Goal: Task Accomplishment & Management: Manage account settings

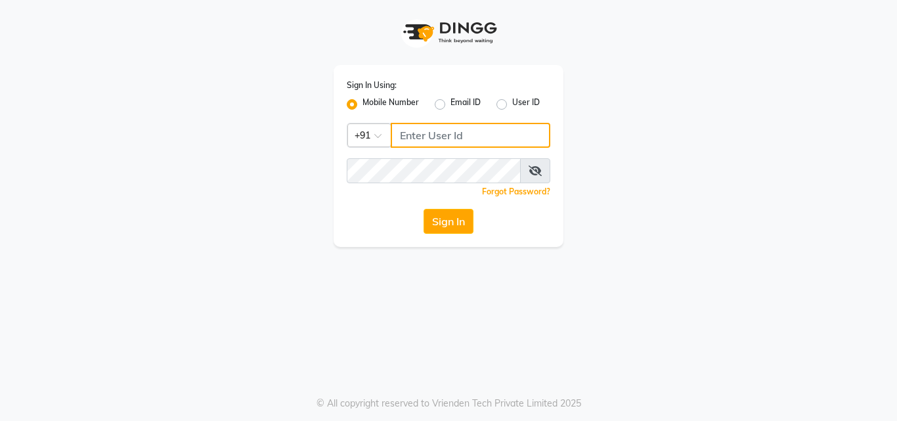
type input "9657515199"
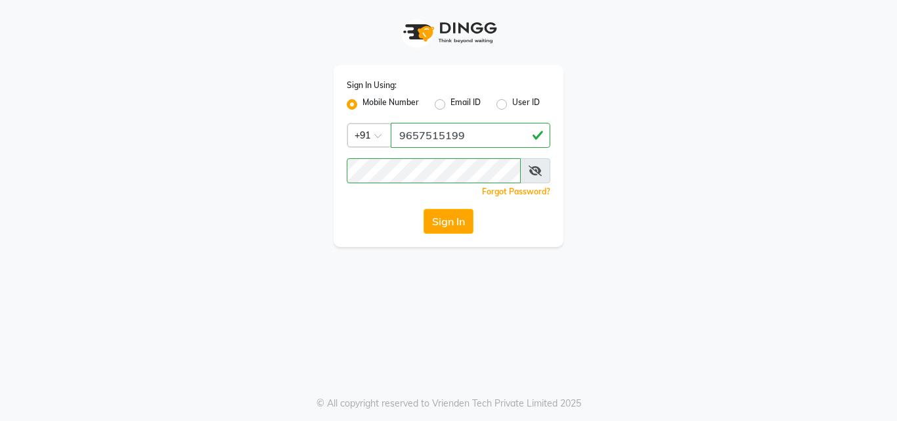
click at [206, 202] on div "Sign In Using: Mobile Number Email ID User ID Country Code × [PHONE_NUMBER] Rem…" at bounding box center [448, 123] width 749 height 247
click at [456, 209] on button "Sign In" at bounding box center [449, 221] width 50 height 25
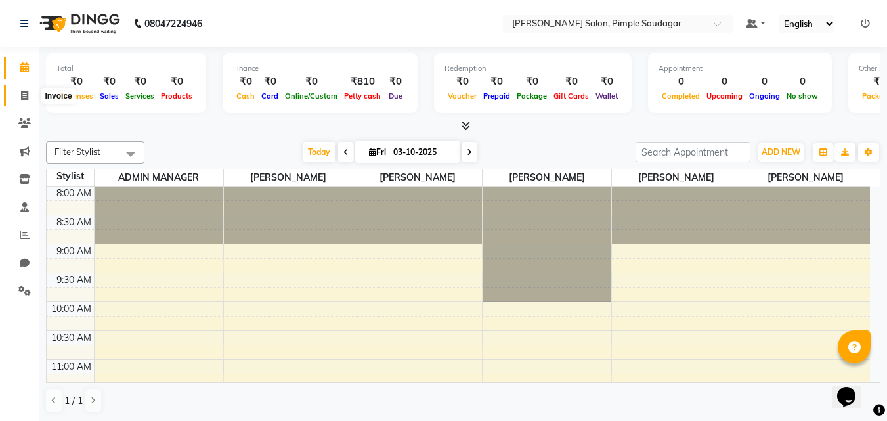
click at [21, 92] on icon at bounding box center [24, 96] width 7 height 10
click at [31, 98] on span at bounding box center [24, 96] width 23 height 15
select select "service"
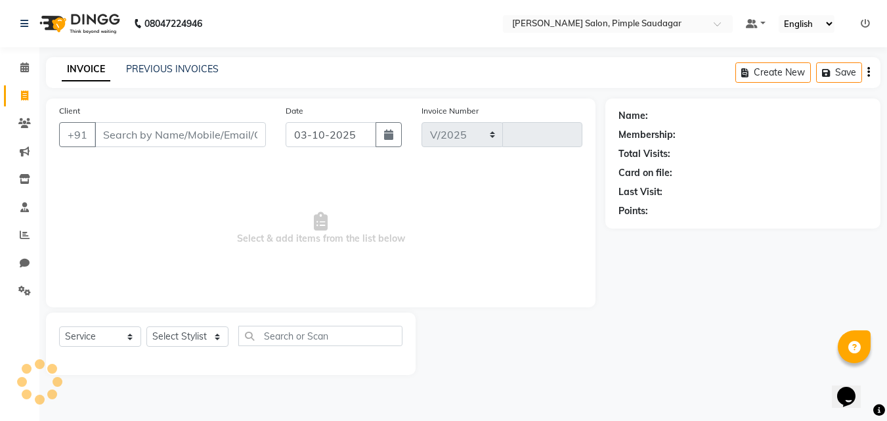
select select "7816"
type input "0755"
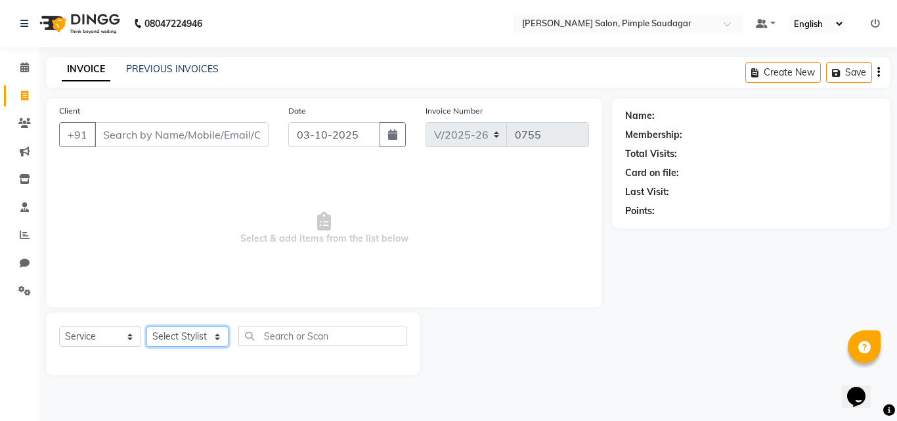
click at [172, 337] on select "Select Stylist ADMIN MANAGER [PERSON_NAME] [PERSON_NAME] [PERSON_NAME] [PERSON_…" at bounding box center [187, 336] width 82 height 20
select select "62811"
click at [146, 326] on select "Select Stylist ADMIN MANAGER [PERSON_NAME] [PERSON_NAME] [PERSON_NAME] [PERSON_…" at bounding box center [187, 336] width 82 height 20
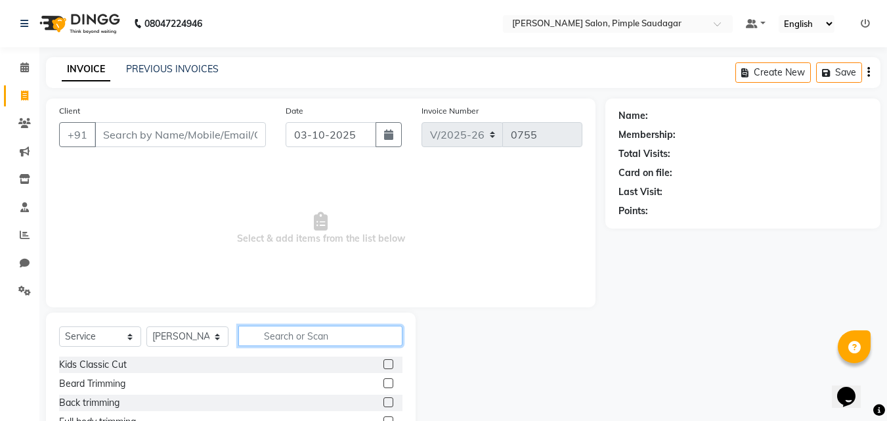
click at [291, 341] on input "text" at bounding box center [320, 336] width 164 height 20
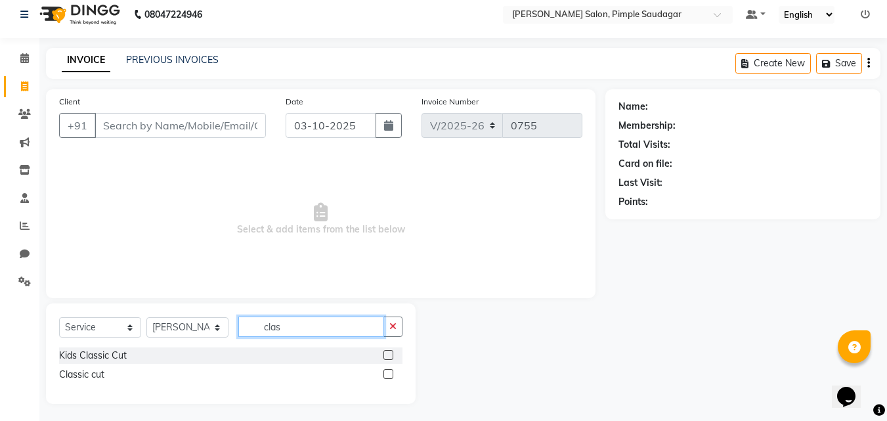
scroll to position [12, 0]
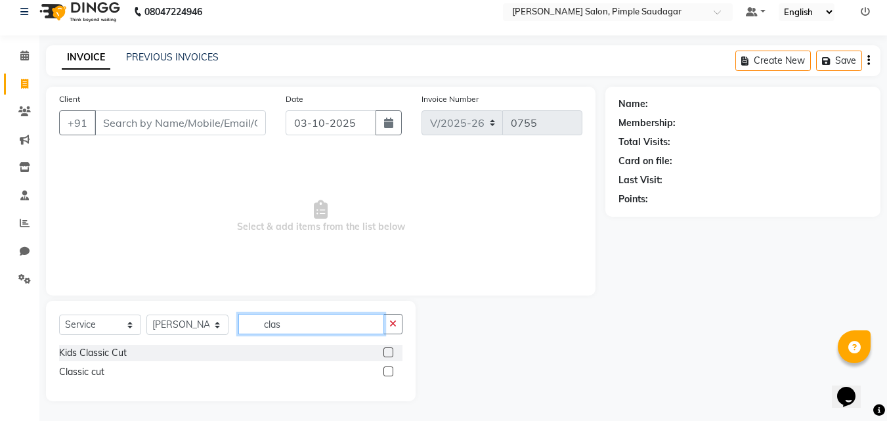
type input "clas"
click at [387, 371] on label at bounding box center [389, 371] width 10 height 10
click at [387, 371] on input "checkbox" at bounding box center [388, 372] width 9 height 9
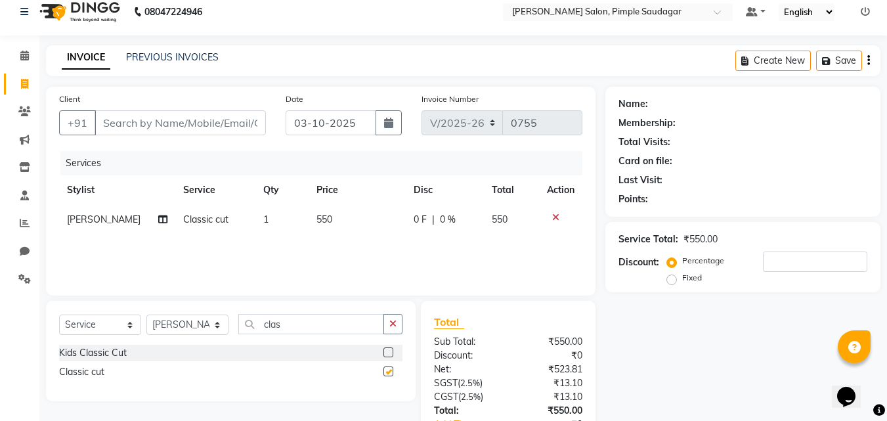
checkbox input "false"
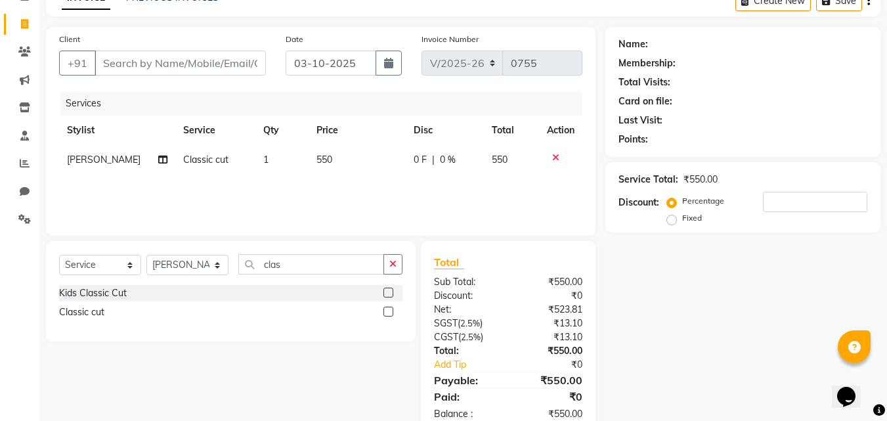
scroll to position [104, 0]
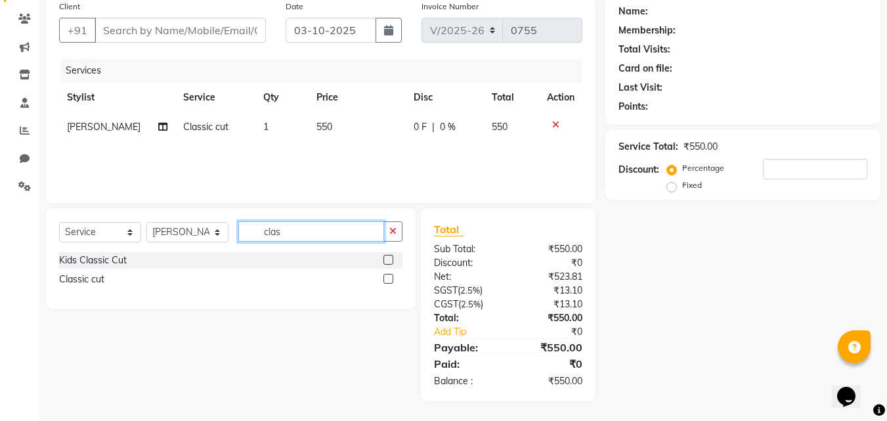
click at [315, 235] on input "clas" at bounding box center [311, 231] width 146 height 20
drag, startPoint x: 557, startPoint y: 126, endPoint x: 534, endPoint y: 142, distance: 27.9
click at [556, 126] on icon at bounding box center [555, 124] width 7 height 9
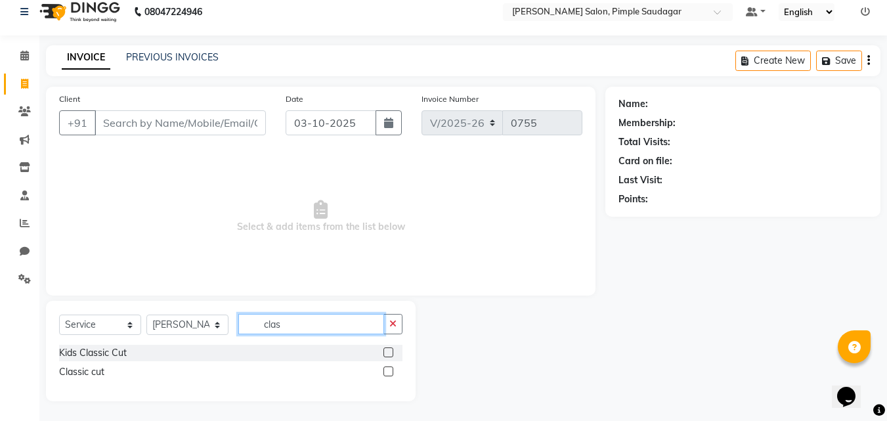
click at [307, 327] on input "clas" at bounding box center [311, 324] width 146 height 20
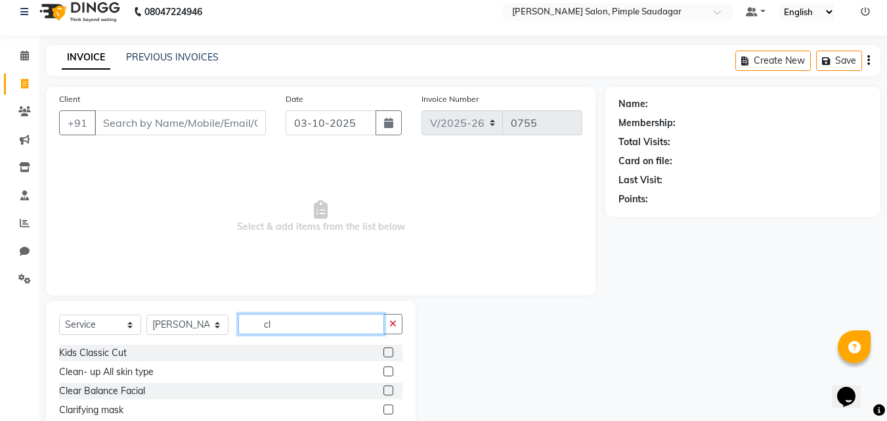
type input "c"
type input "beard"
click at [386, 392] on label at bounding box center [389, 391] width 10 height 10
click at [386, 392] on input "checkbox" at bounding box center [388, 391] width 9 height 9
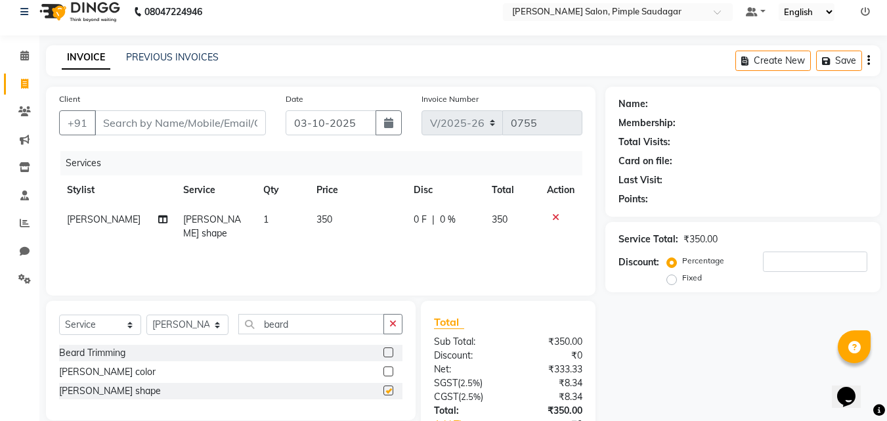
checkbox input "false"
click at [136, 124] on input "Client" at bounding box center [180, 122] width 171 height 25
type input "9"
type input "0"
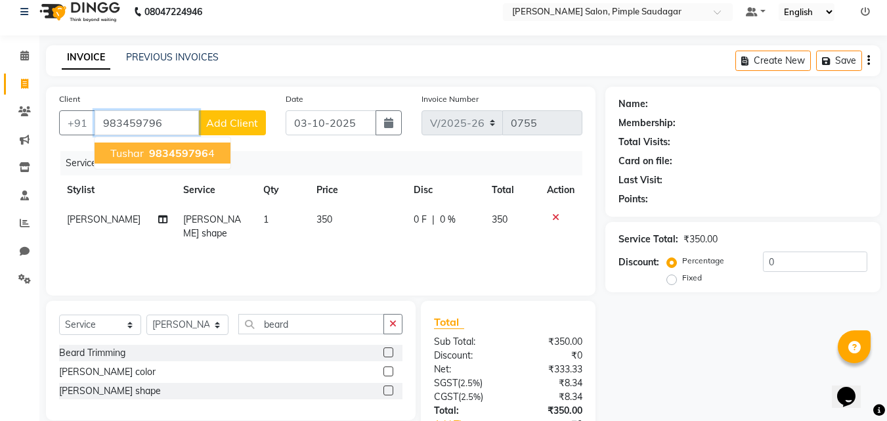
click at [164, 159] on span "983459796" at bounding box center [178, 152] width 59 height 13
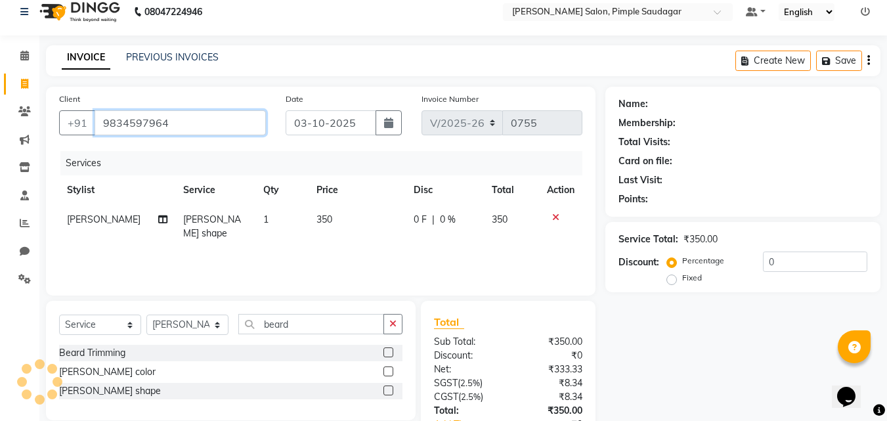
type input "9834597964"
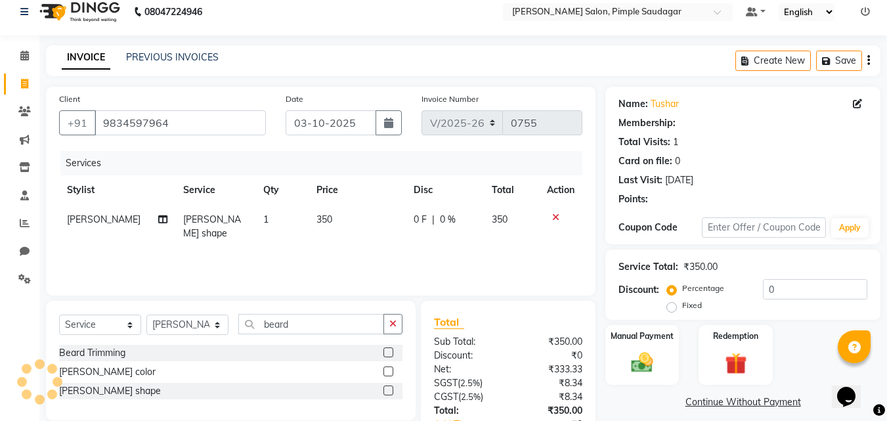
type input "20"
select select "1: Object"
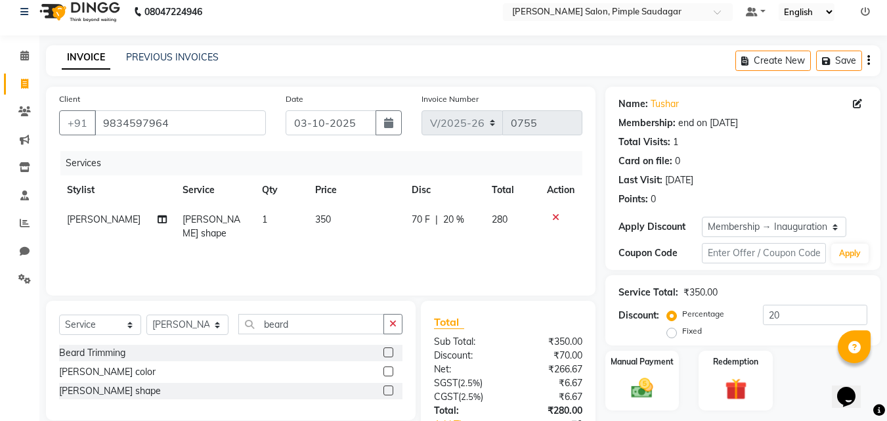
scroll to position [104, 0]
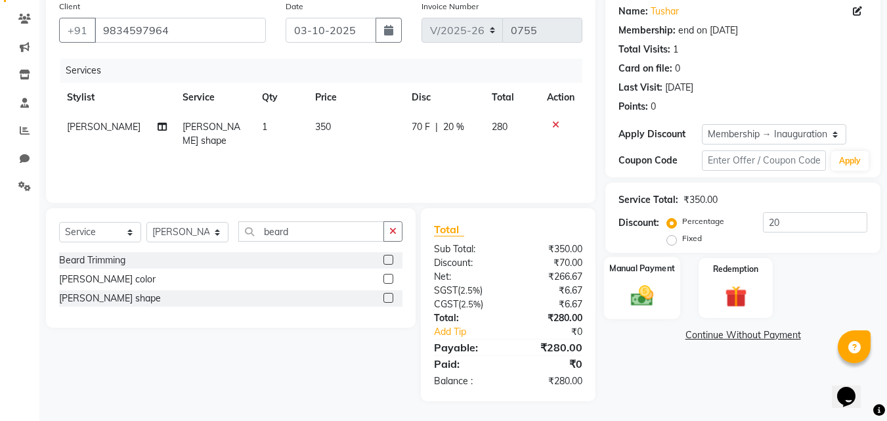
click at [651, 292] on img at bounding box center [642, 295] width 37 height 26
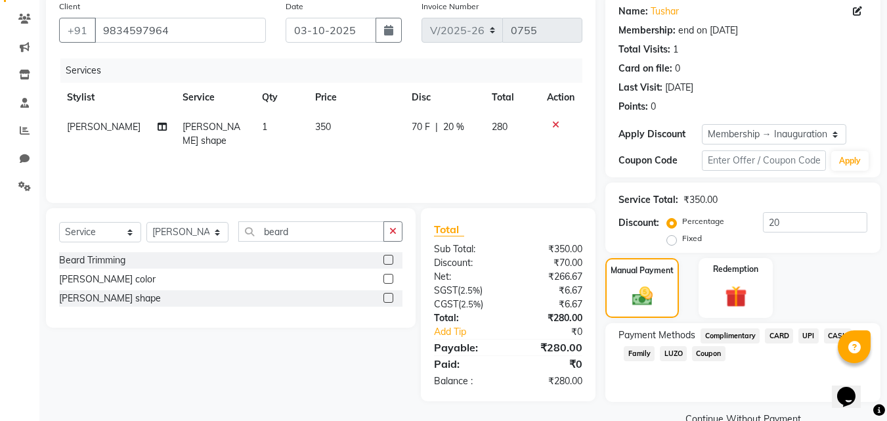
click at [809, 342] on span "UPI" at bounding box center [809, 335] width 20 height 15
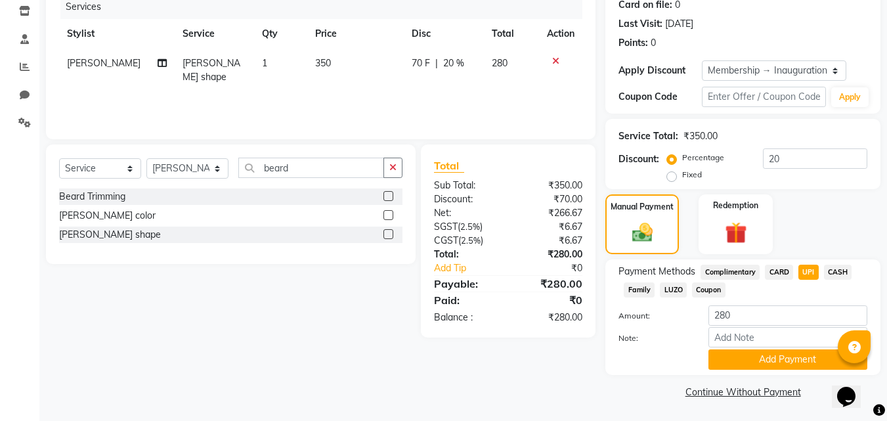
scroll to position [169, 0]
click at [757, 359] on button "Add Payment" at bounding box center [788, 359] width 159 height 20
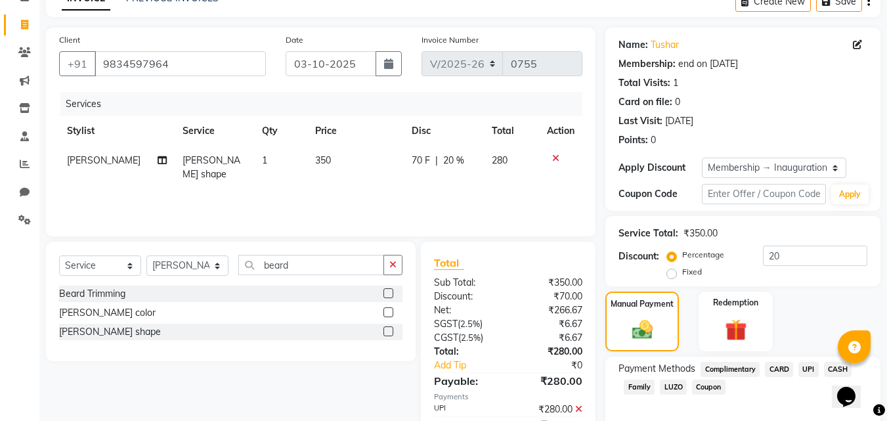
scroll to position [206, 0]
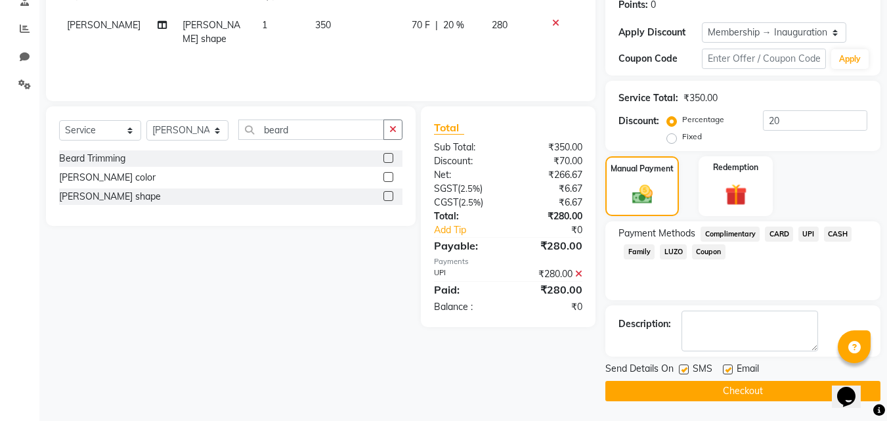
click at [722, 391] on button "Checkout" at bounding box center [743, 391] width 275 height 20
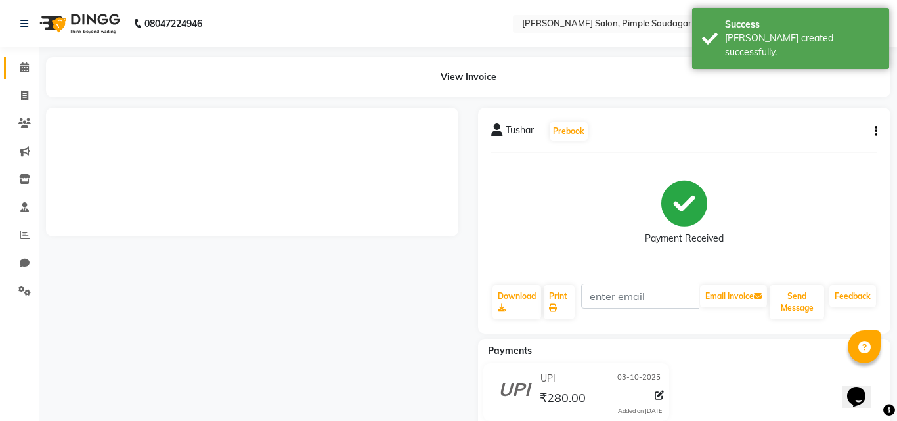
click at [24, 70] on icon at bounding box center [24, 67] width 9 height 10
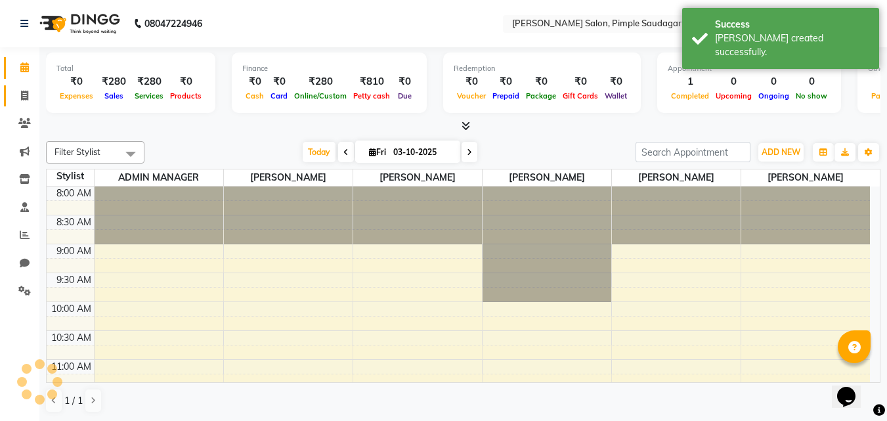
click at [30, 103] on link "Invoice" at bounding box center [20, 96] width 32 height 22
select select "service"
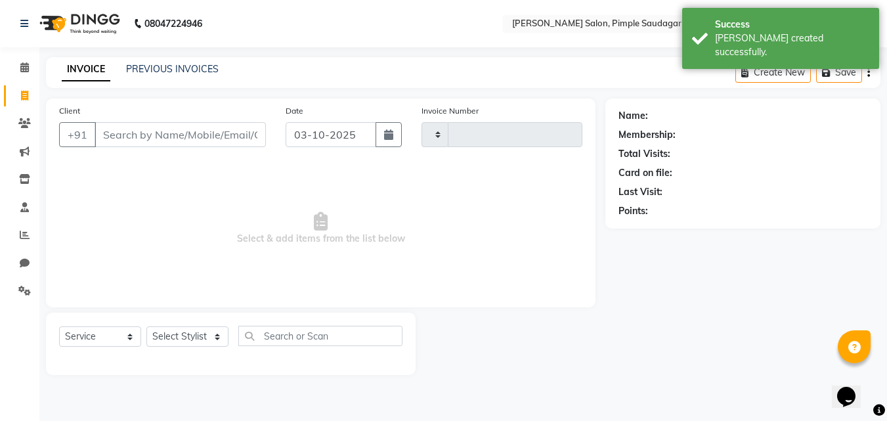
type input "0756"
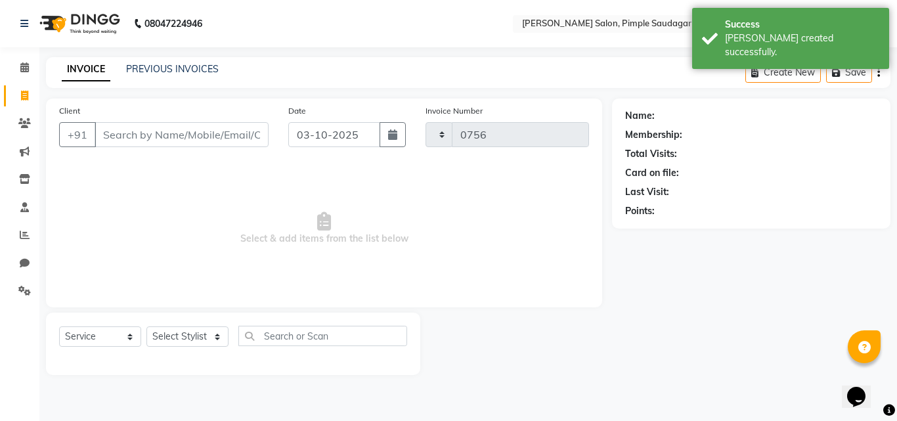
select select "7816"
click at [28, 76] on link "Calendar" at bounding box center [20, 68] width 32 height 22
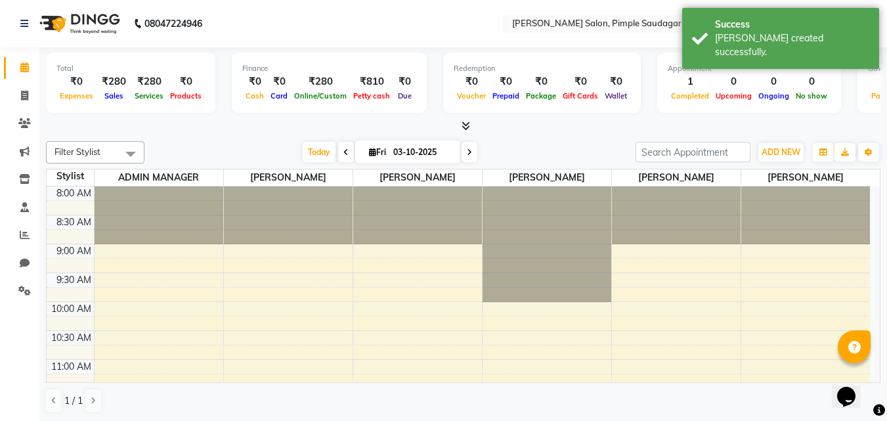
click at [462, 128] on icon at bounding box center [466, 126] width 9 height 10
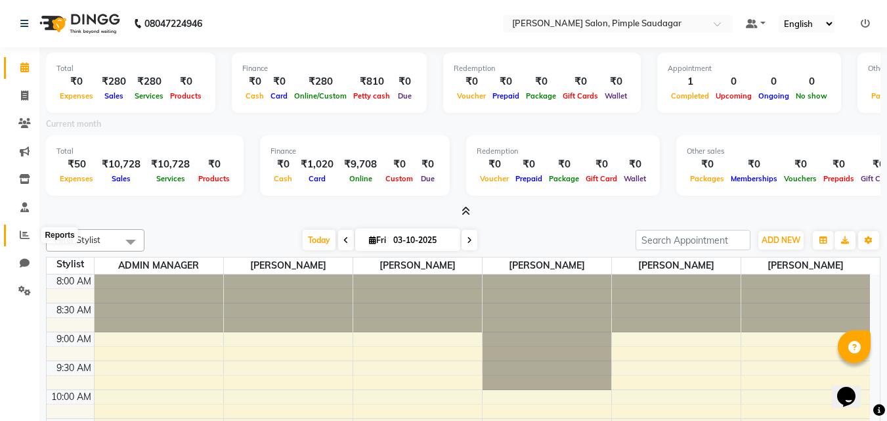
click at [20, 233] on icon at bounding box center [25, 235] width 10 height 10
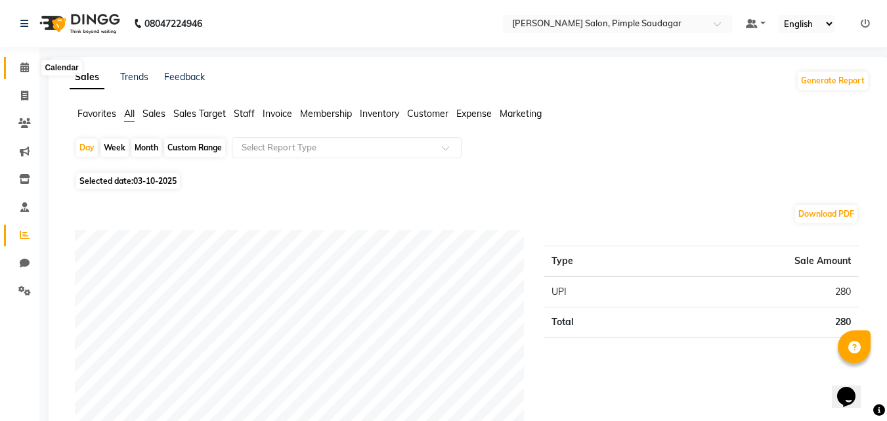
click at [28, 65] on icon at bounding box center [24, 67] width 9 height 10
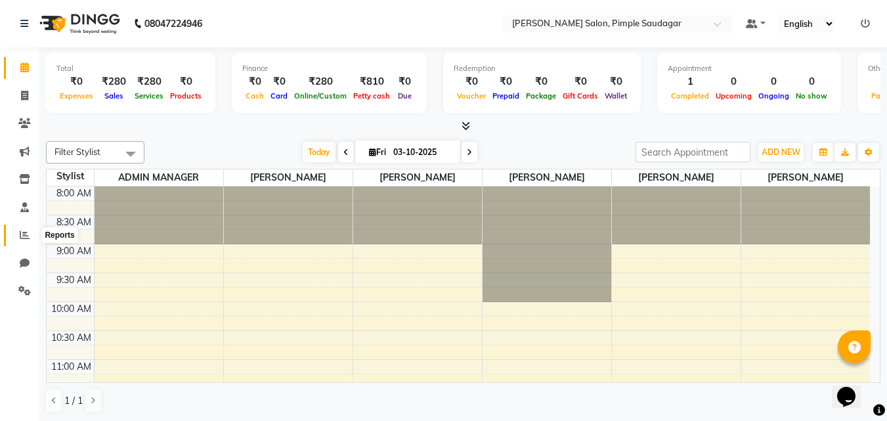
click at [32, 231] on span at bounding box center [24, 235] width 23 height 15
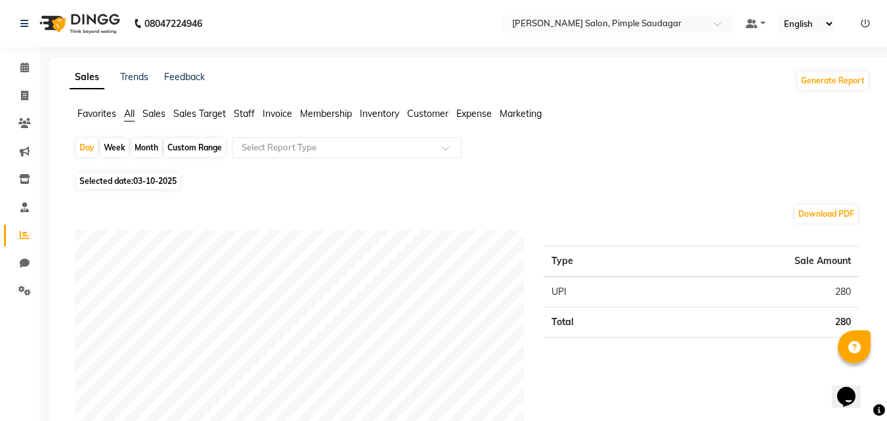
click at [152, 114] on span "Sales" at bounding box center [154, 114] width 23 height 12
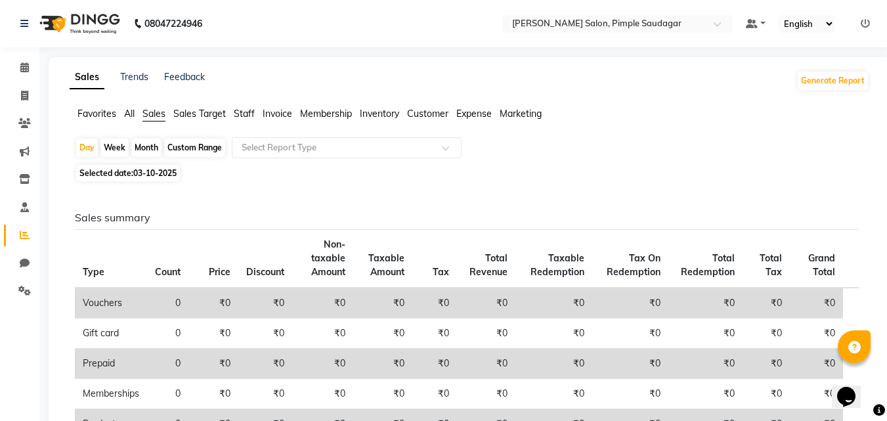
click at [145, 168] on span "03-10-2025" at bounding box center [154, 173] width 43 height 10
select select "10"
select select "2025"
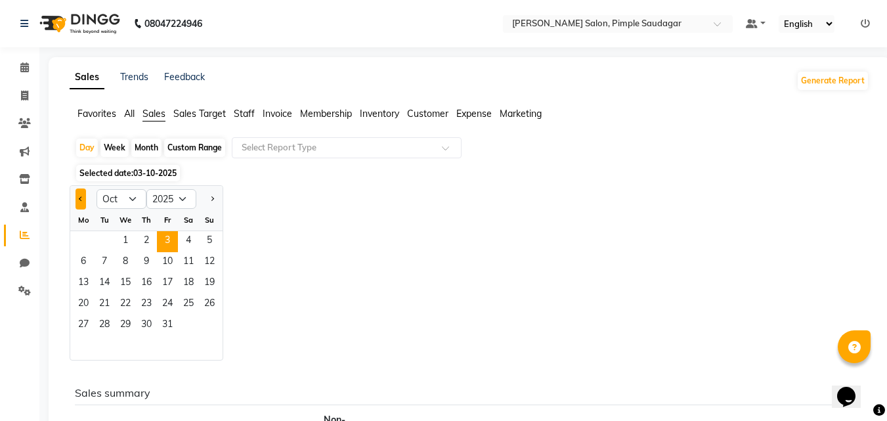
click at [85, 197] on button "Previous month" at bounding box center [81, 199] width 11 height 21
select select "9"
click at [83, 247] on span "1" at bounding box center [83, 241] width 21 height 21
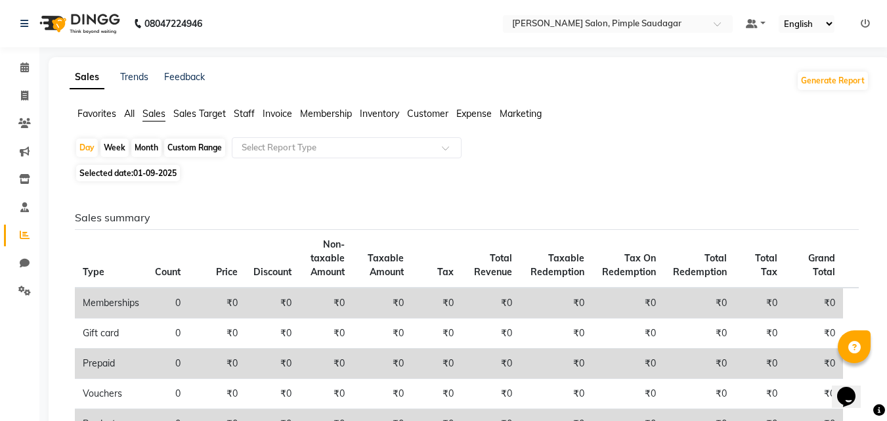
click at [160, 169] on span "01-09-2025" at bounding box center [154, 173] width 43 height 10
select select "9"
select select "2025"
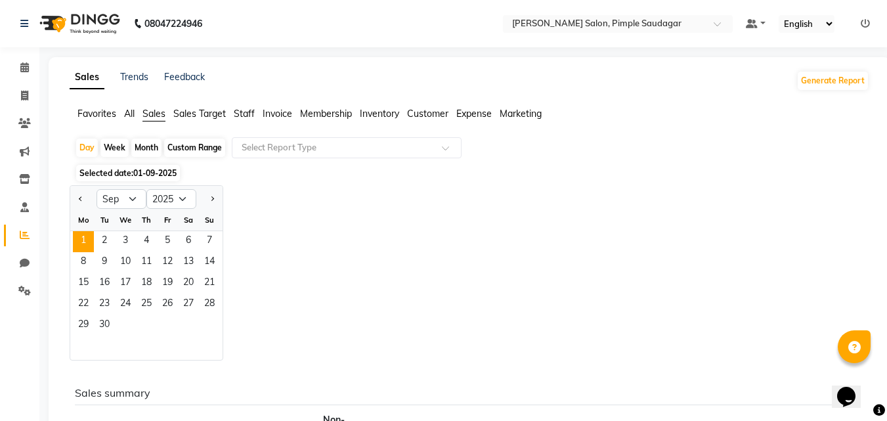
click at [141, 148] on div "Month" at bounding box center [146, 148] width 30 height 18
select select "9"
select select "2025"
click at [87, 242] on span "1" at bounding box center [83, 241] width 21 height 21
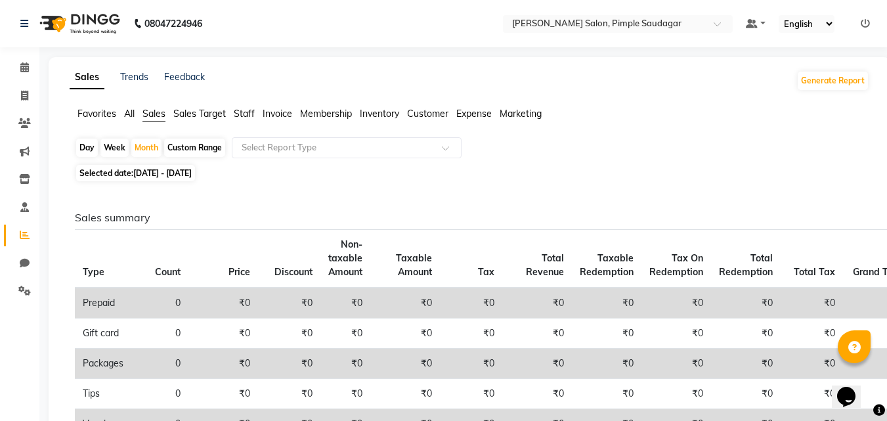
click at [126, 110] on span "All" at bounding box center [129, 114] width 11 height 12
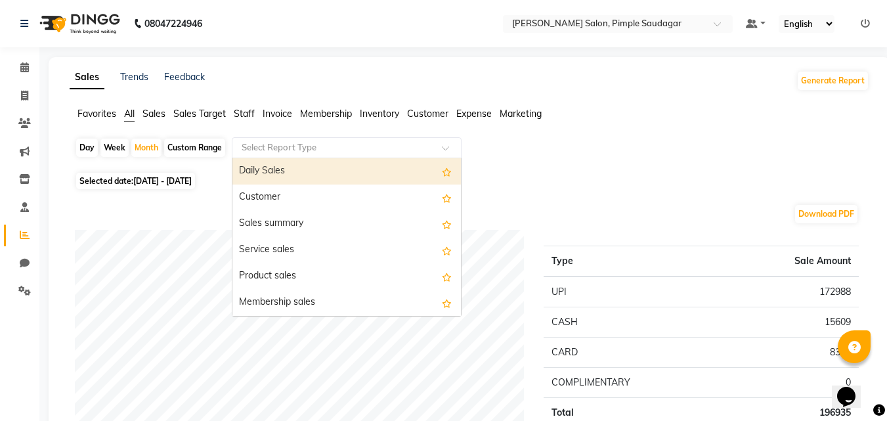
click at [281, 148] on input "text" at bounding box center [333, 147] width 189 height 13
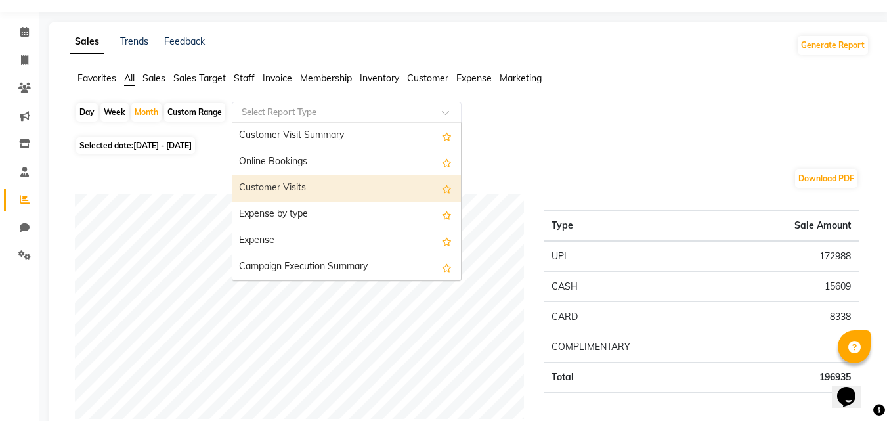
scroll to position [66, 0]
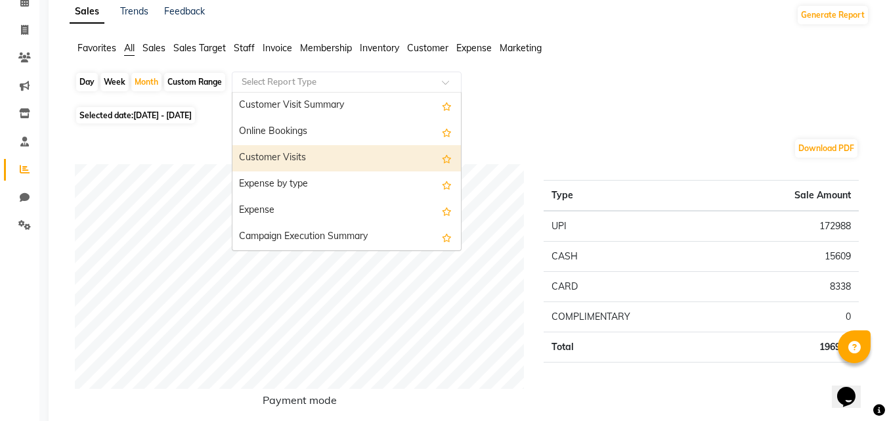
click at [290, 164] on div "Customer Visits" at bounding box center [347, 158] width 229 height 26
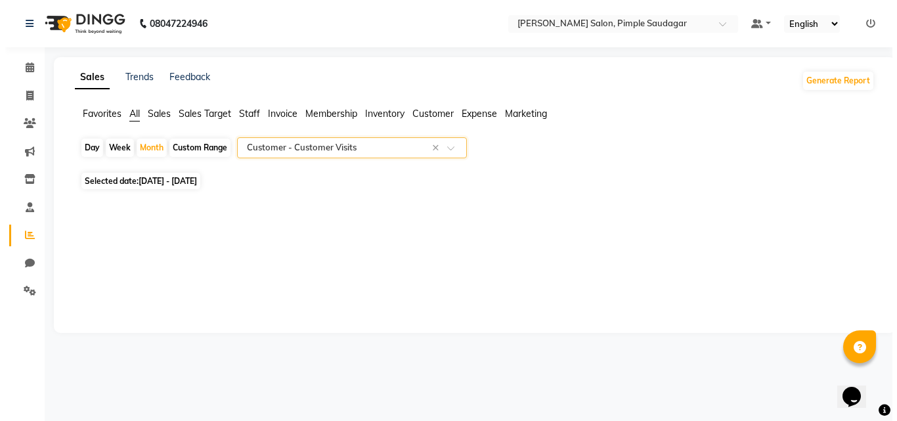
scroll to position [0, 0]
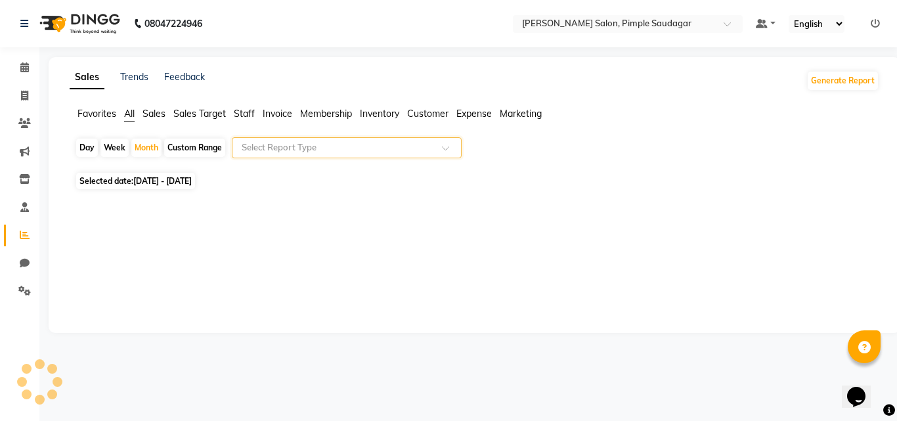
click at [425, 144] on input "text" at bounding box center [333, 147] width 189 height 13
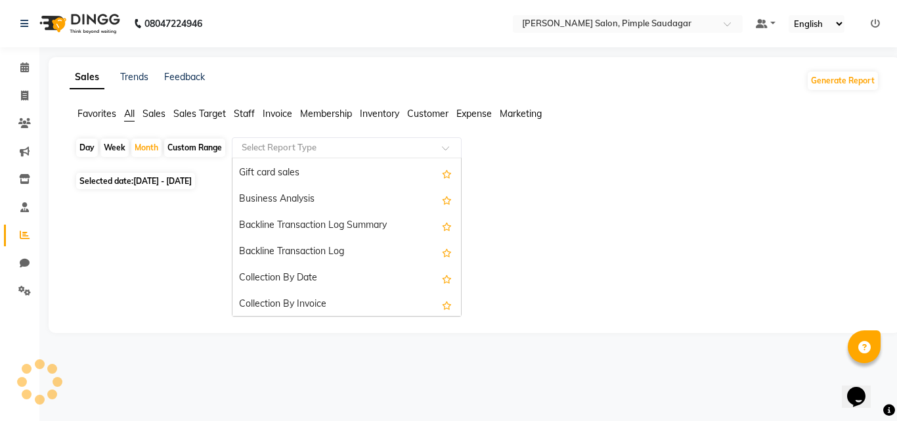
scroll to position [328, 0]
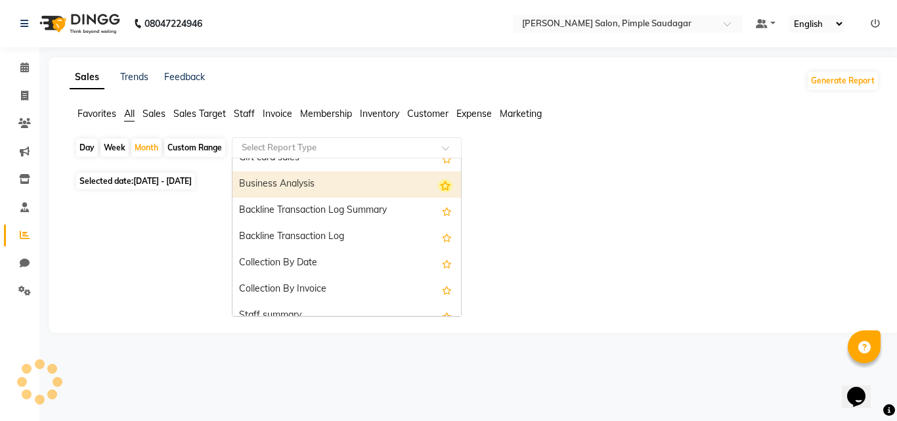
click at [438, 189] on icon "Options list" at bounding box center [445, 185] width 14 height 13
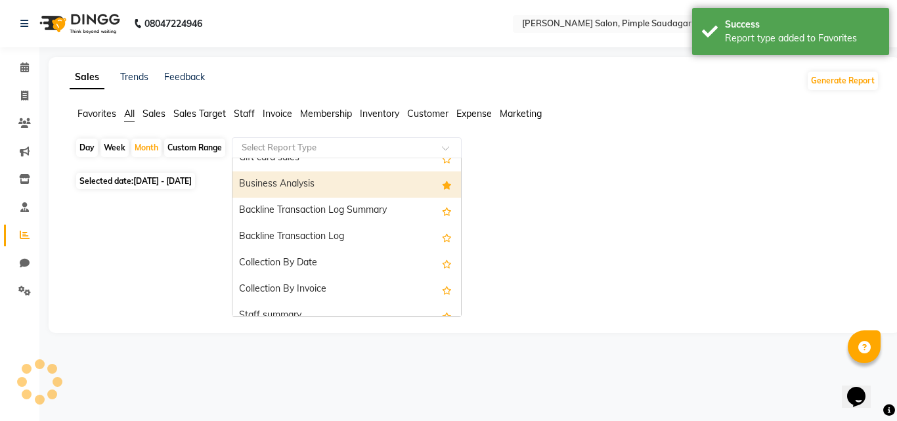
click at [302, 185] on div "Business Analysis" at bounding box center [347, 184] width 229 height 26
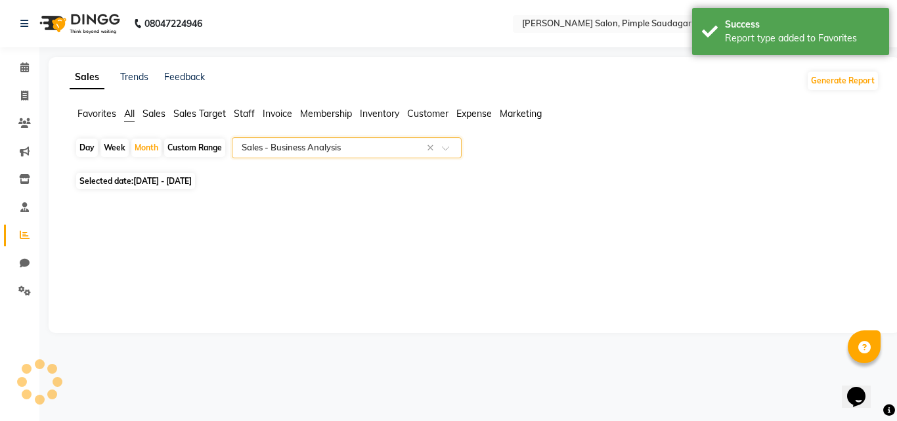
select select "full_report"
select select "pdf"
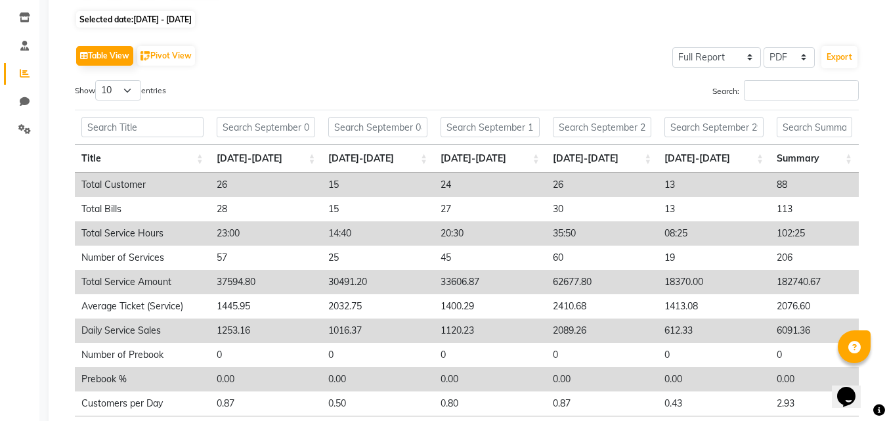
scroll to position [131, 0]
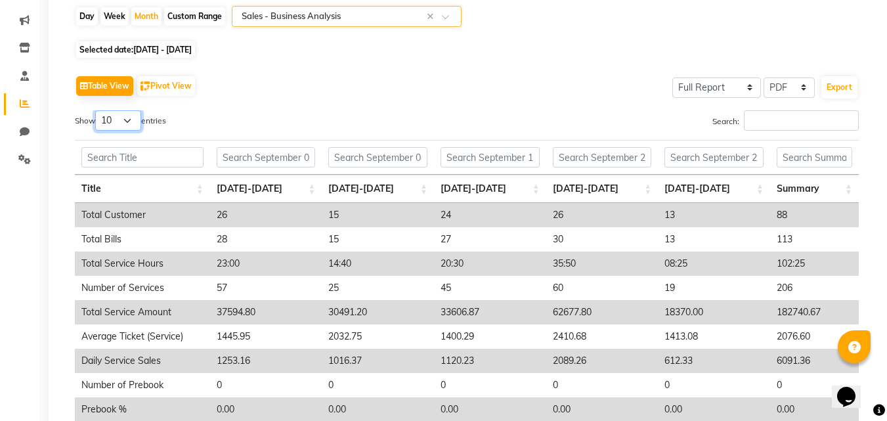
click at [137, 123] on select "10 25 50 100" at bounding box center [118, 120] width 46 height 20
select select "25"
click at [97, 110] on select "10 25 50 100" at bounding box center [118, 120] width 46 height 20
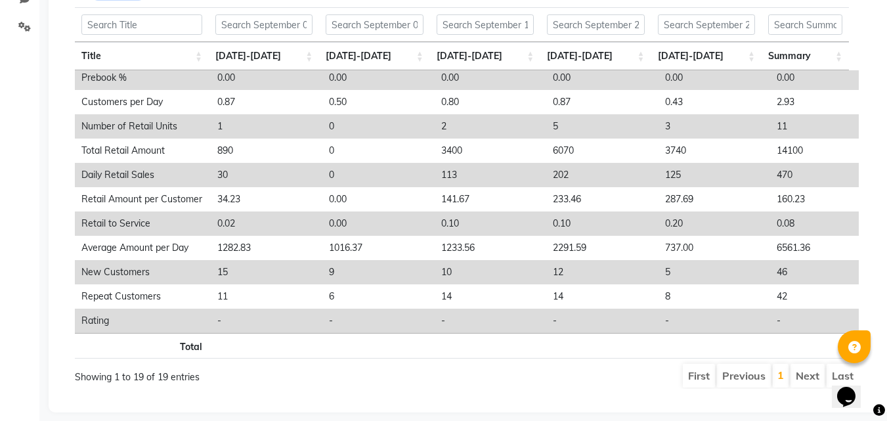
scroll to position [285, 0]
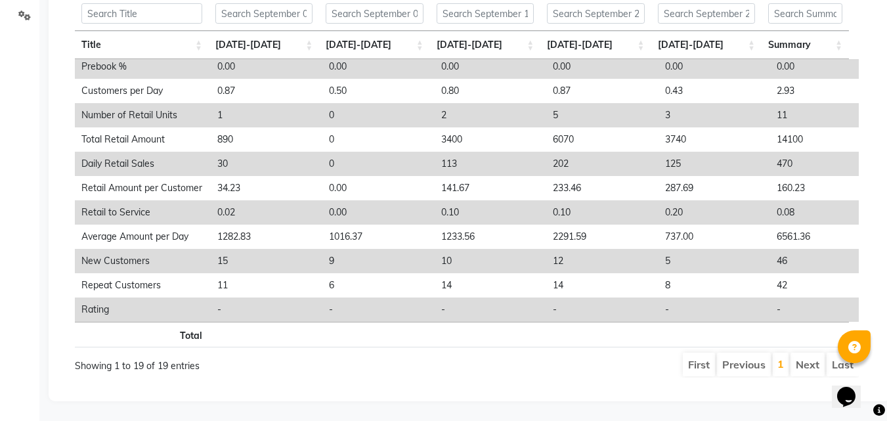
click at [803, 353] on li "Next" at bounding box center [808, 365] width 34 height 24
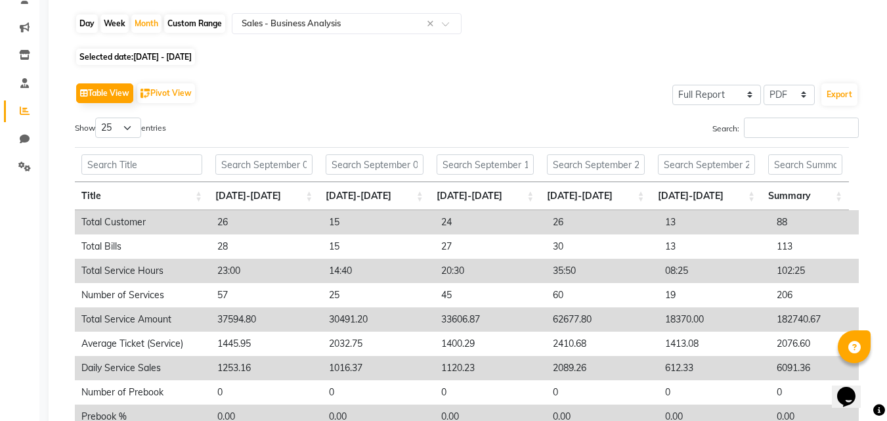
scroll to position [131, 0]
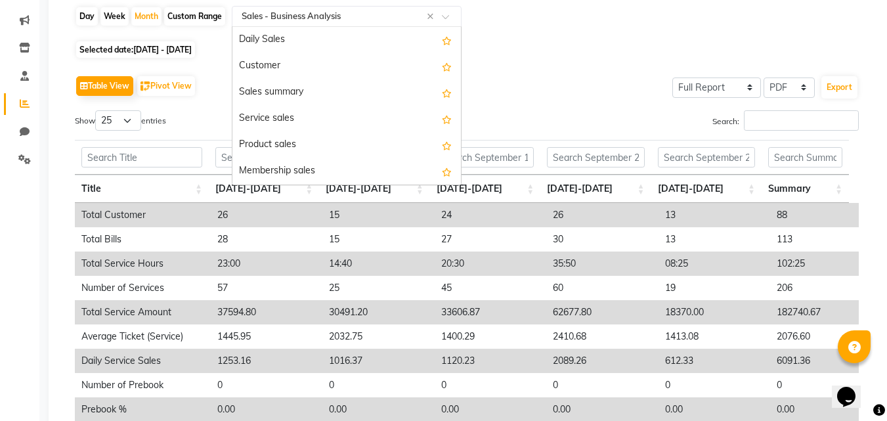
click at [361, 15] on input "text" at bounding box center [333, 16] width 189 height 13
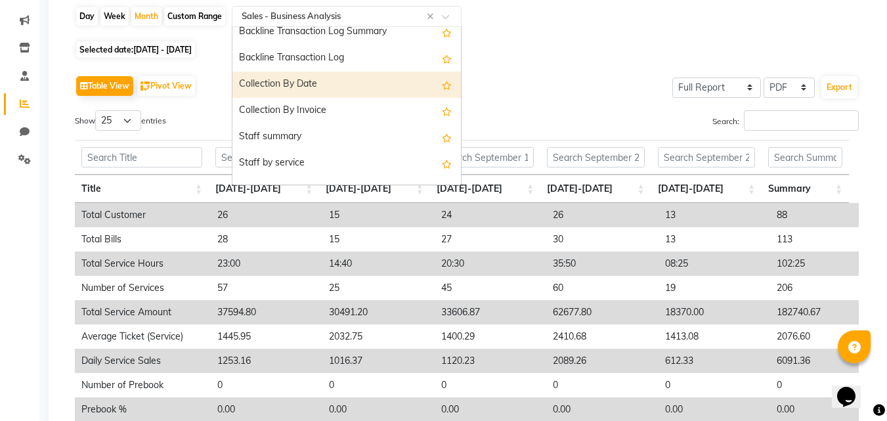
scroll to position [407, 0]
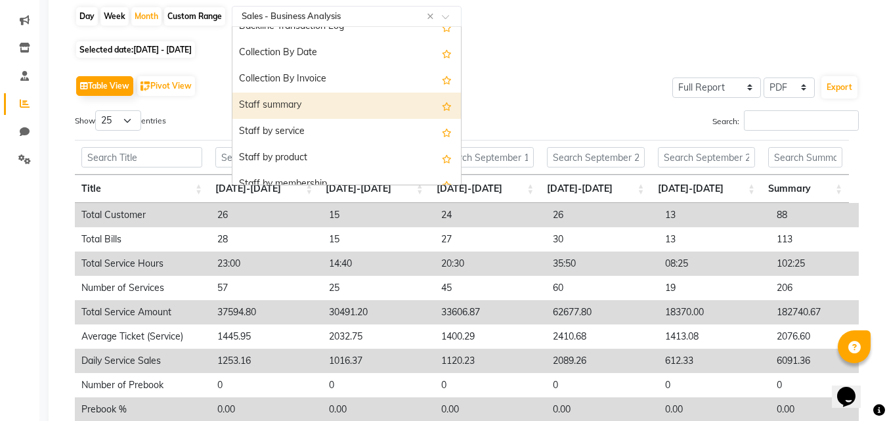
click at [315, 109] on div "Staff summary" at bounding box center [347, 106] width 229 height 26
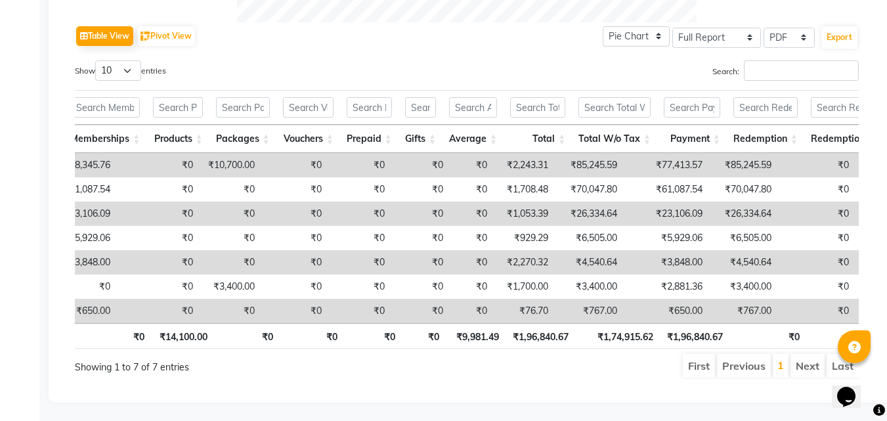
scroll to position [0, 539]
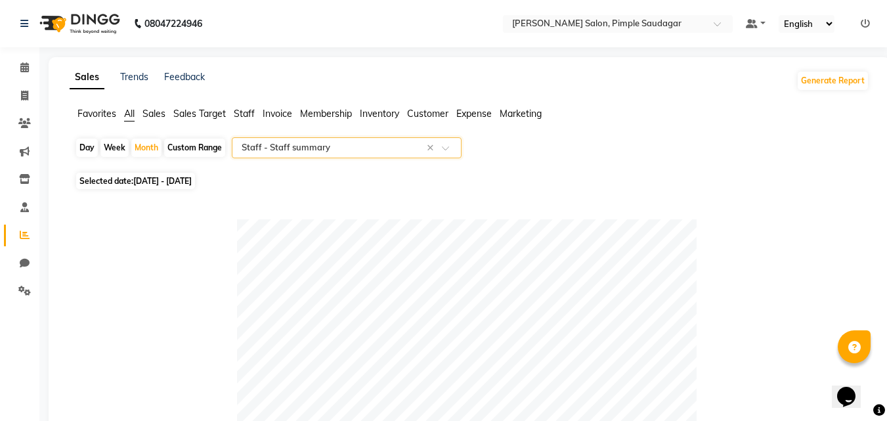
click at [397, 146] on input "text" at bounding box center [333, 147] width 189 height 13
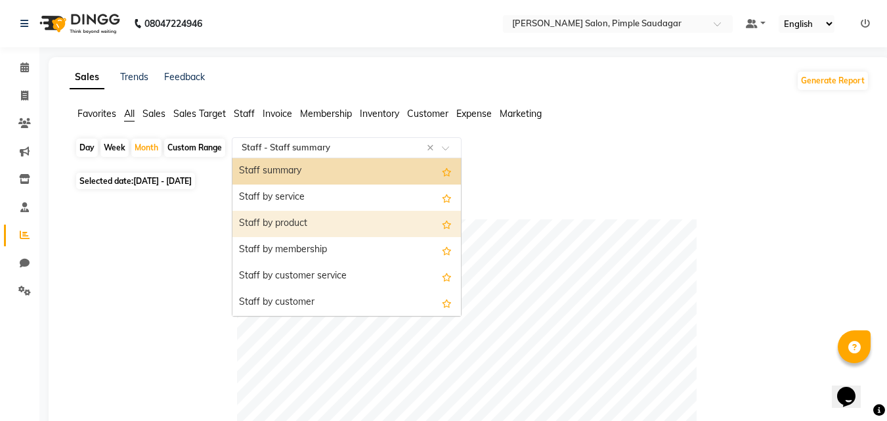
click at [296, 223] on div "Staff by product" at bounding box center [347, 224] width 229 height 26
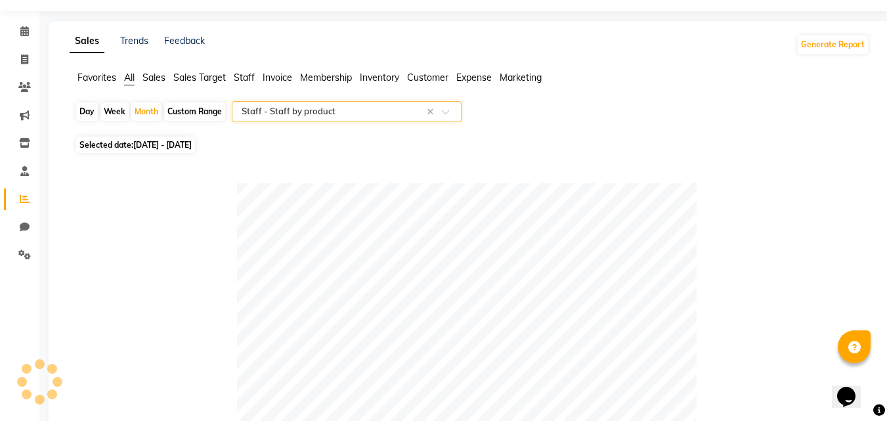
scroll to position [66, 0]
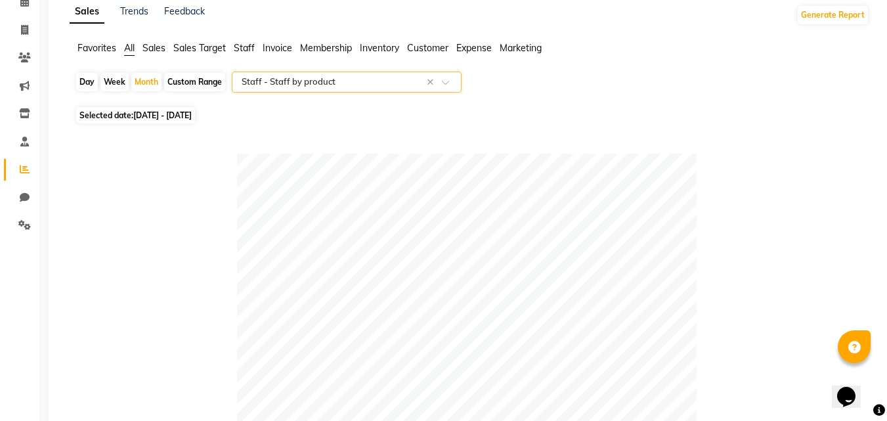
click at [351, 80] on input "text" at bounding box center [333, 82] width 189 height 13
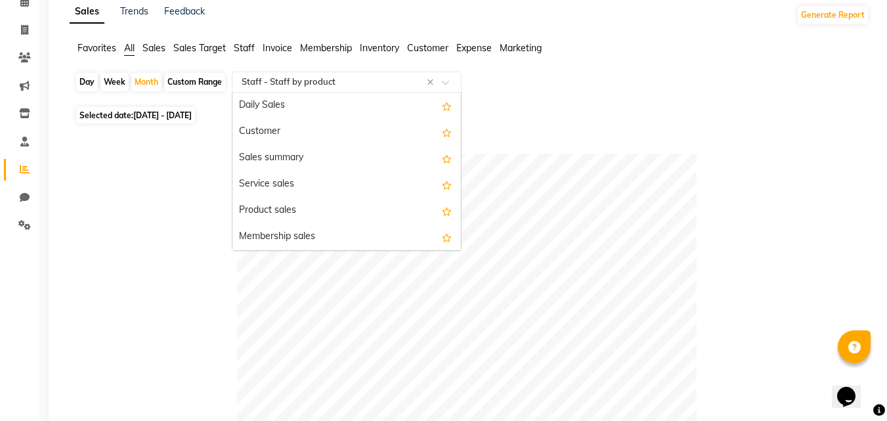
scroll to position [525, 0]
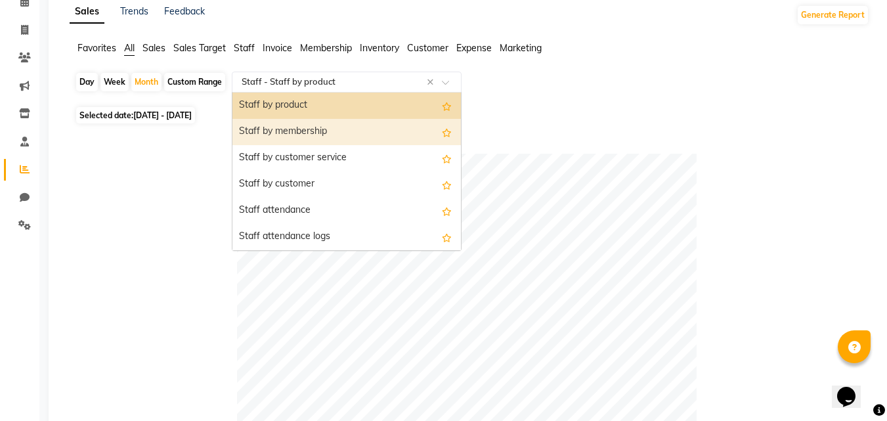
click at [332, 129] on div "Staff by membership" at bounding box center [347, 132] width 229 height 26
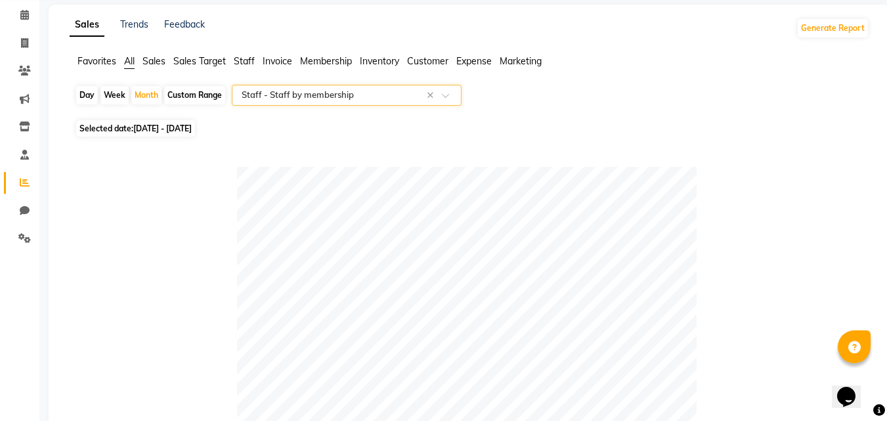
scroll to position [0, 0]
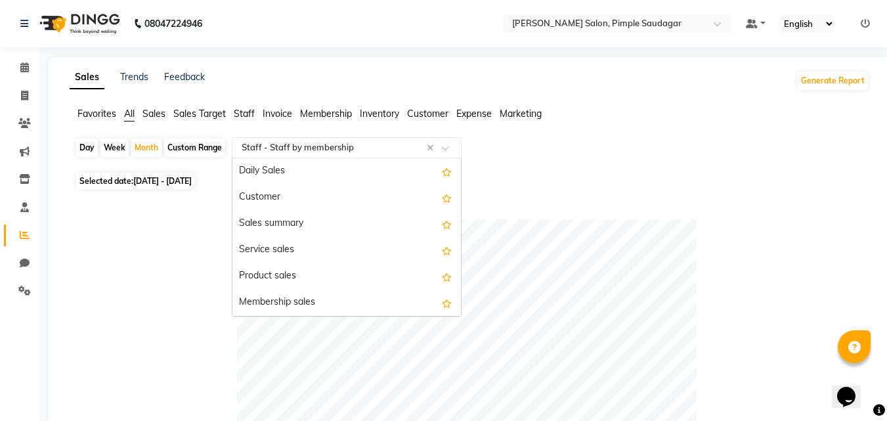
click at [366, 149] on input "text" at bounding box center [333, 147] width 189 height 13
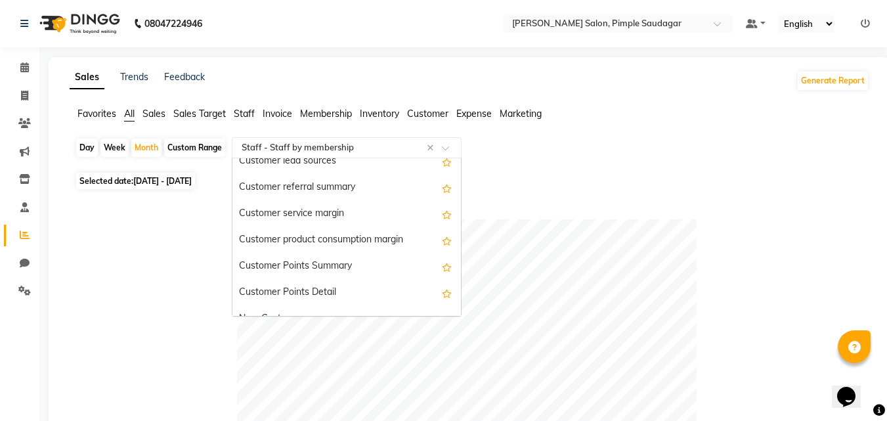
scroll to position [2259, 0]
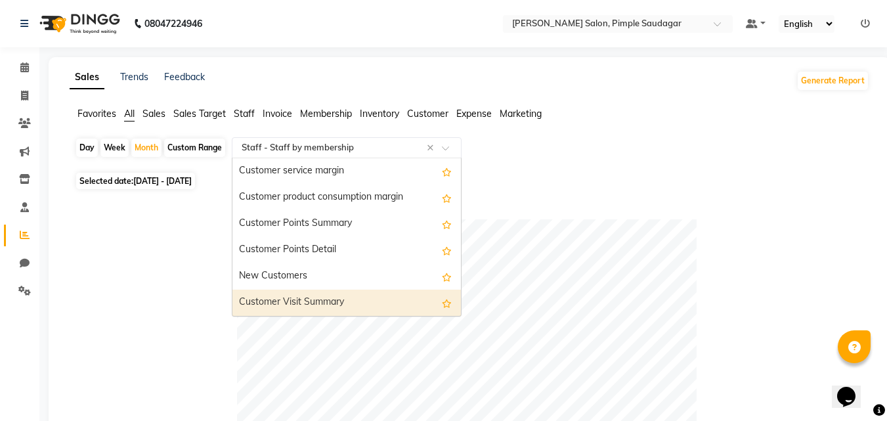
click at [325, 304] on div "Customer Visit Summary" at bounding box center [347, 303] width 229 height 26
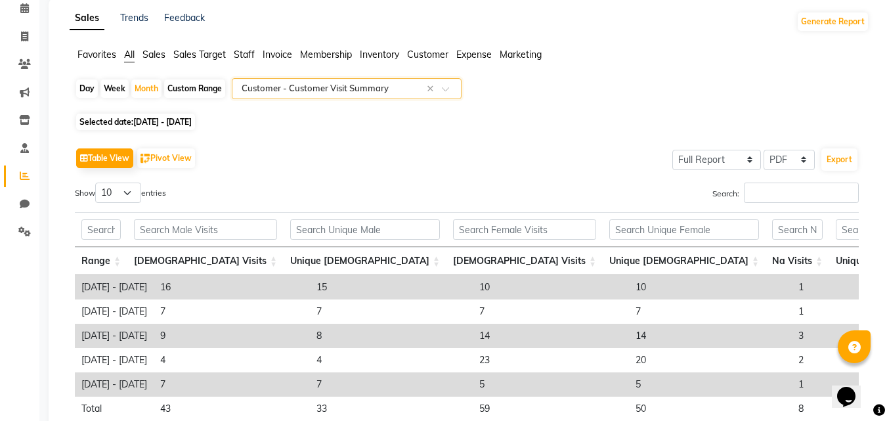
scroll to position [178, 0]
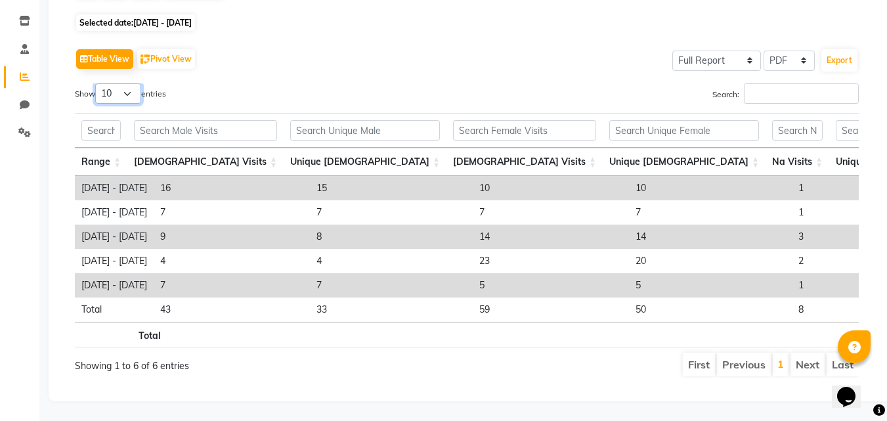
click at [138, 83] on select "10 25 50 100" at bounding box center [118, 93] width 46 height 20
select select "25"
click at [97, 83] on select "10 25 50 100" at bounding box center [118, 93] width 46 height 20
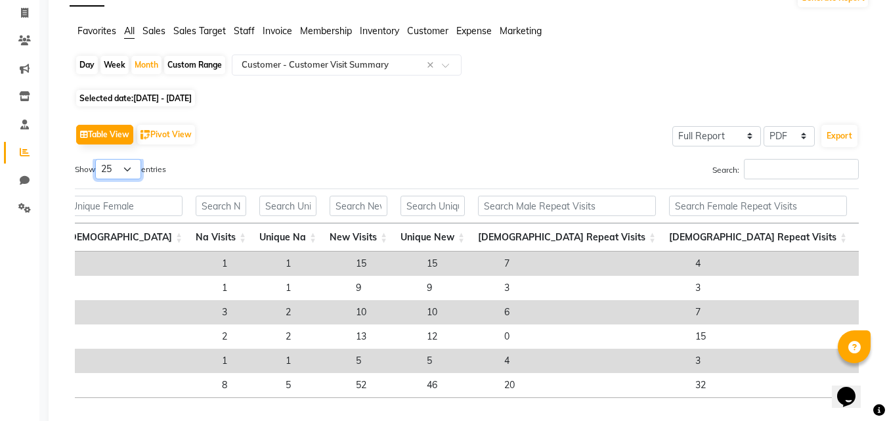
scroll to position [47, 0]
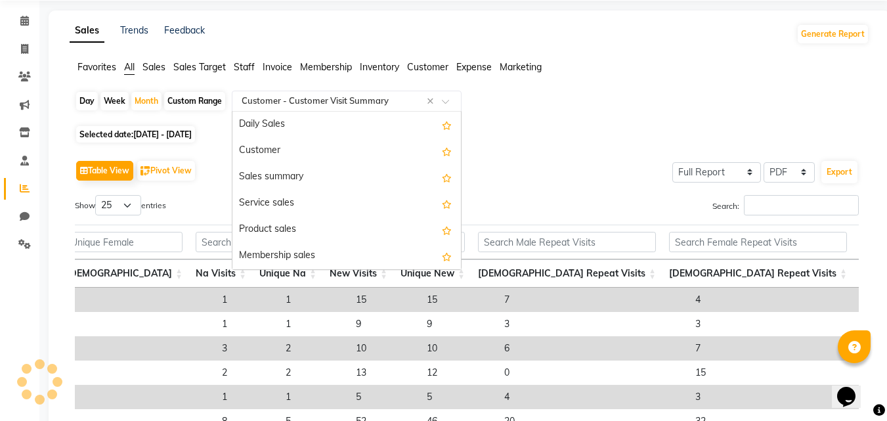
click at [389, 97] on input "text" at bounding box center [333, 101] width 189 height 13
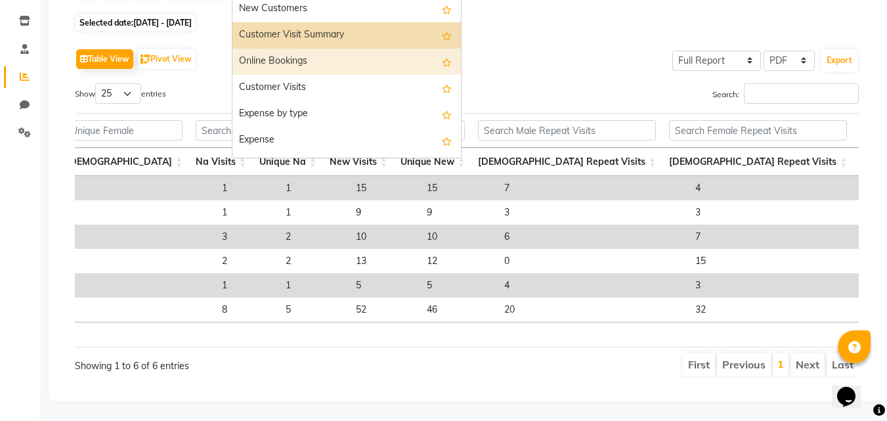
scroll to position [2391, 0]
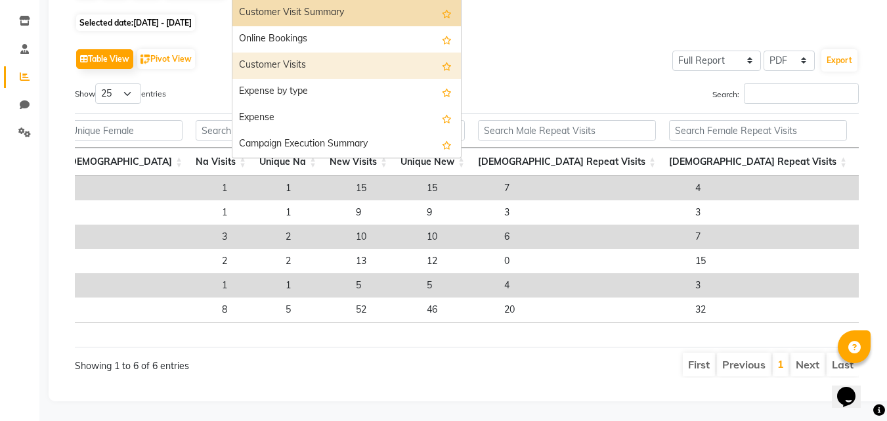
click at [315, 53] on div "Customer Visits" at bounding box center [347, 66] width 229 height 26
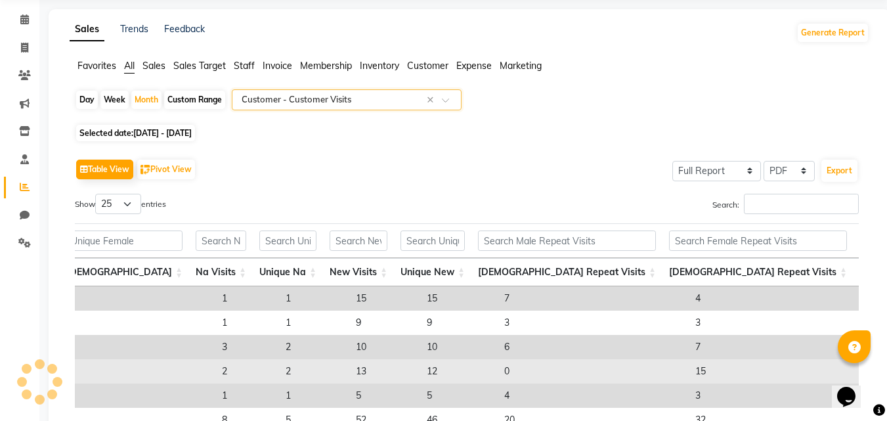
scroll to position [47, 0]
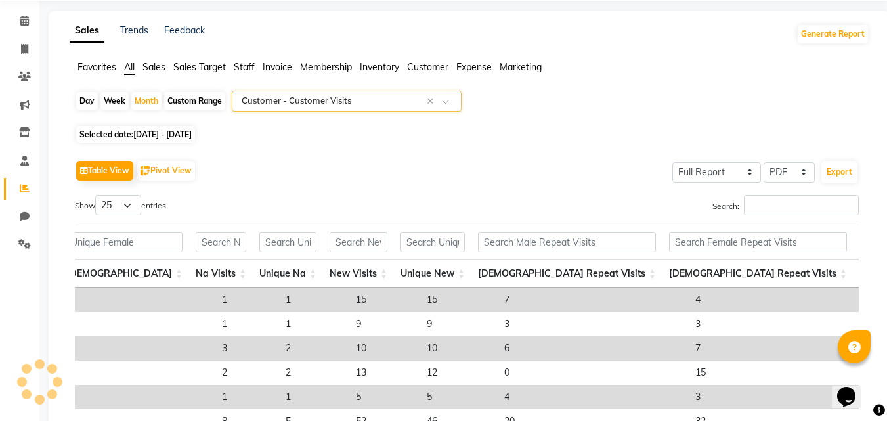
click at [353, 103] on input "text" at bounding box center [333, 101] width 189 height 13
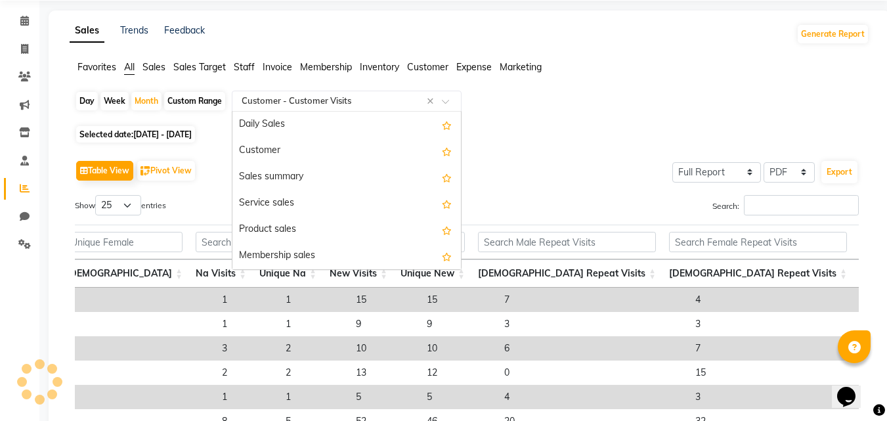
scroll to position [2391, 0]
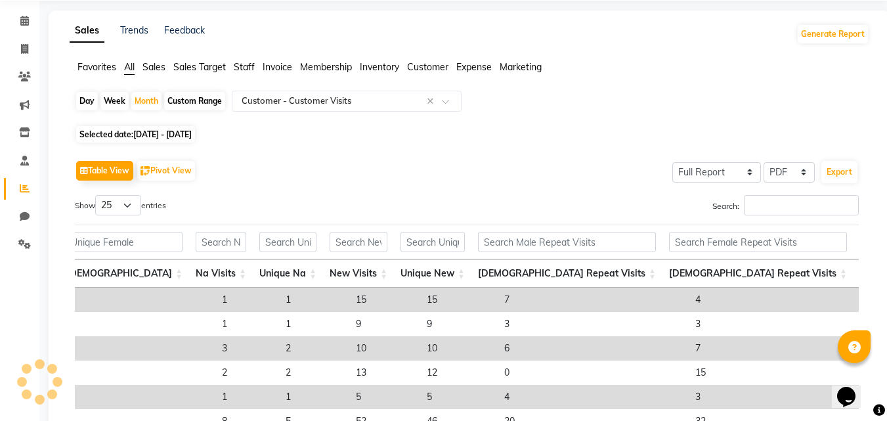
click at [590, 151] on div "Table View Pivot View Select Full Report Filtered Report Select CSV PDF Export …" at bounding box center [466, 322] width 805 height 353
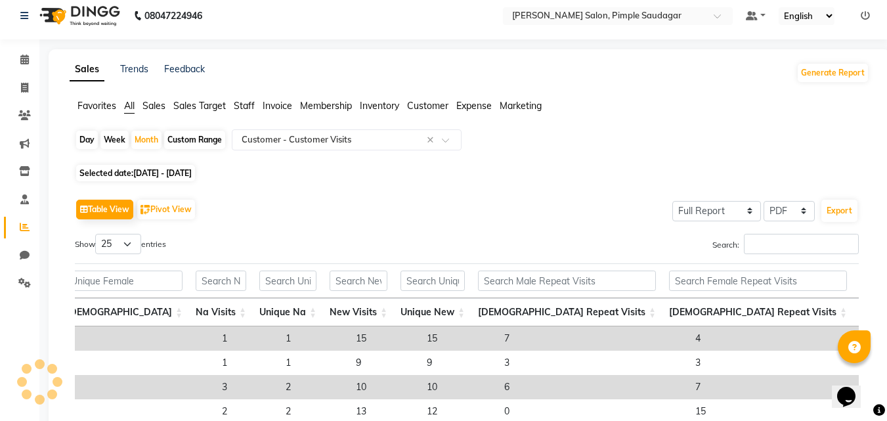
scroll to position [0, 0]
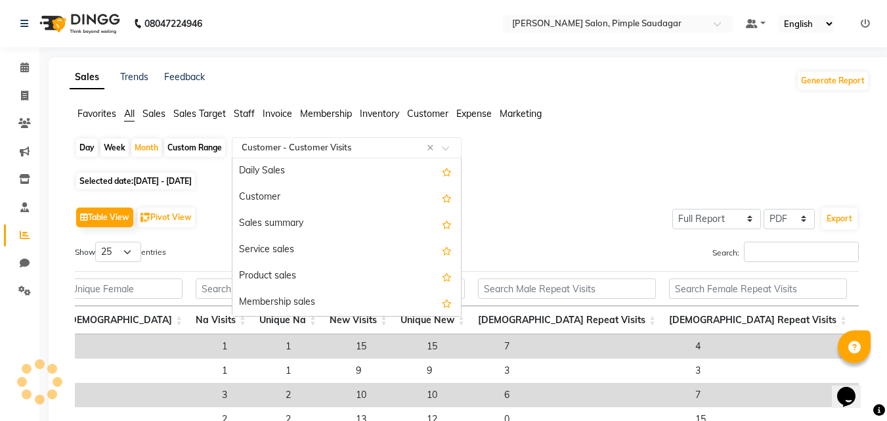
click at [350, 138] on div "Select Report Type × Customer - Customer Visits ×" at bounding box center [347, 147] width 230 height 21
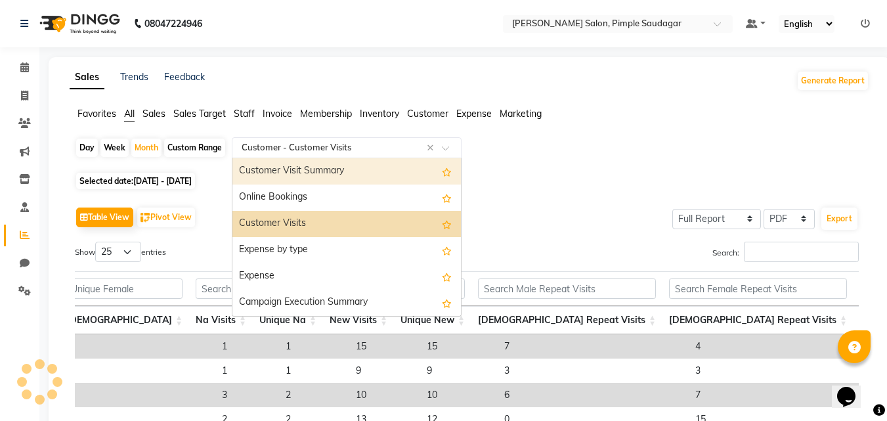
click at [338, 175] on div "Customer Visit Summary" at bounding box center [347, 171] width 229 height 26
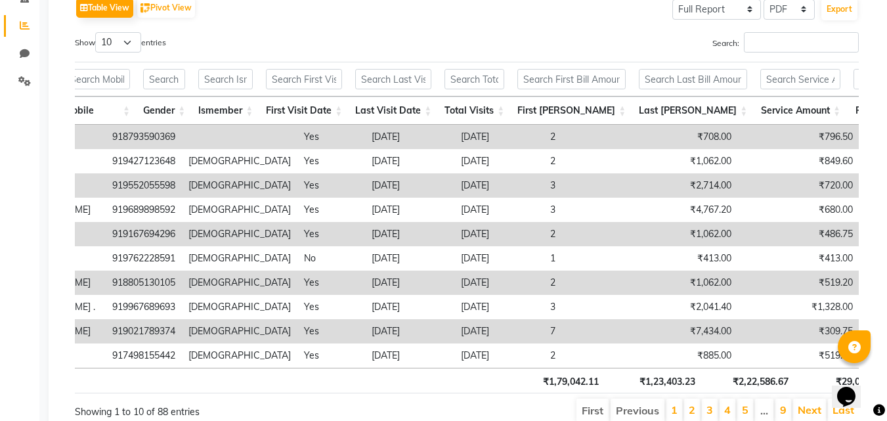
scroll to position [0, 433]
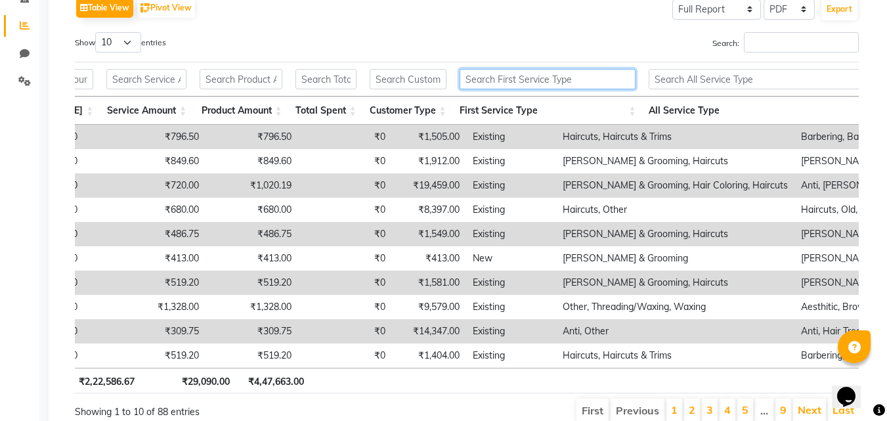
click at [503, 74] on input "text" at bounding box center [548, 79] width 177 height 20
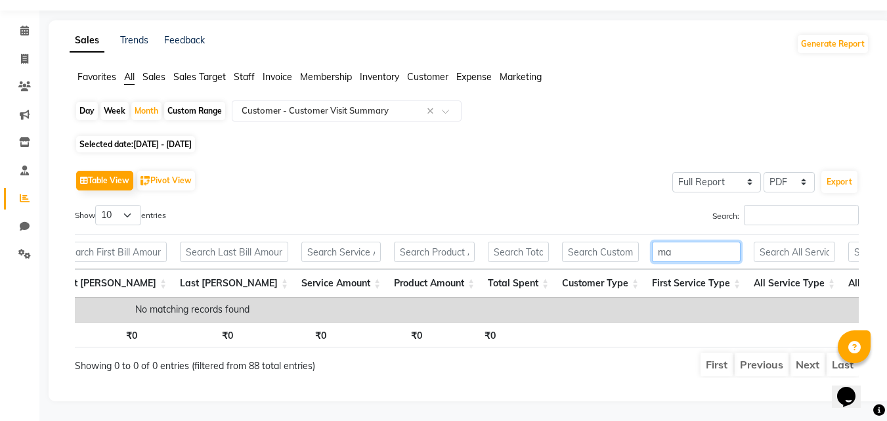
type input "m"
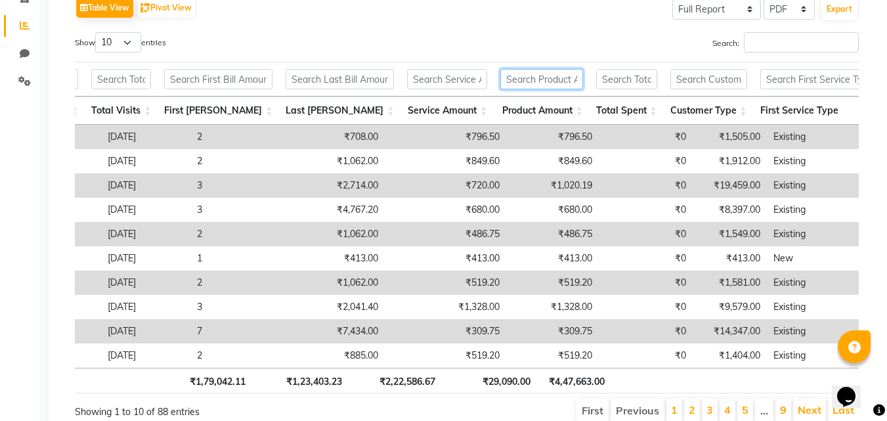
click at [504, 81] on input "text" at bounding box center [541, 79] width 82 height 20
click at [407, 84] on input "text" at bounding box center [447, 79] width 80 height 20
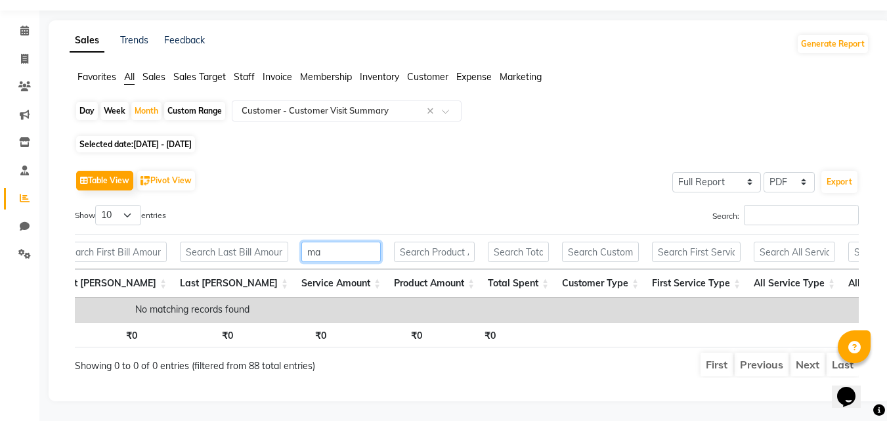
type input "m"
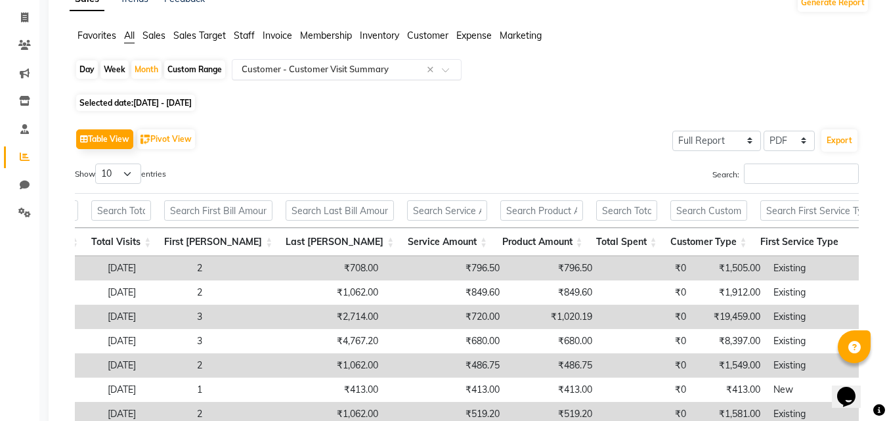
click at [394, 72] on input "text" at bounding box center [333, 69] width 189 height 13
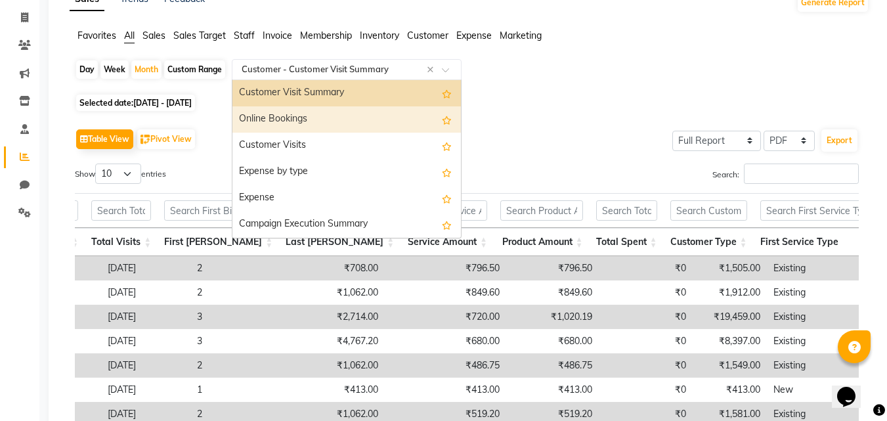
click at [336, 120] on div "Online Bookings" at bounding box center [347, 119] width 229 height 26
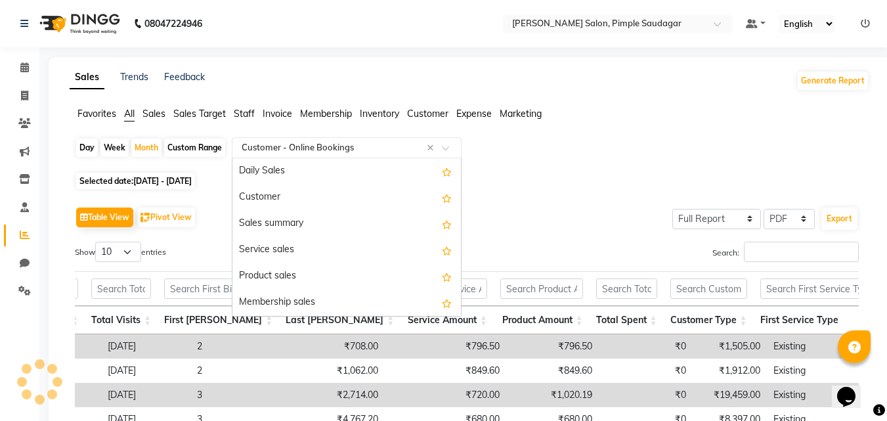
click at [382, 152] on input "text" at bounding box center [333, 147] width 189 height 13
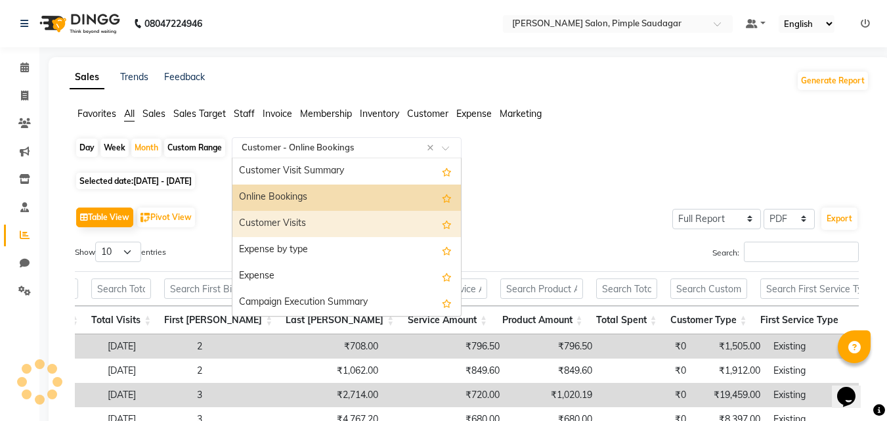
click at [308, 224] on div "Customer Visits" at bounding box center [347, 224] width 229 height 26
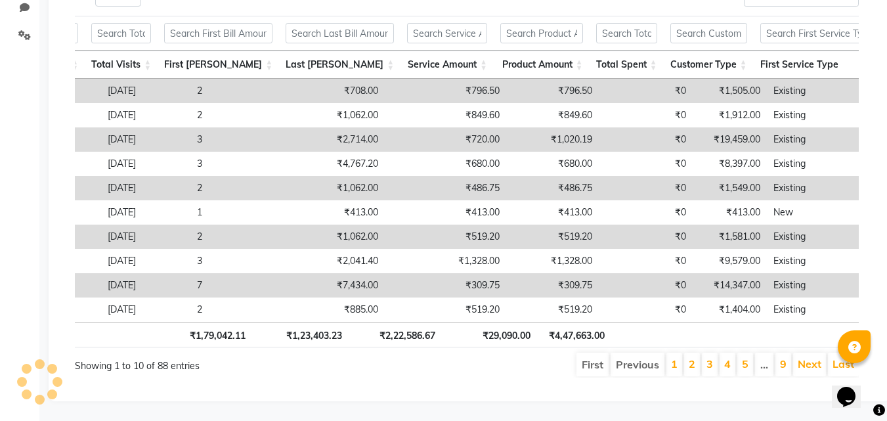
click at [110, 324] on th at bounding box center [120, 335] width 72 height 26
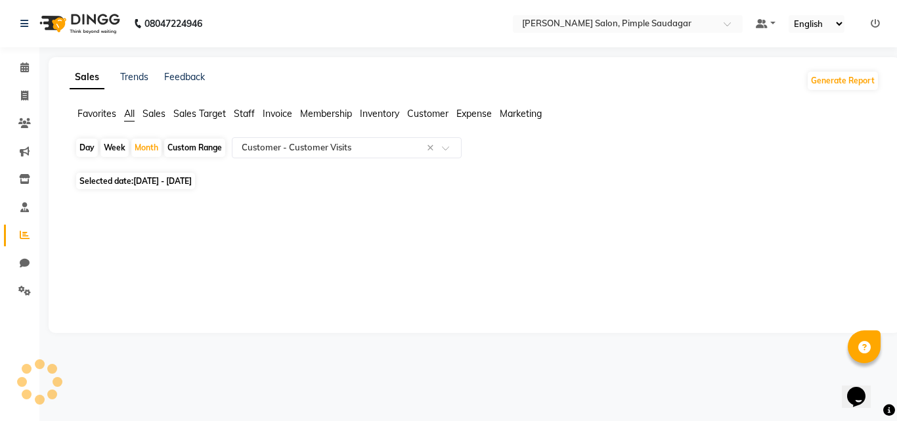
select select "full_report"
select select "pdf"
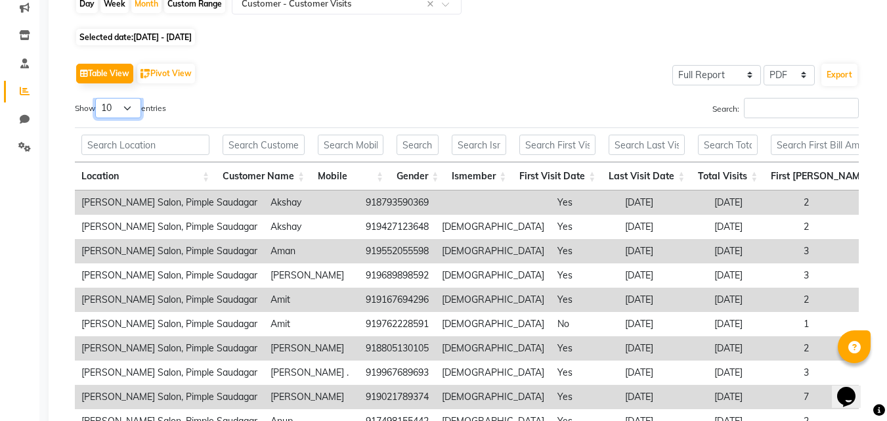
click at [129, 109] on select "10 25 50 100" at bounding box center [118, 108] width 46 height 20
select select "100"
click at [97, 98] on select "10 25 50 100" at bounding box center [118, 108] width 46 height 20
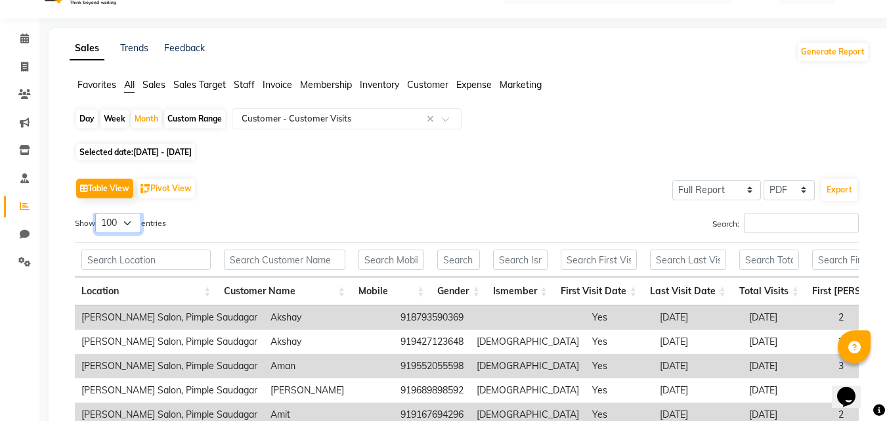
scroll to position [22, 0]
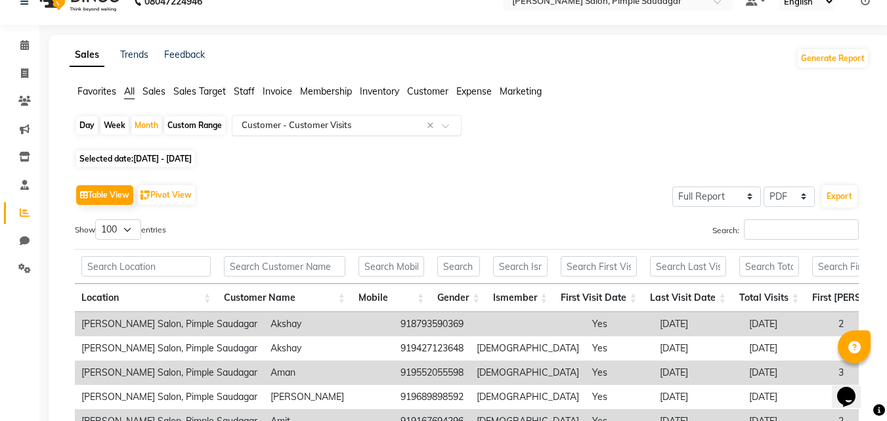
click at [352, 122] on input "text" at bounding box center [333, 125] width 189 height 13
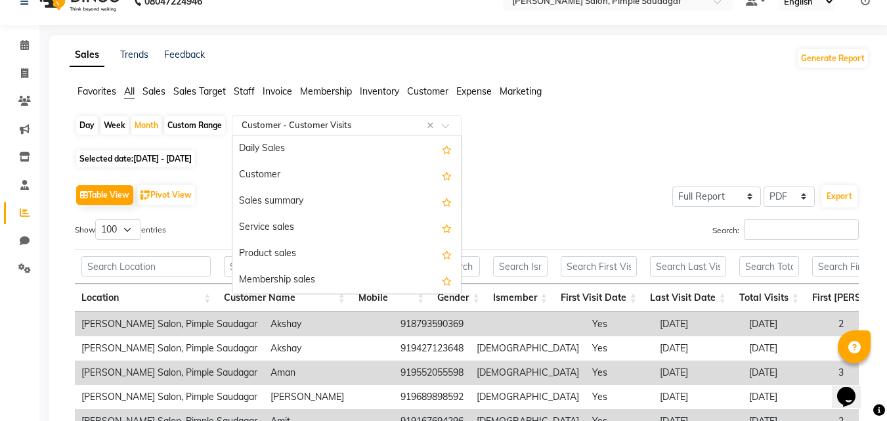
scroll to position [2391, 0]
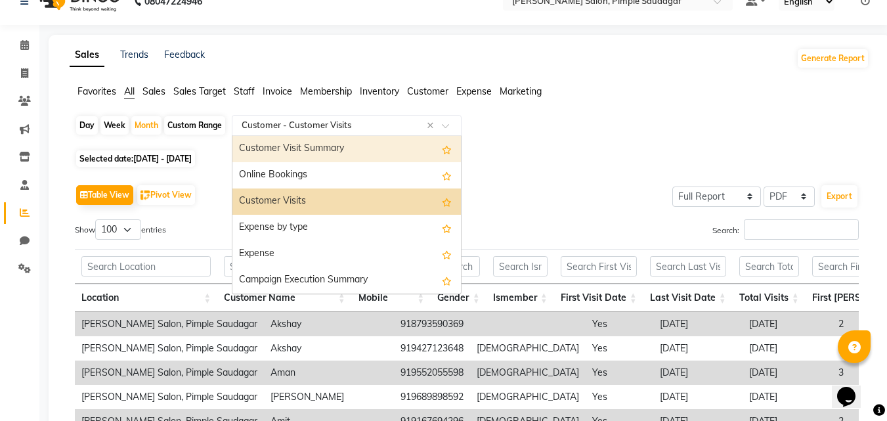
click at [320, 152] on div "Customer Visit Summary" at bounding box center [347, 149] width 229 height 26
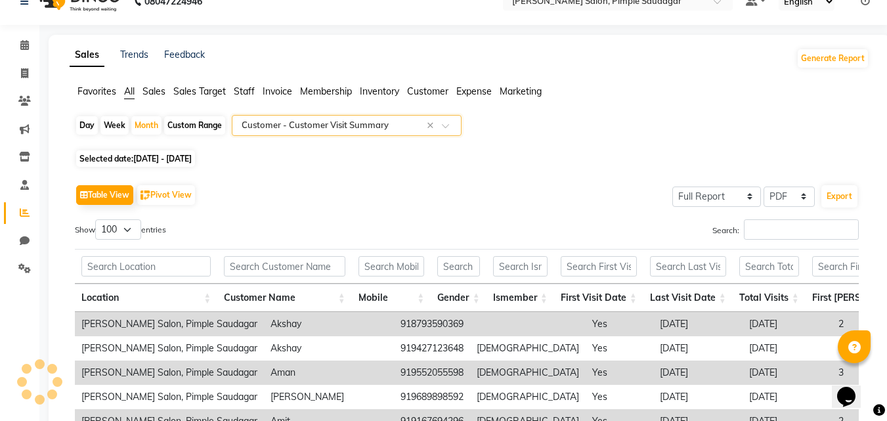
scroll to position [0, 0]
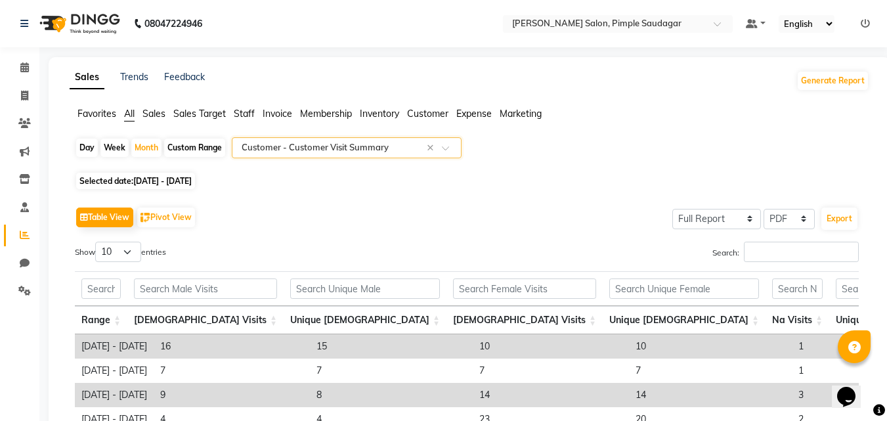
click at [372, 146] on input "text" at bounding box center [333, 147] width 189 height 13
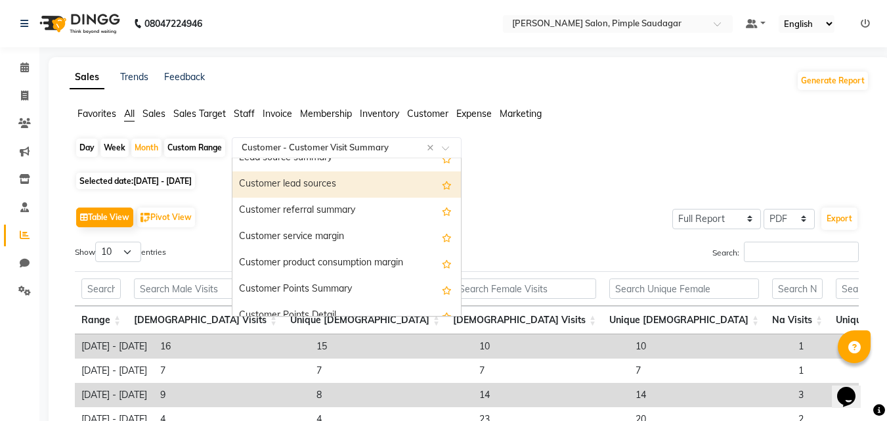
click at [318, 187] on div "Customer lead sources" at bounding box center [347, 184] width 229 height 26
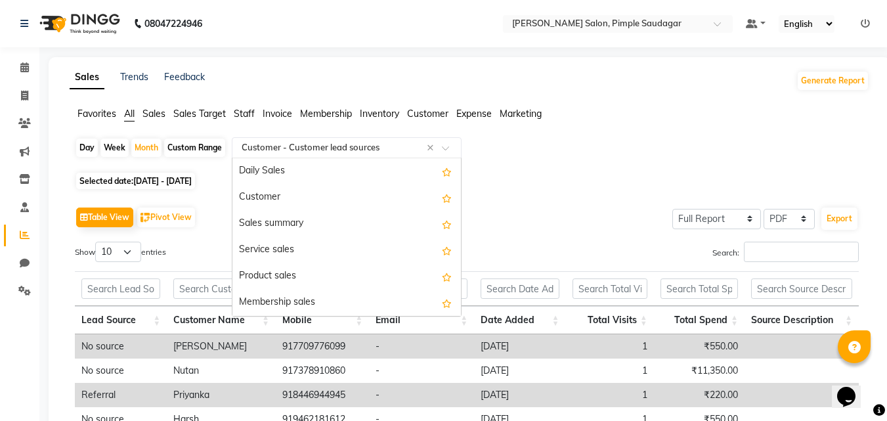
click at [370, 151] on input "text" at bounding box center [333, 147] width 189 height 13
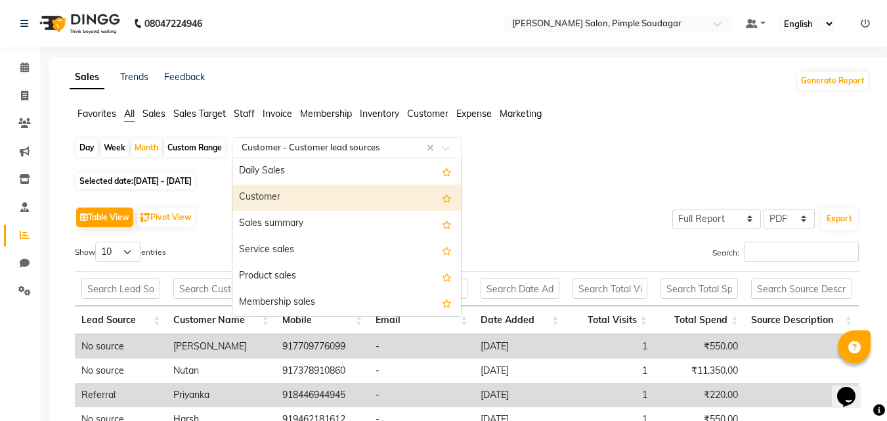
click at [276, 190] on div "Customer" at bounding box center [347, 198] width 229 height 26
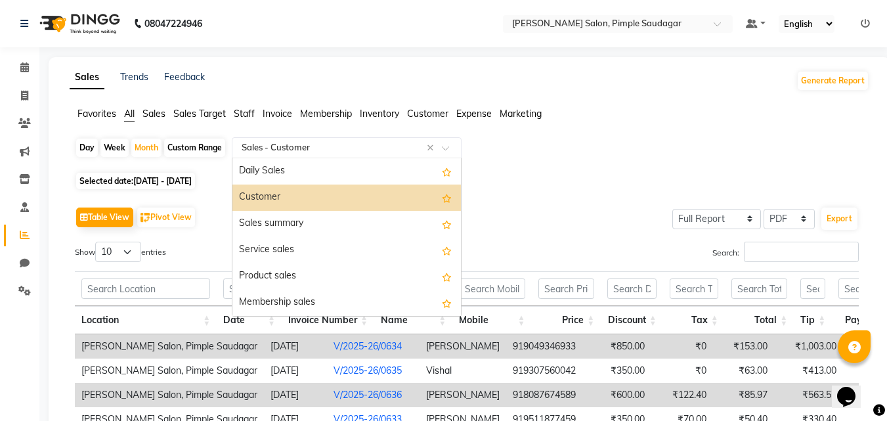
click at [343, 149] on input "text" at bounding box center [333, 147] width 189 height 13
click at [298, 200] on div "Customer" at bounding box center [347, 198] width 229 height 26
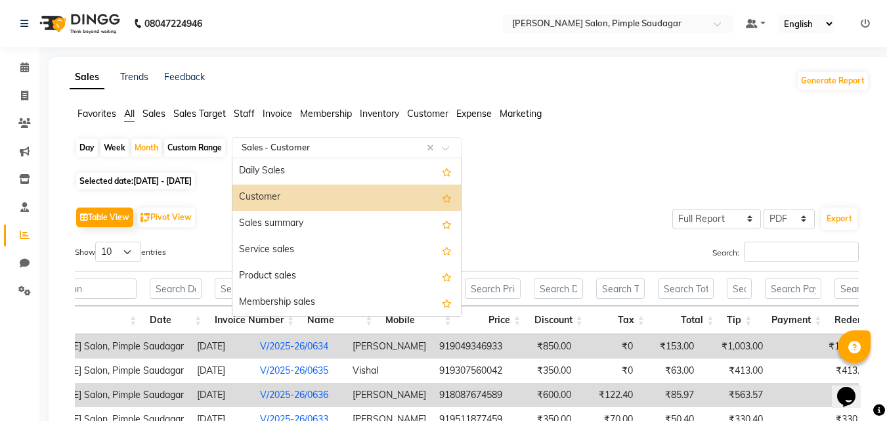
click at [331, 147] on input "text" at bounding box center [333, 147] width 189 height 13
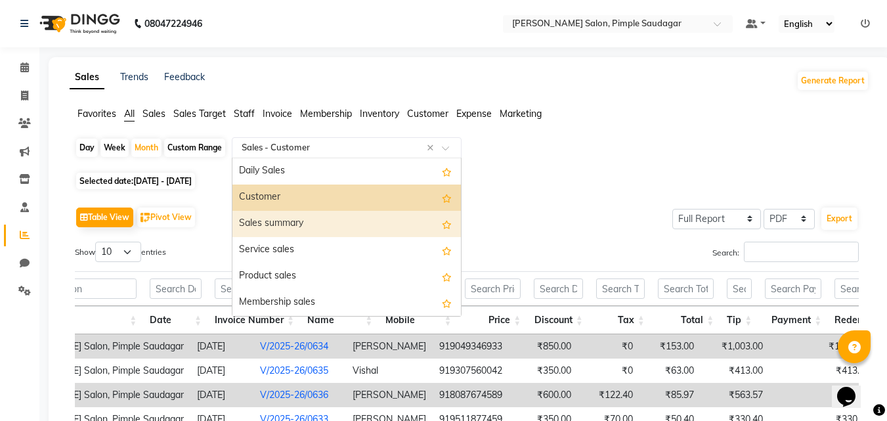
click at [284, 223] on div "Sales summary" at bounding box center [347, 224] width 229 height 26
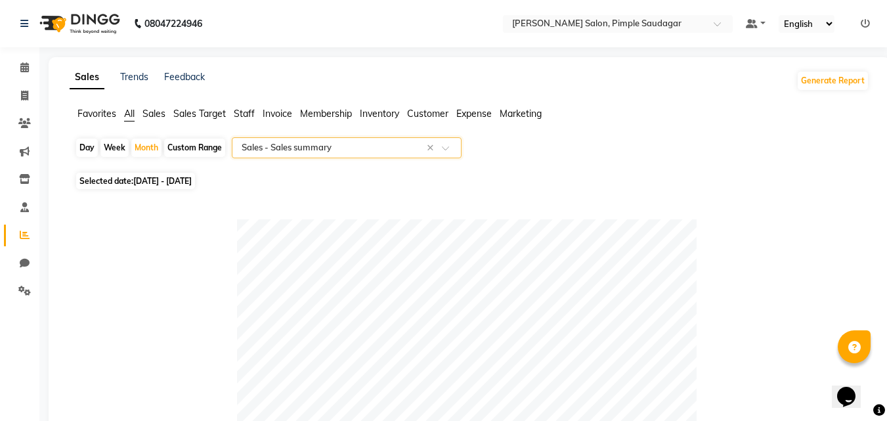
click at [342, 141] on div "Select Report Type × Sales - Sales summary ×" at bounding box center [347, 147] width 230 height 21
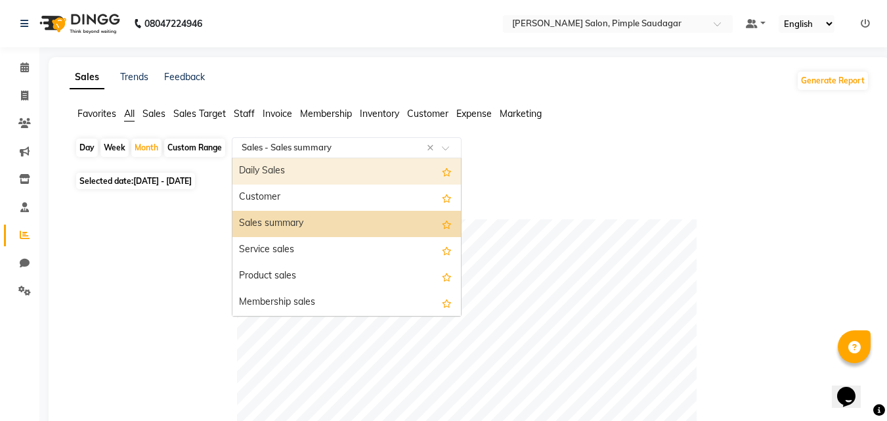
click at [261, 173] on div "Daily Sales" at bounding box center [347, 171] width 229 height 26
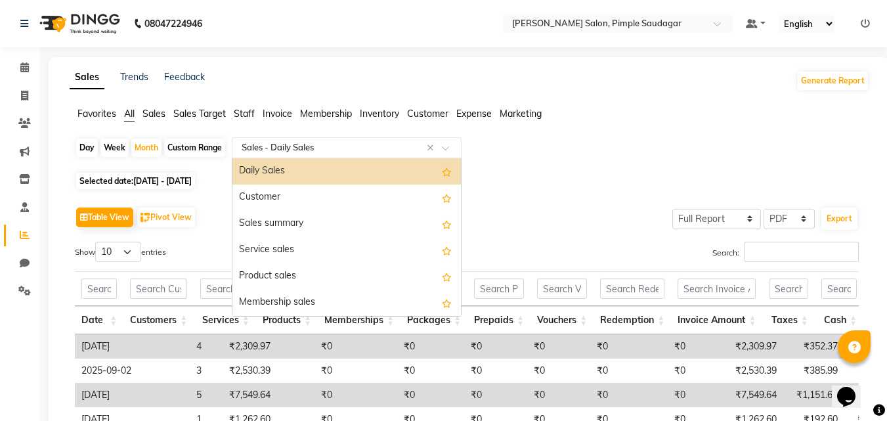
click at [331, 143] on input "text" at bounding box center [333, 147] width 189 height 13
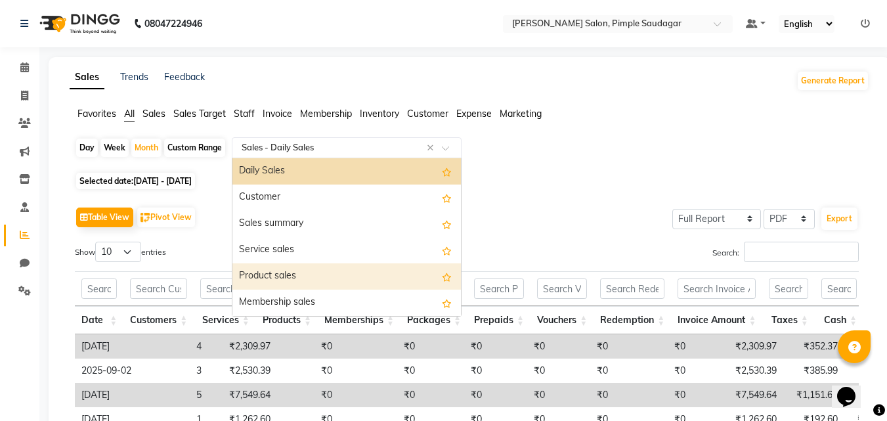
click at [282, 272] on div "Product sales" at bounding box center [347, 276] width 229 height 26
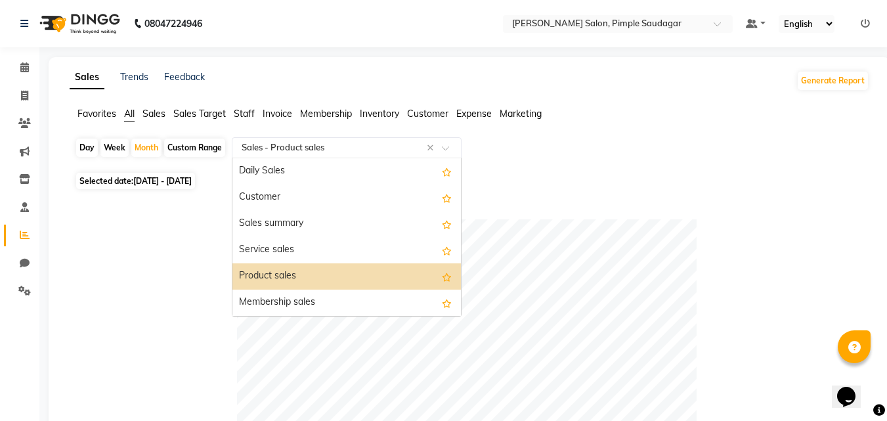
click at [337, 139] on div "Select Report Type × Sales - Product sales ×" at bounding box center [347, 147] width 230 height 21
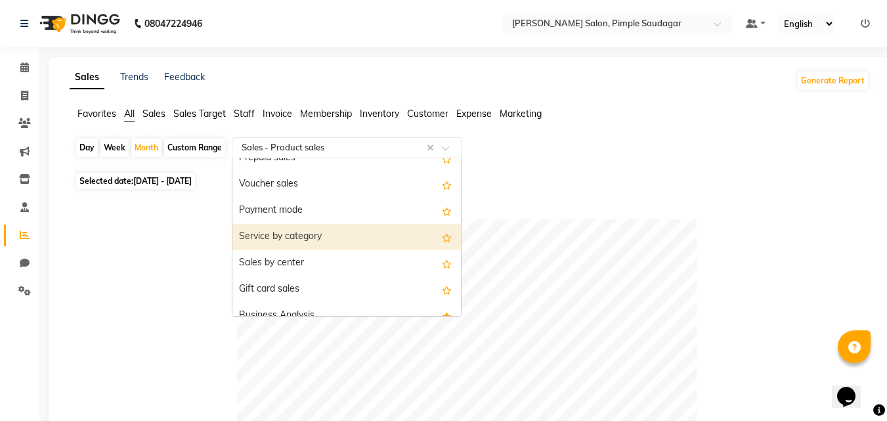
click at [313, 236] on div "Service by category" at bounding box center [347, 237] width 229 height 26
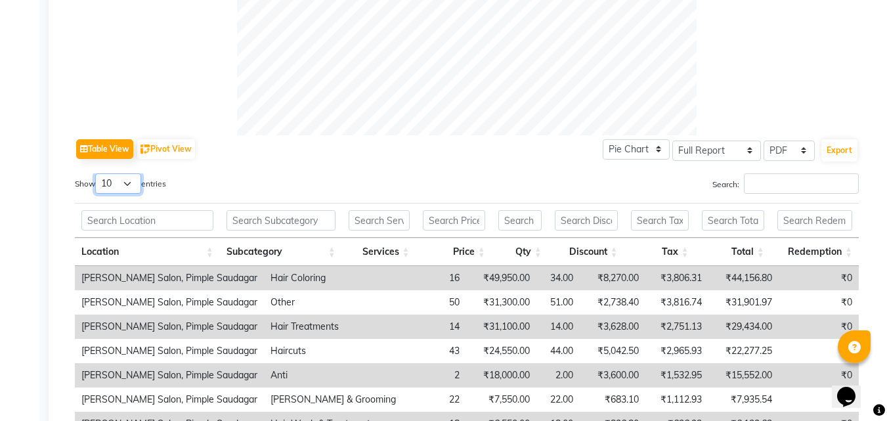
click at [133, 187] on select "10 25 50 100" at bounding box center [118, 183] width 46 height 20
select select "100"
click at [97, 173] on select "10 25 50 100" at bounding box center [118, 183] width 46 height 20
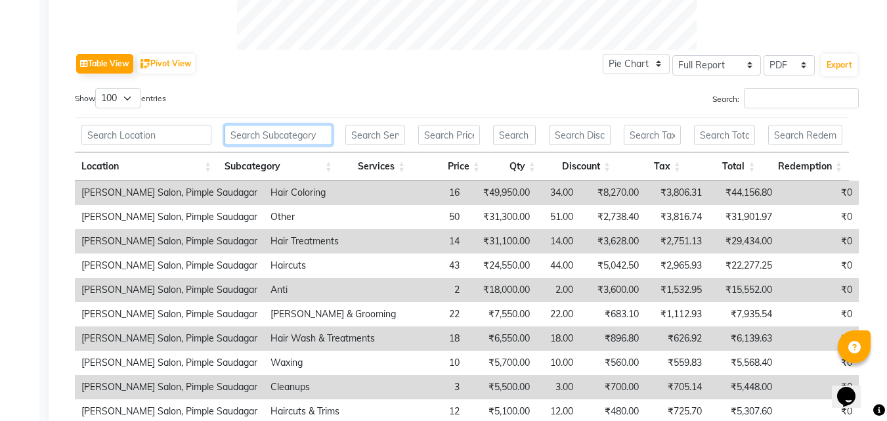
click at [282, 134] on input "text" at bounding box center [279, 135] width 108 height 20
click at [298, 138] on input "text" at bounding box center [279, 135] width 108 height 20
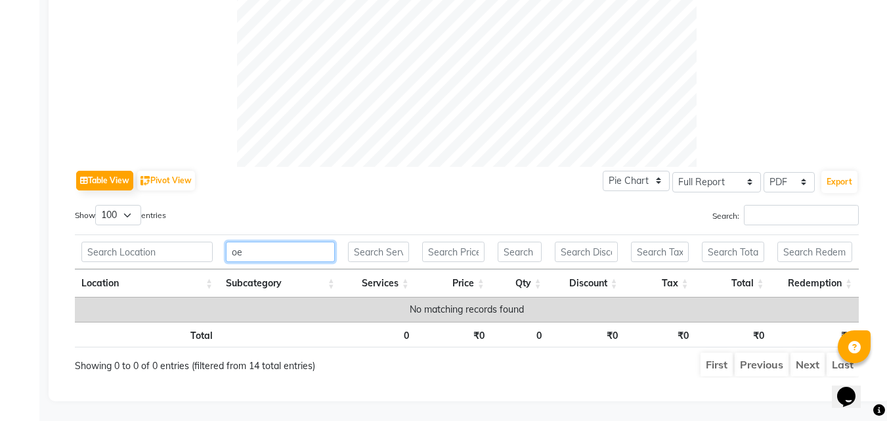
type input "o"
type input "p"
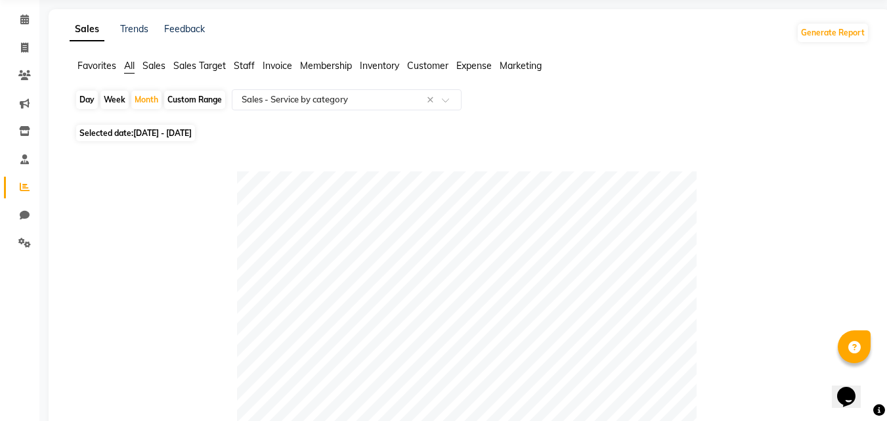
scroll to position [38, 0]
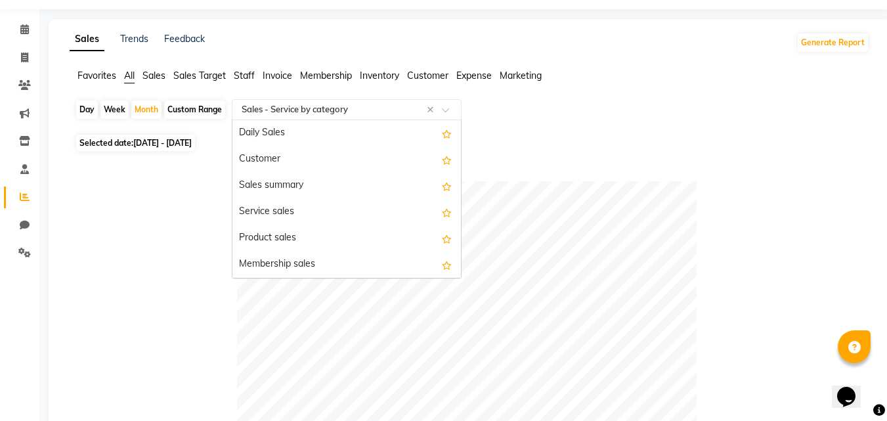
click at [378, 113] on input "text" at bounding box center [333, 109] width 189 height 13
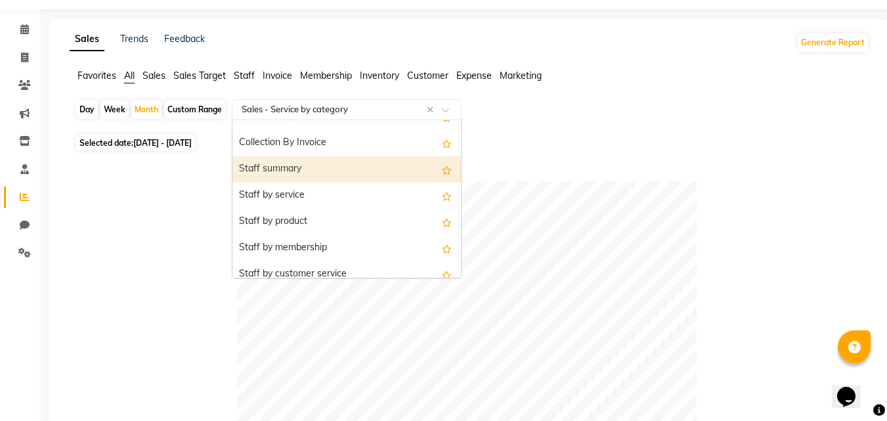
scroll to position [460, 0]
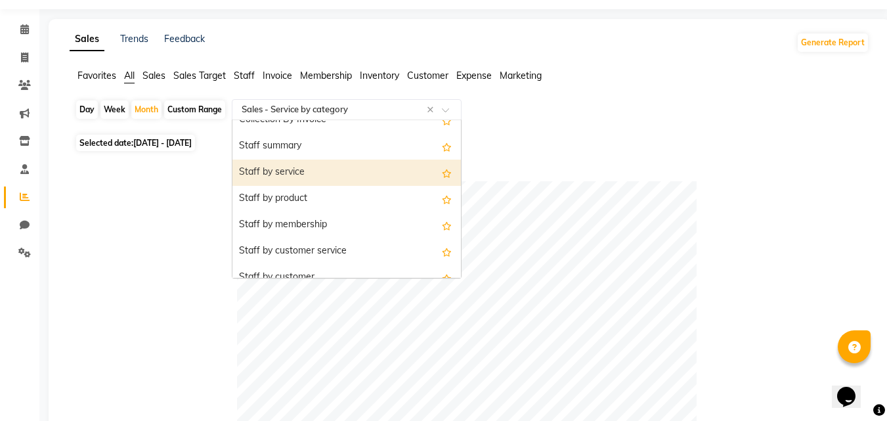
click at [311, 167] on div "Staff by service" at bounding box center [347, 173] width 229 height 26
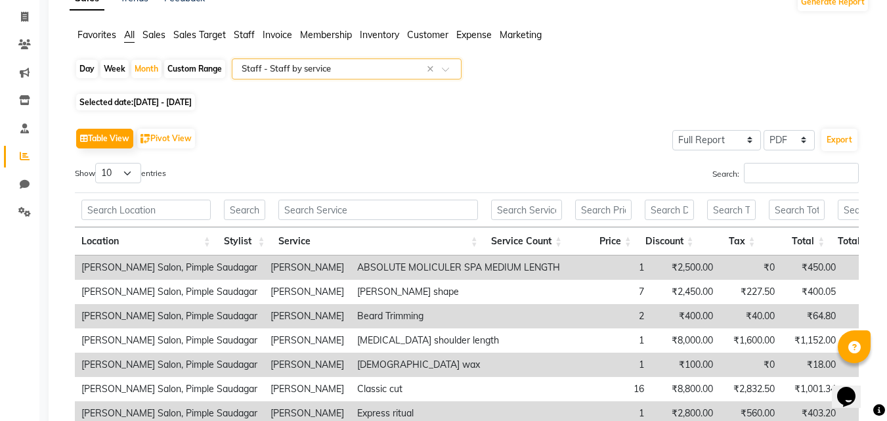
scroll to position [12, 0]
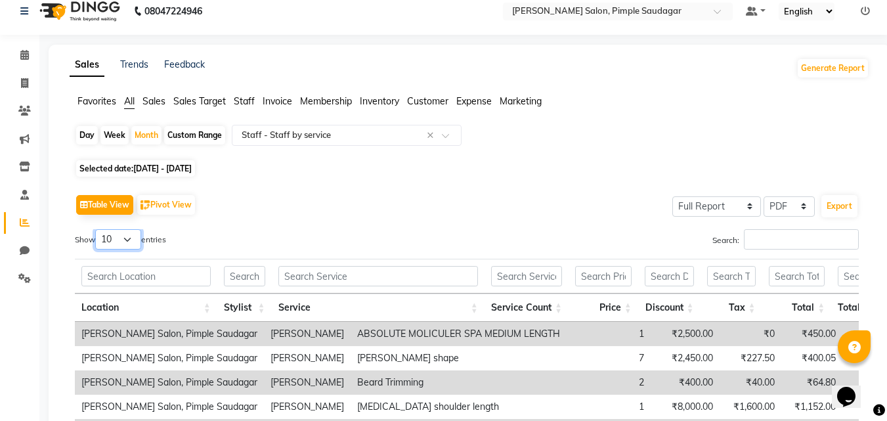
click at [129, 242] on select "10 25 50 100" at bounding box center [118, 239] width 46 height 20
select select "100"
click at [97, 229] on select "10 25 50 100" at bounding box center [118, 239] width 46 height 20
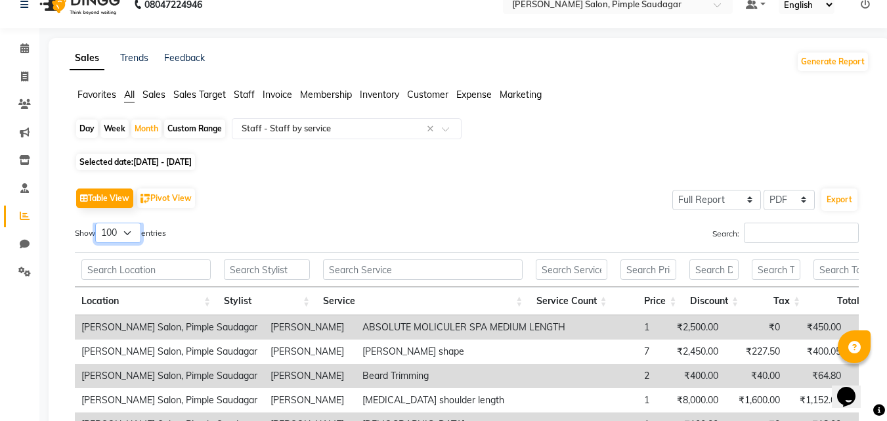
scroll to position [0, 0]
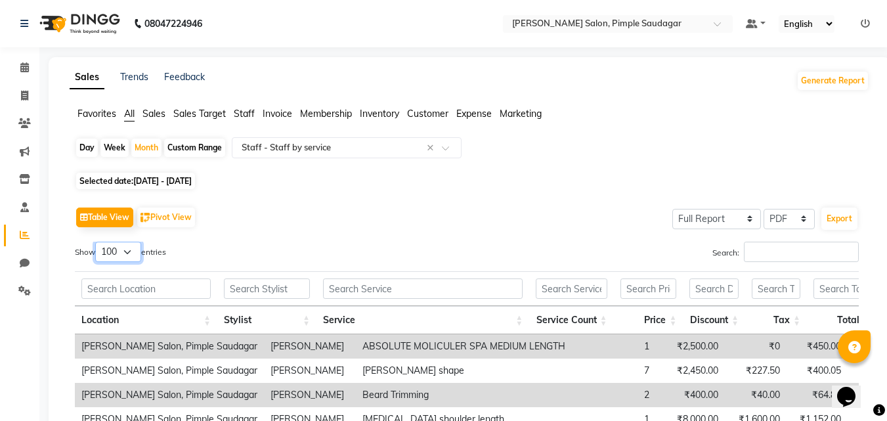
click at [130, 249] on select "10 25 50 100" at bounding box center [118, 252] width 46 height 20
click at [97, 242] on select "10 25 50 100" at bounding box center [118, 252] width 46 height 20
click at [135, 256] on select "10 25 50 100" at bounding box center [118, 252] width 46 height 20
click at [97, 242] on select "10 25 50 100" at bounding box center [118, 252] width 46 height 20
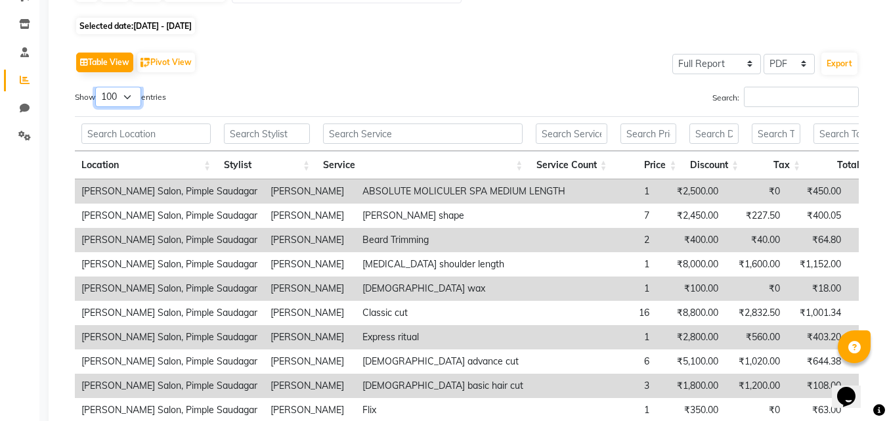
scroll to position [154, 0]
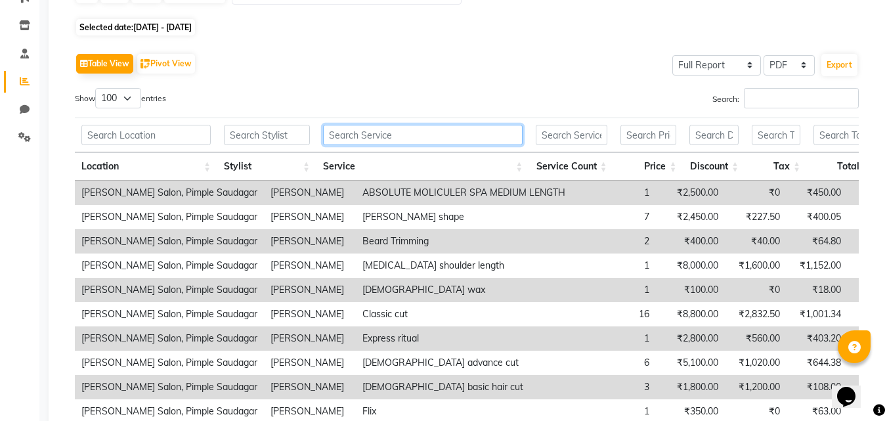
click at [399, 129] on input "text" at bounding box center [423, 135] width 200 height 20
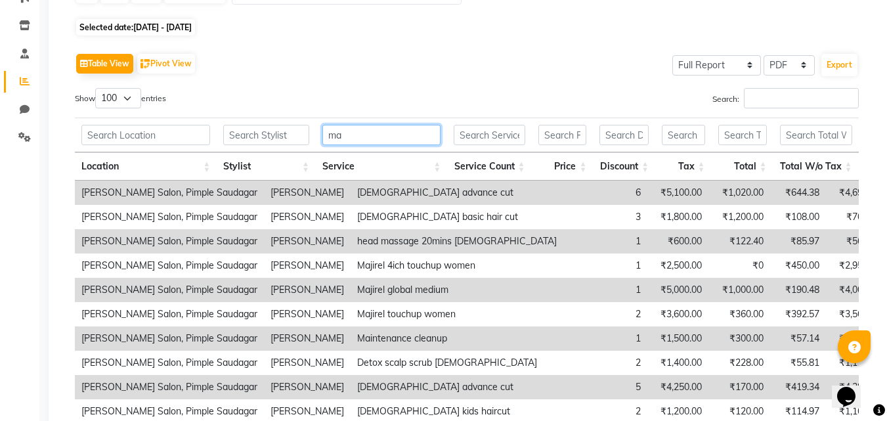
type input "m"
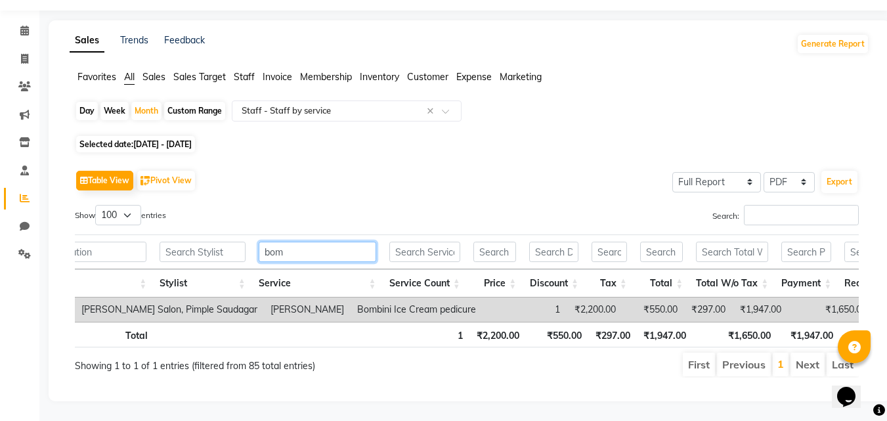
scroll to position [0, 0]
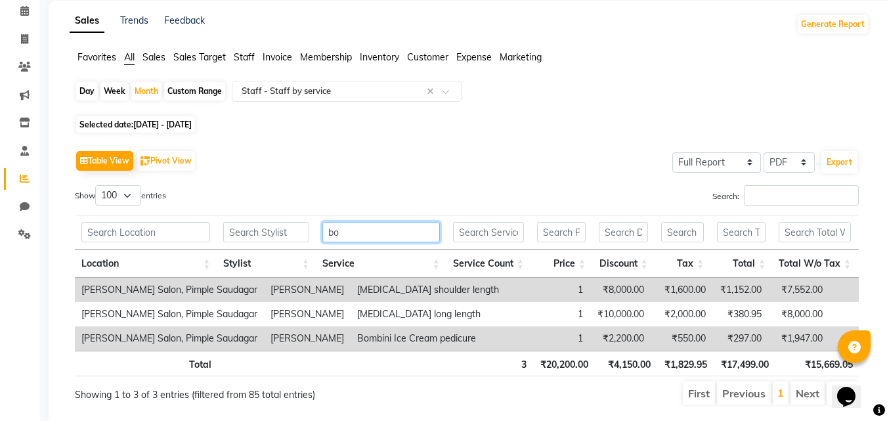
type input "b"
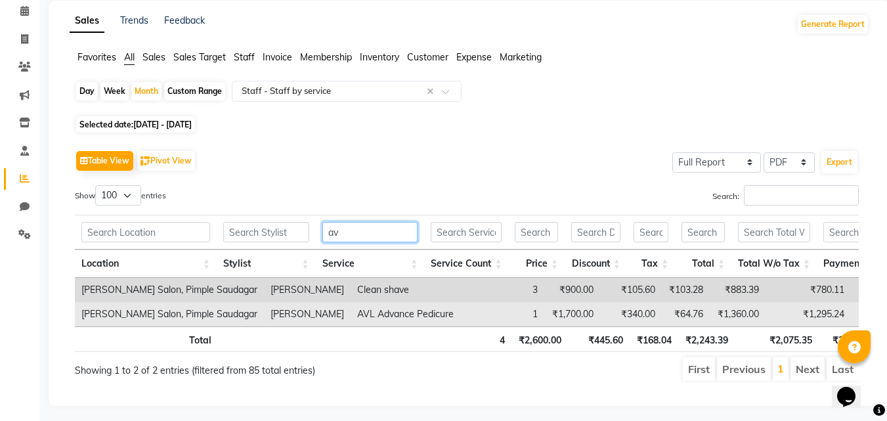
type input "a"
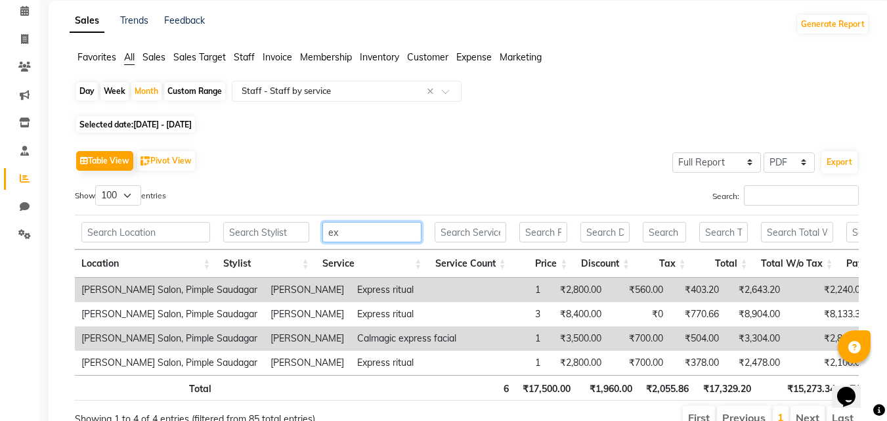
type input "e"
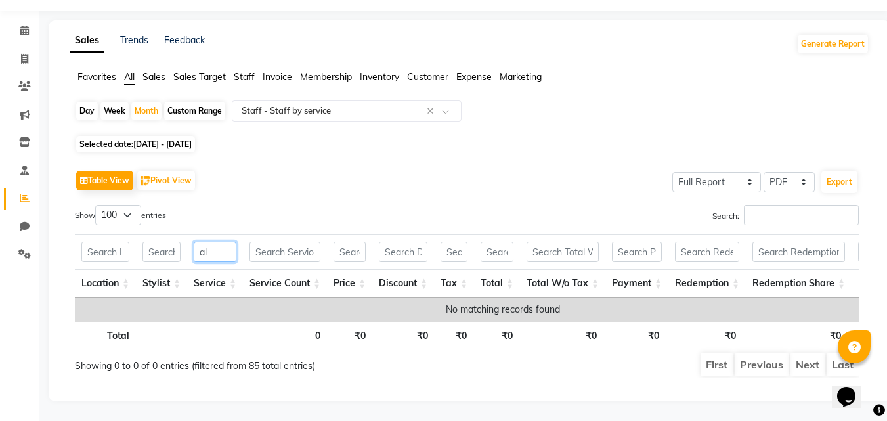
type input "a"
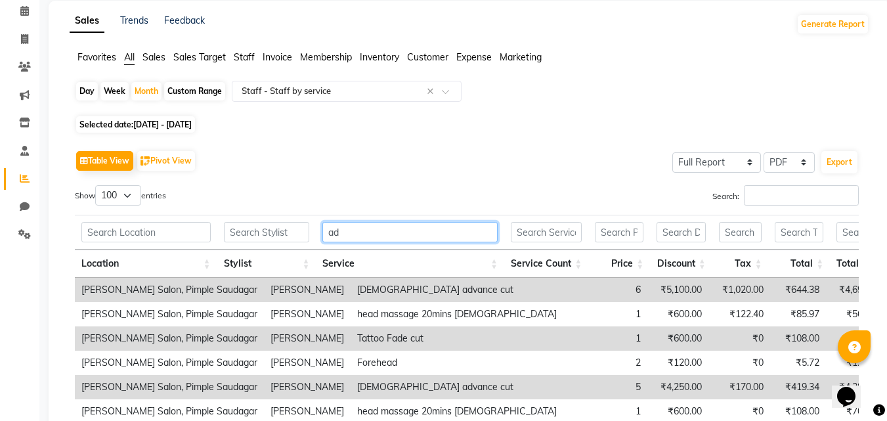
type input "a"
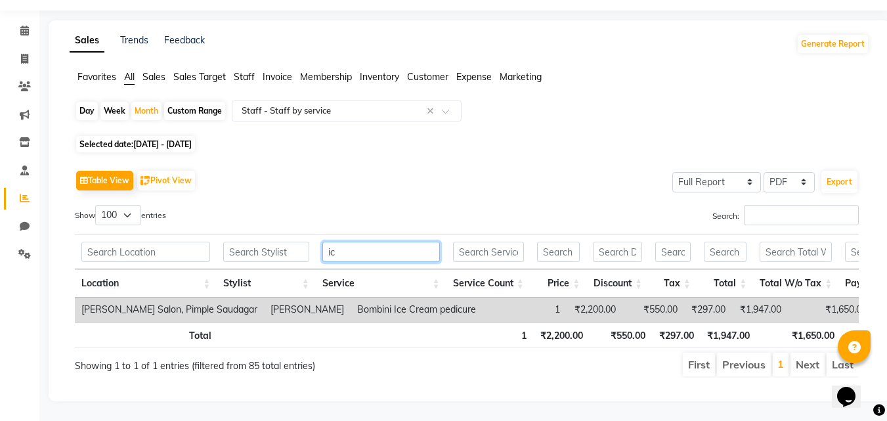
type input "i"
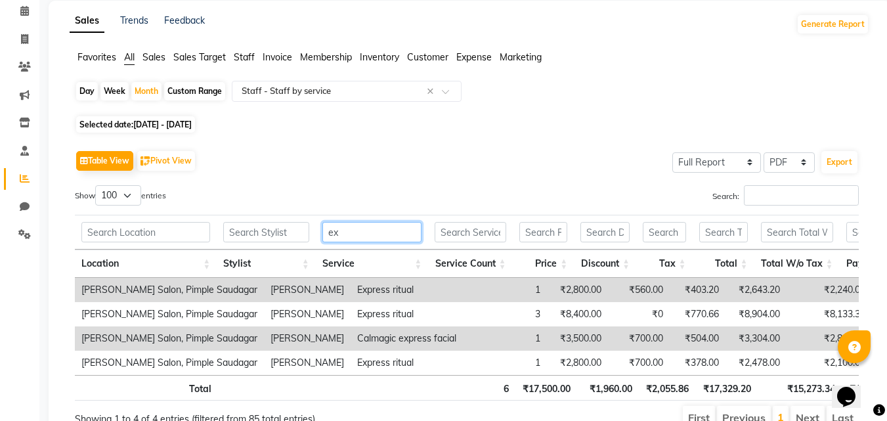
type input "e"
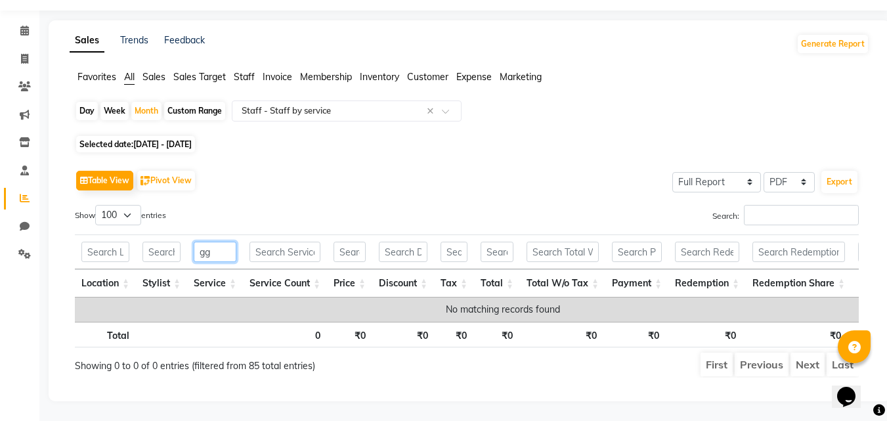
type input "g"
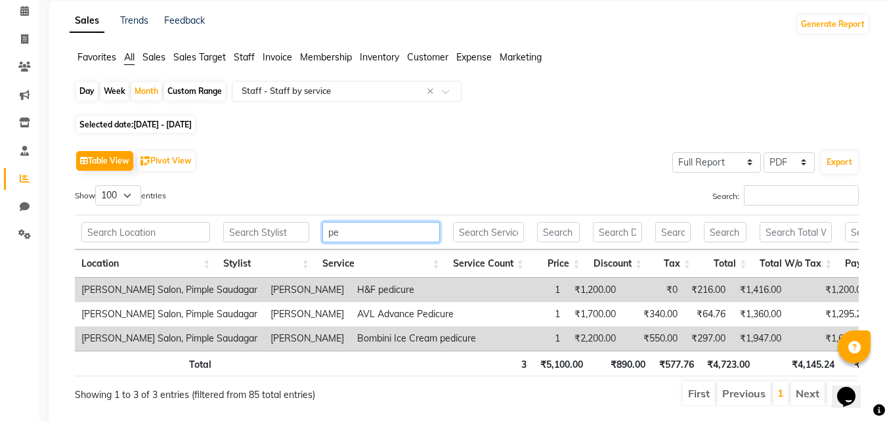
type input "p"
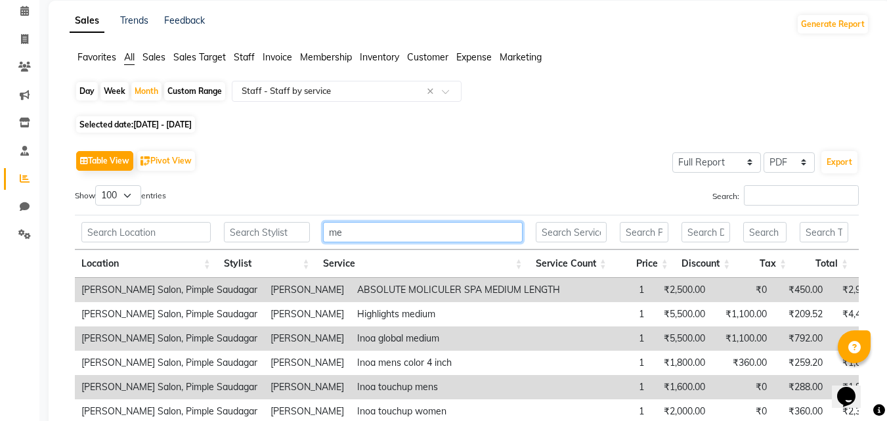
type input "m"
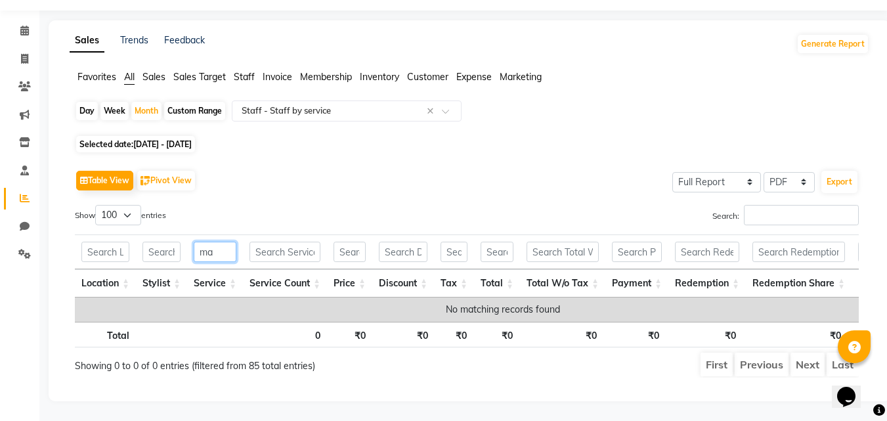
type input "m"
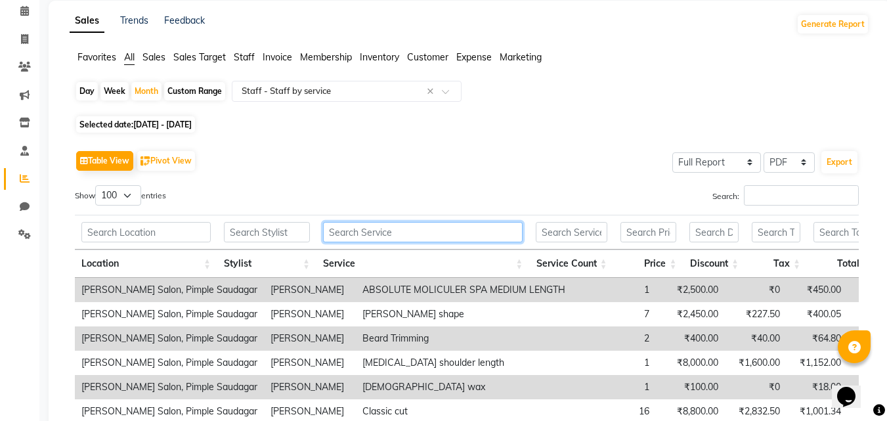
click at [391, 234] on input "text" at bounding box center [423, 232] width 200 height 20
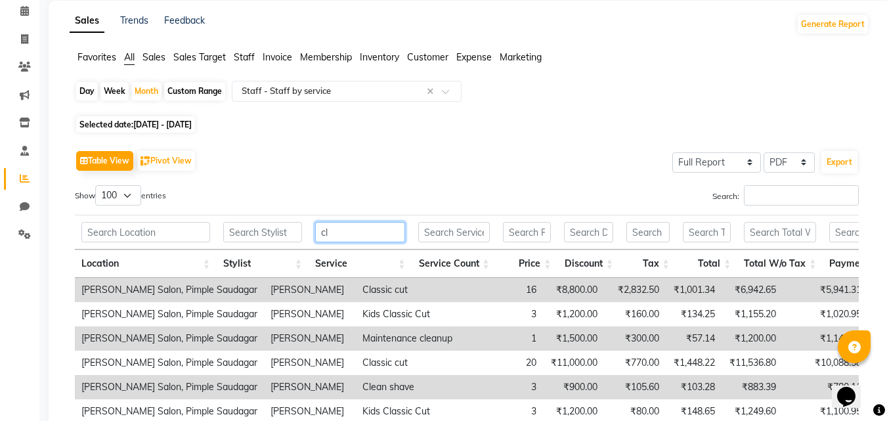
type input "c"
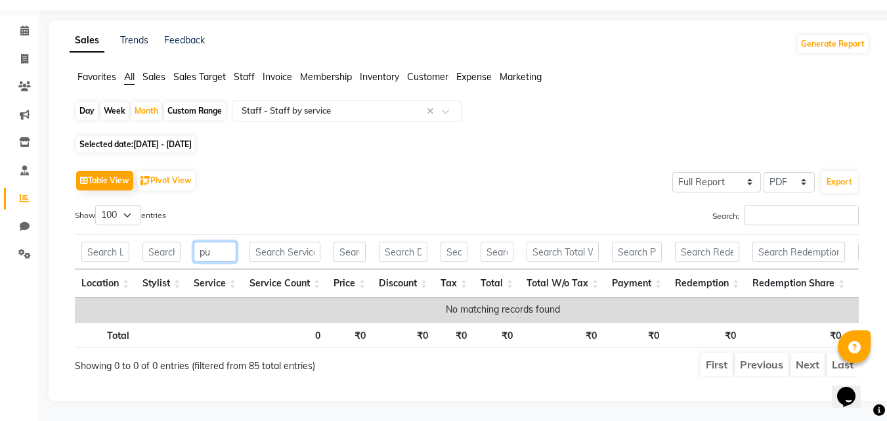
type input "p"
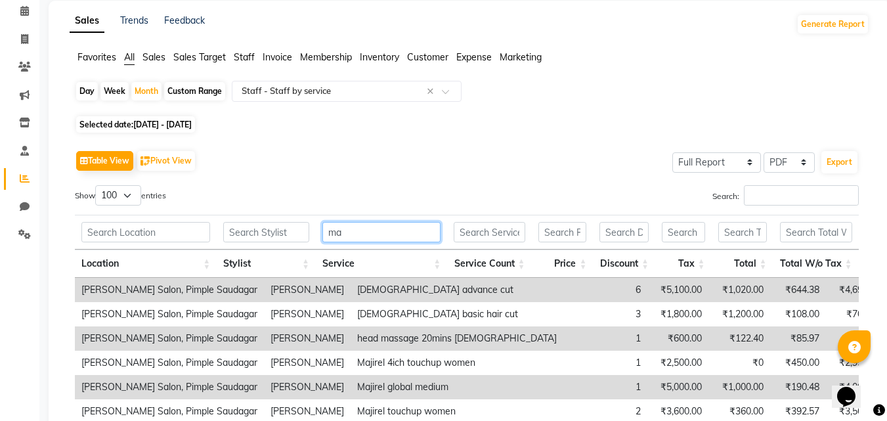
type input "m"
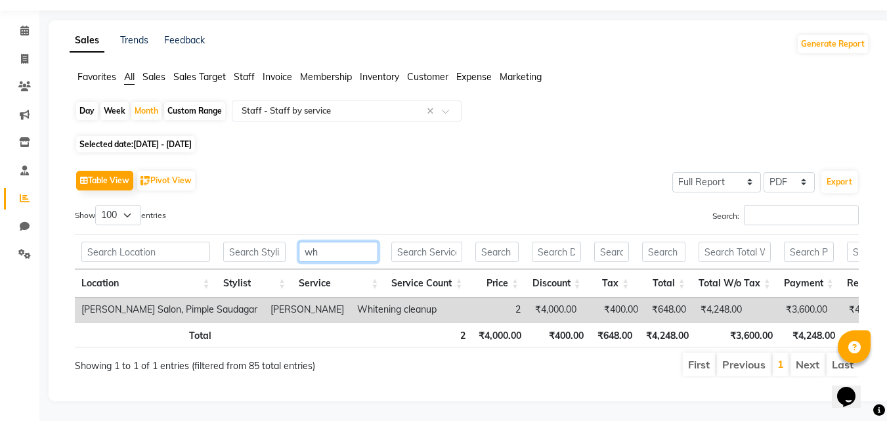
type input "w"
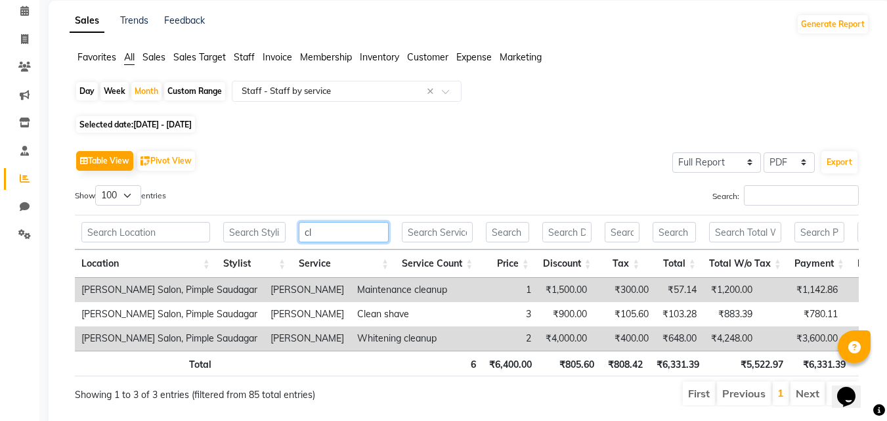
type input "c"
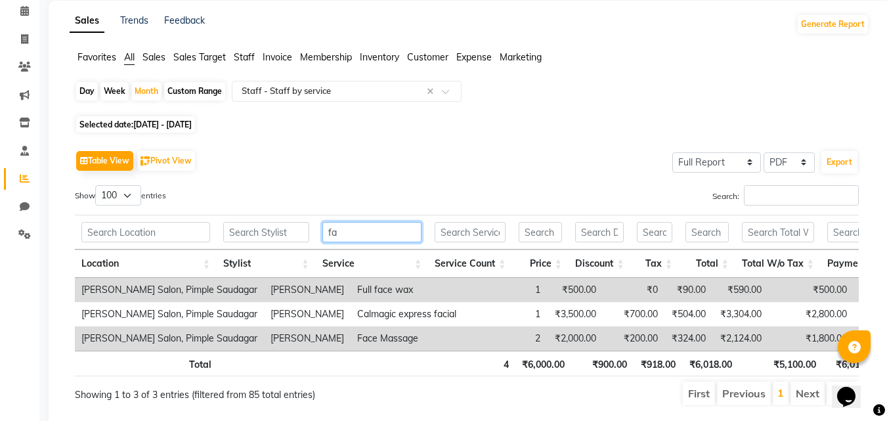
type input "f"
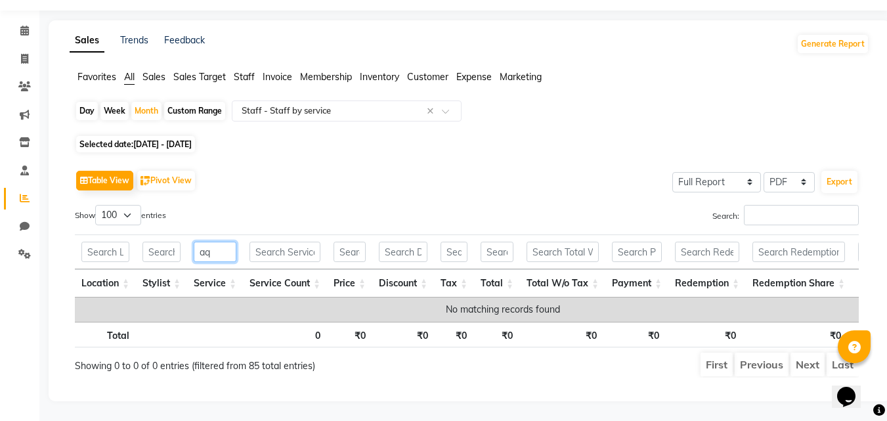
type input "a"
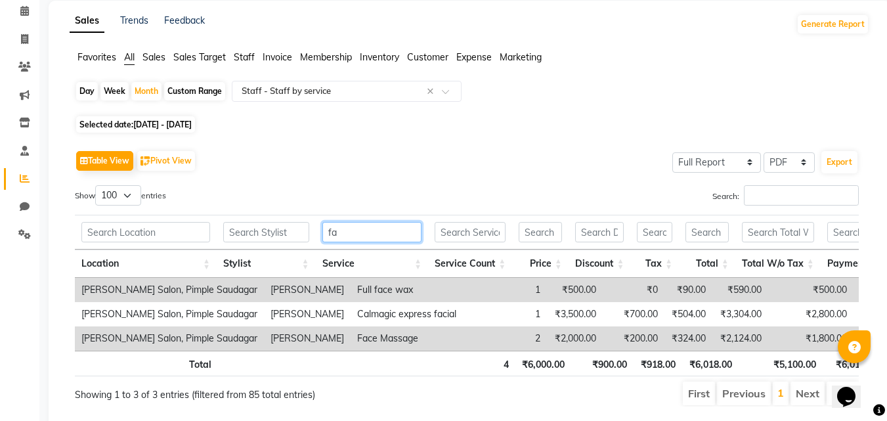
type input "f"
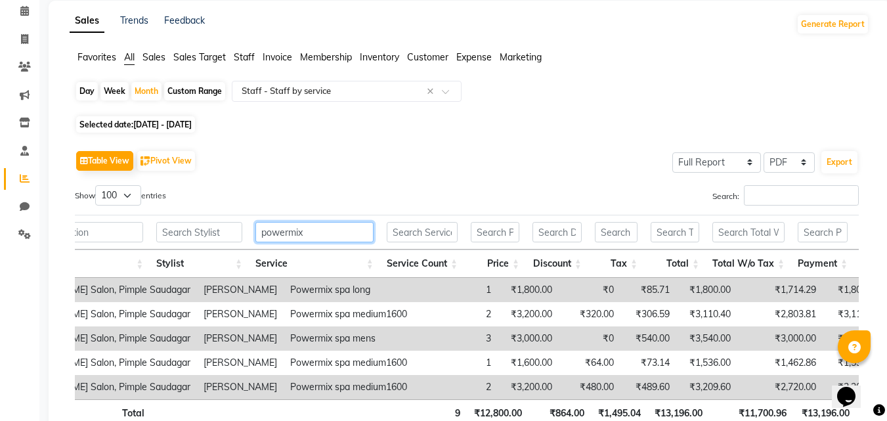
scroll to position [0, 78]
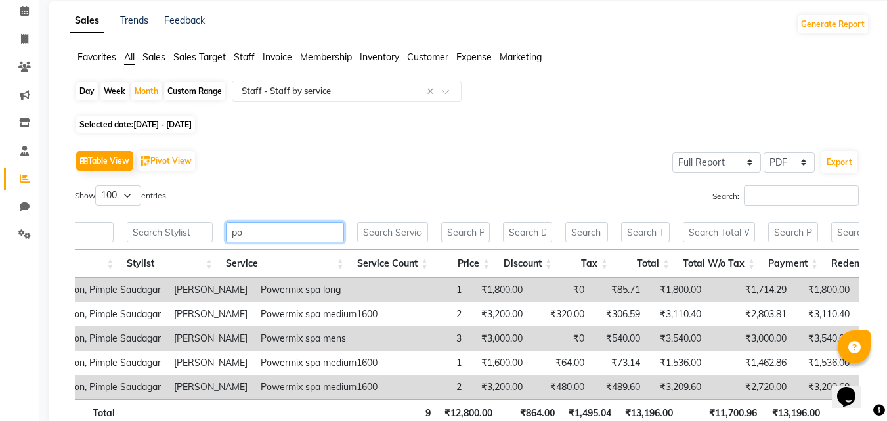
type input "p"
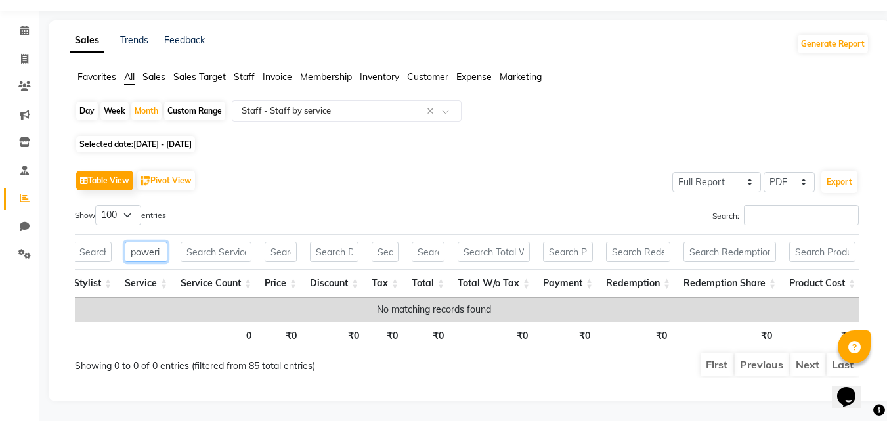
scroll to position [0, 0]
type input "p"
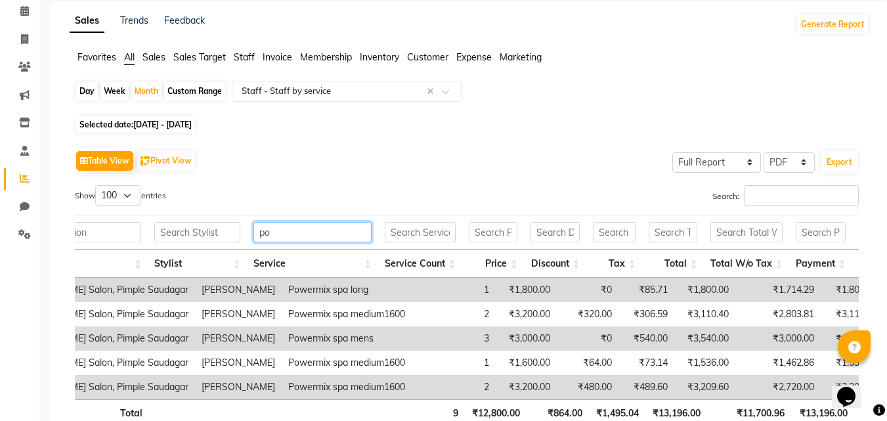
type input "p"
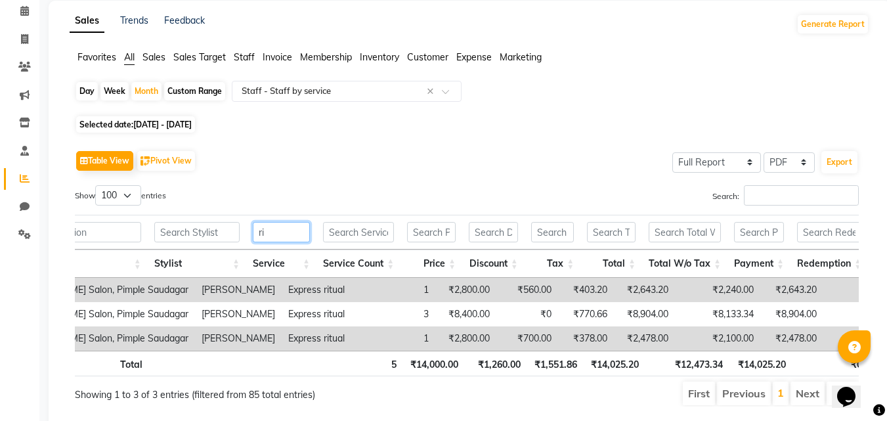
type input "r"
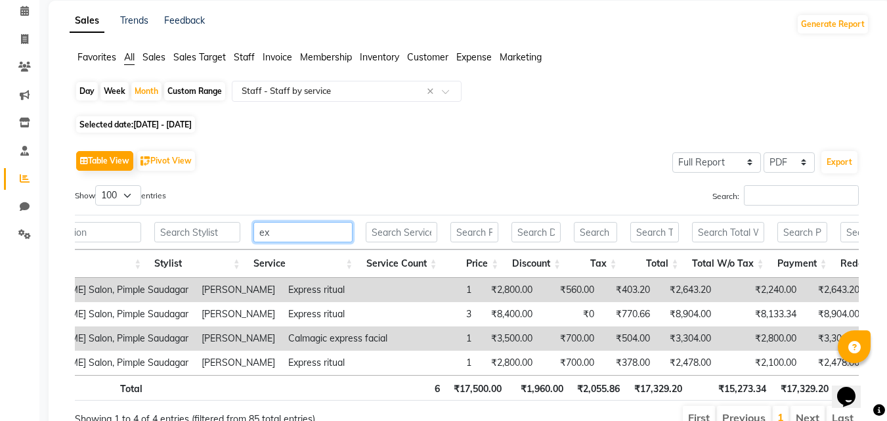
type input "e"
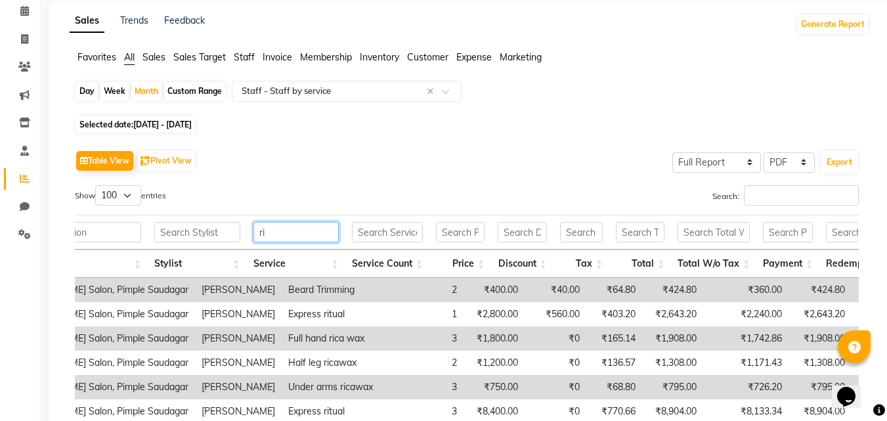
type input "r"
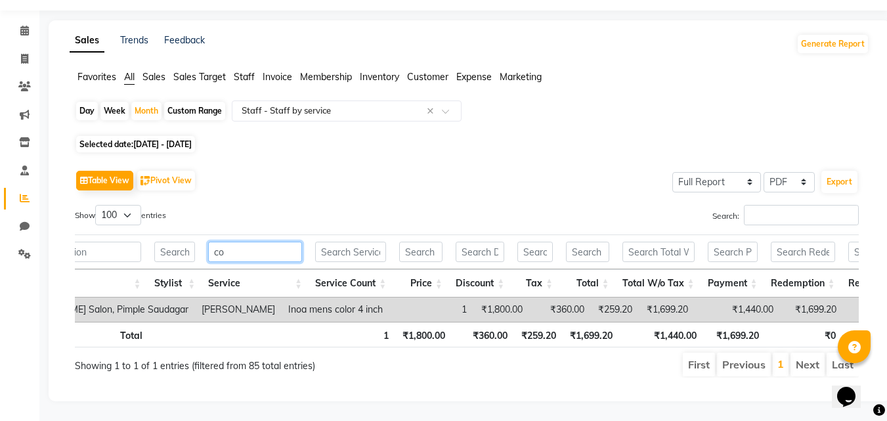
type input "c"
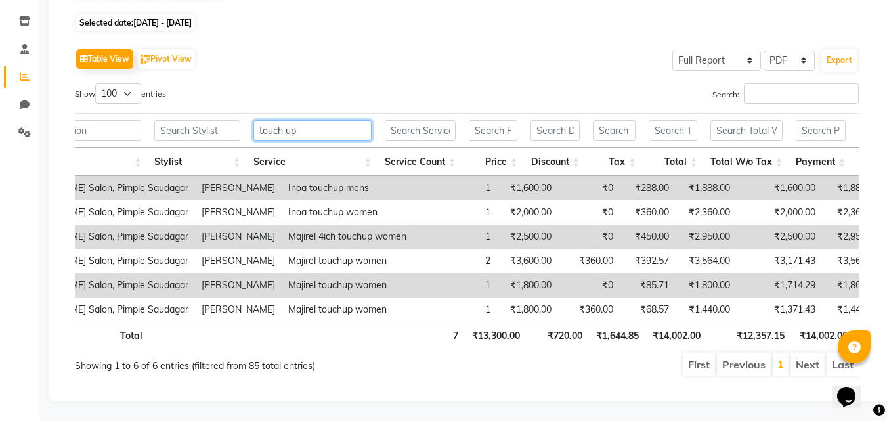
scroll to position [178, 0]
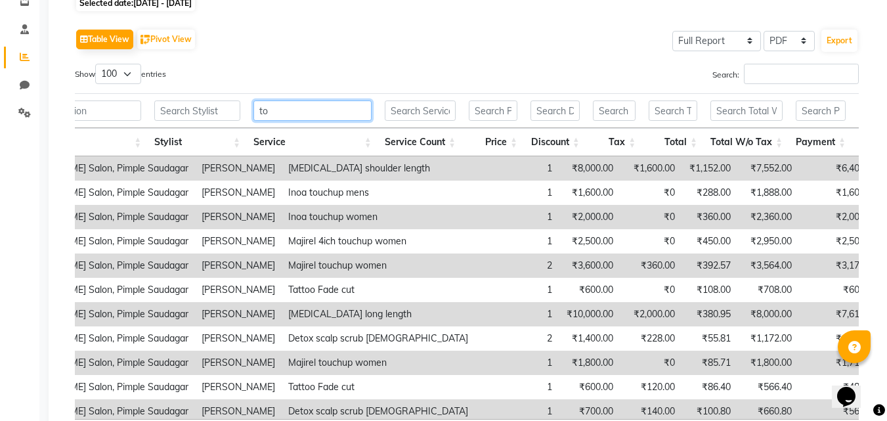
type input "t"
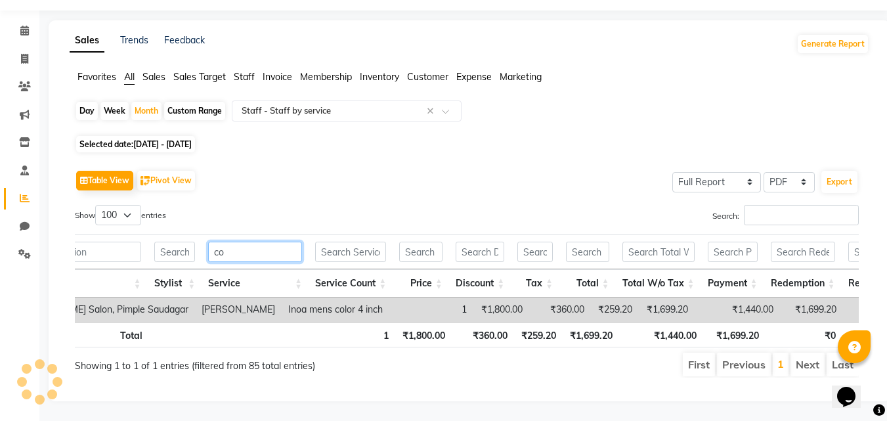
scroll to position [56, 0]
type input "c"
type input "coloo"
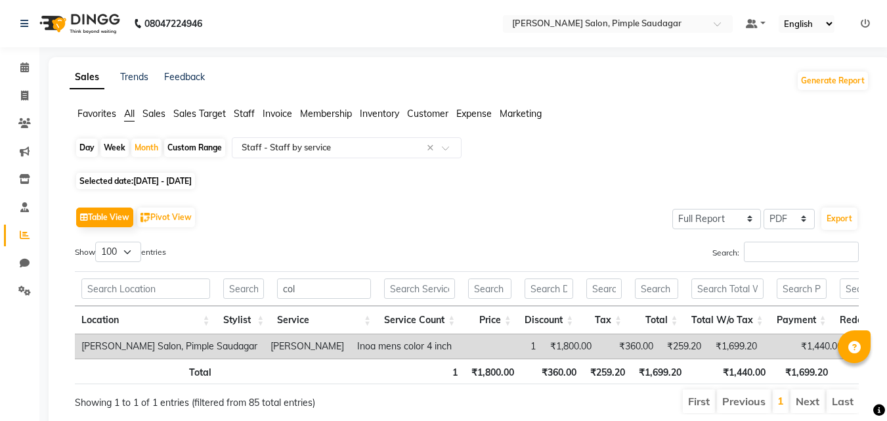
select select "full_report"
select select "pdf"
select select "100"
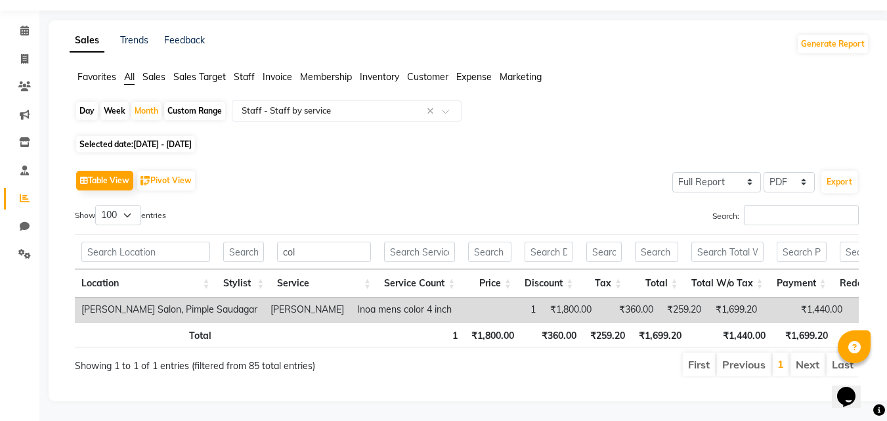
scroll to position [0, 69]
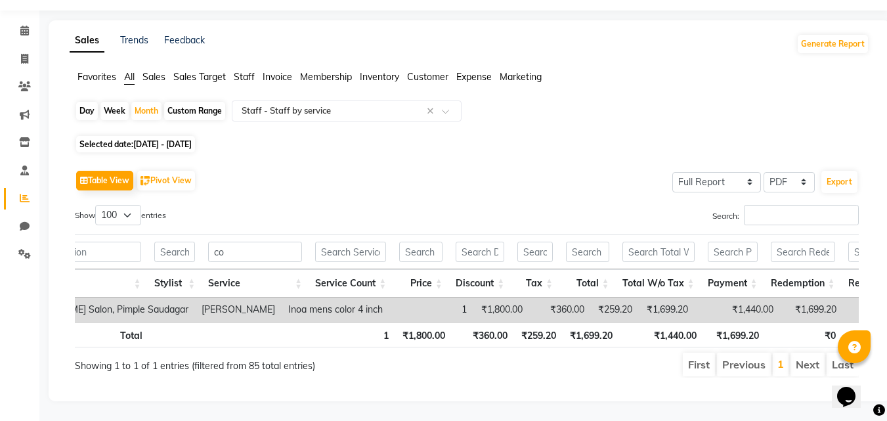
type input "c"
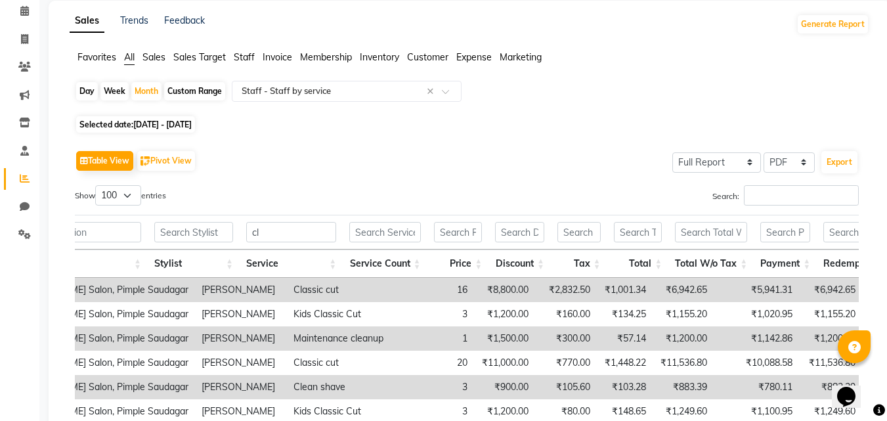
scroll to position [178, 0]
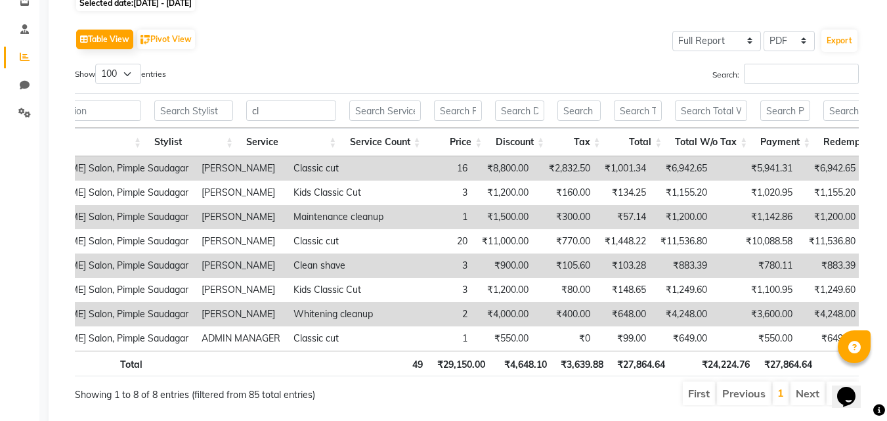
type input "c"
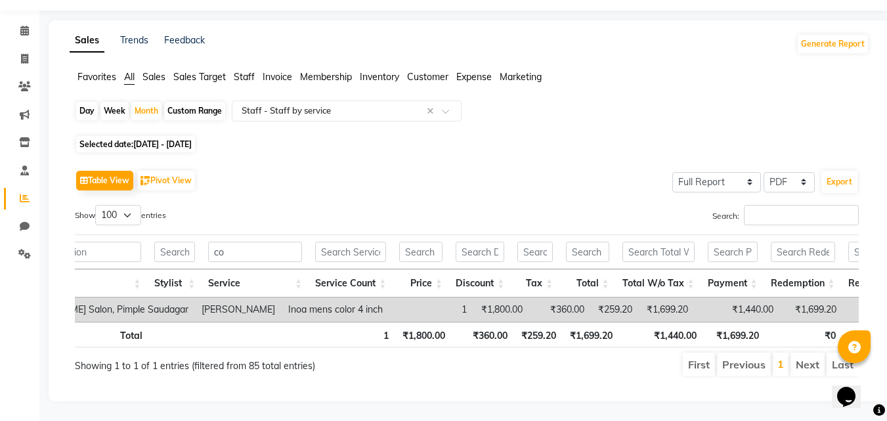
scroll to position [56, 0]
type input "c"
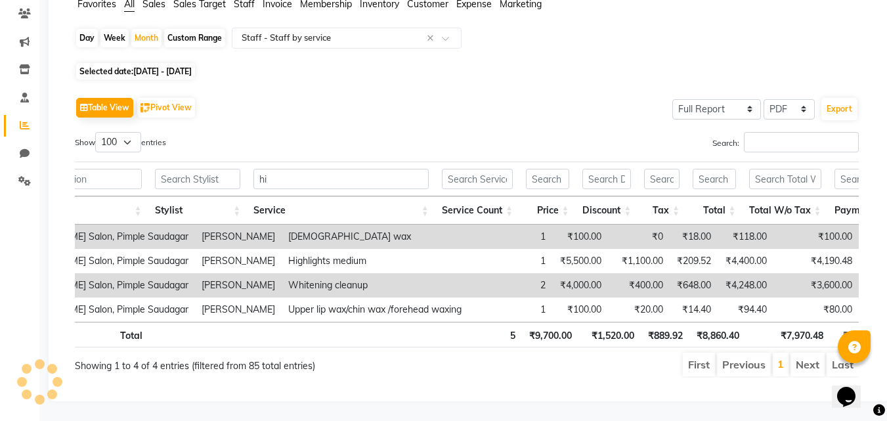
scroll to position [129, 0]
type input "h"
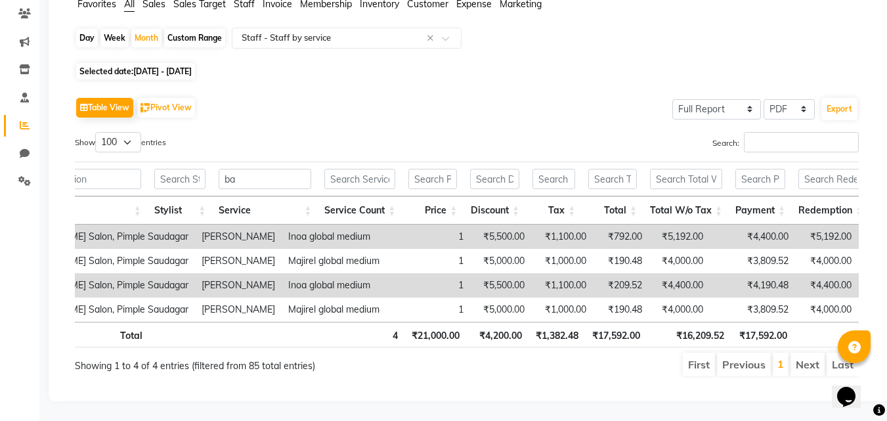
type input "b"
type input "g"
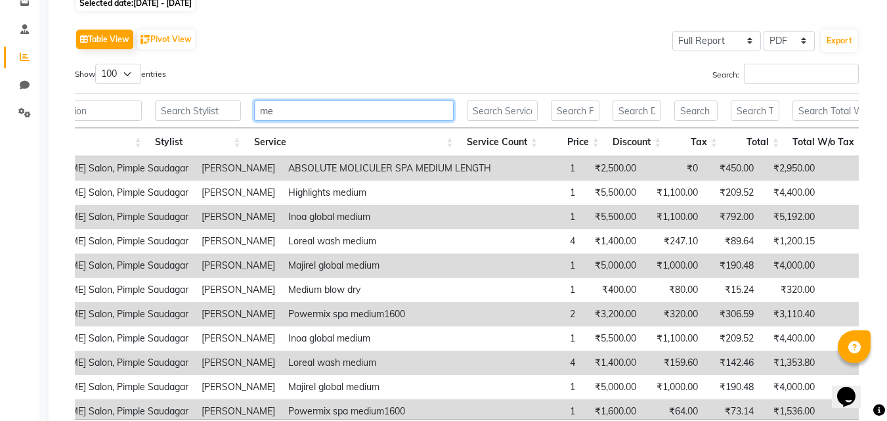
type input "m"
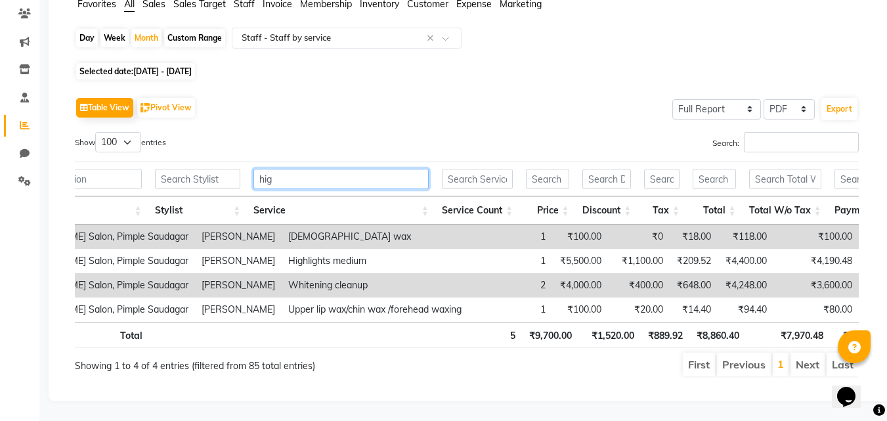
scroll to position [56, 0]
type input "h"
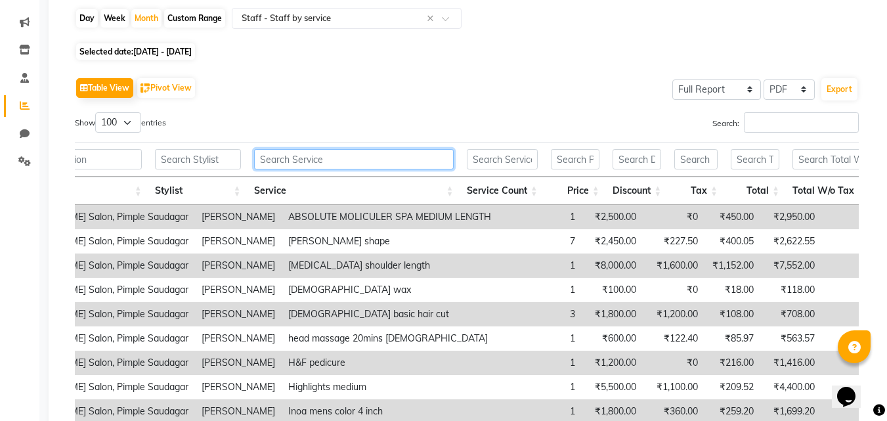
scroll to position [178, 0]
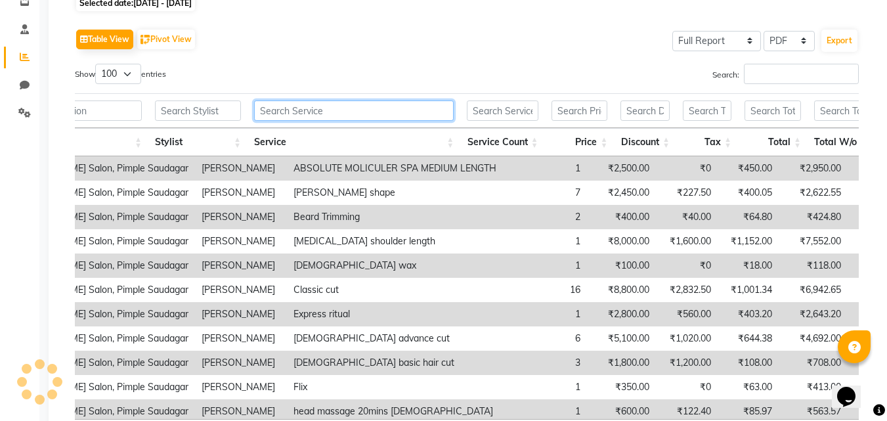
click at [339, 110] on input "text" at bounding box center [354, 110] width 200 height 20
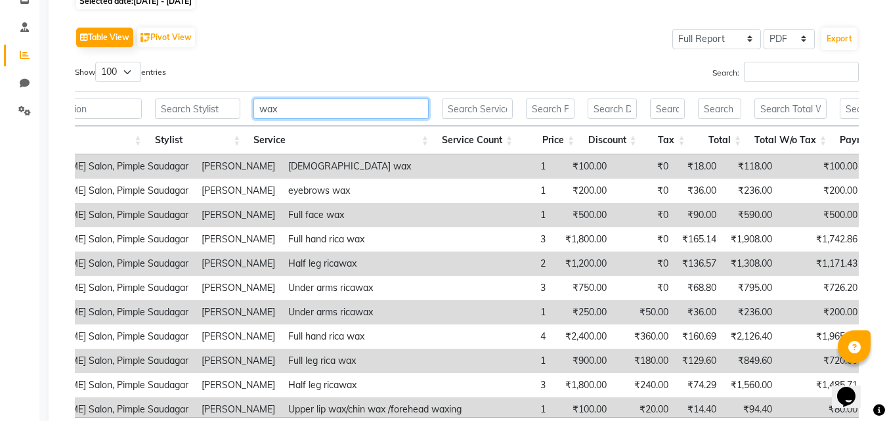
scroll to position [112, 0]
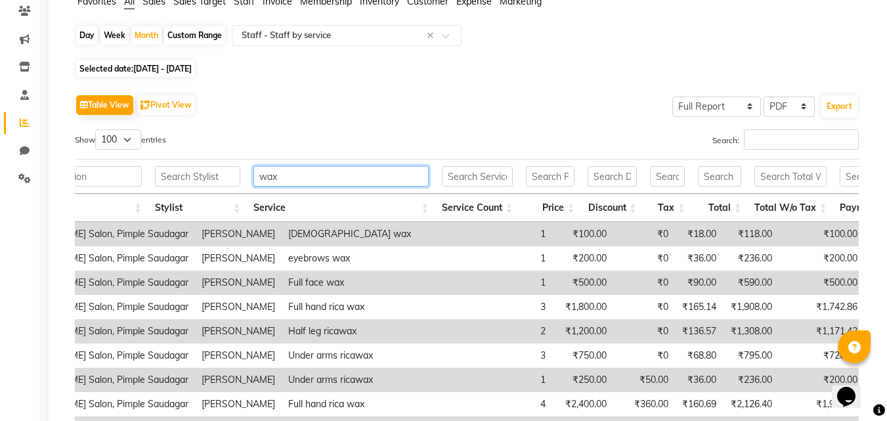
type input "wax"
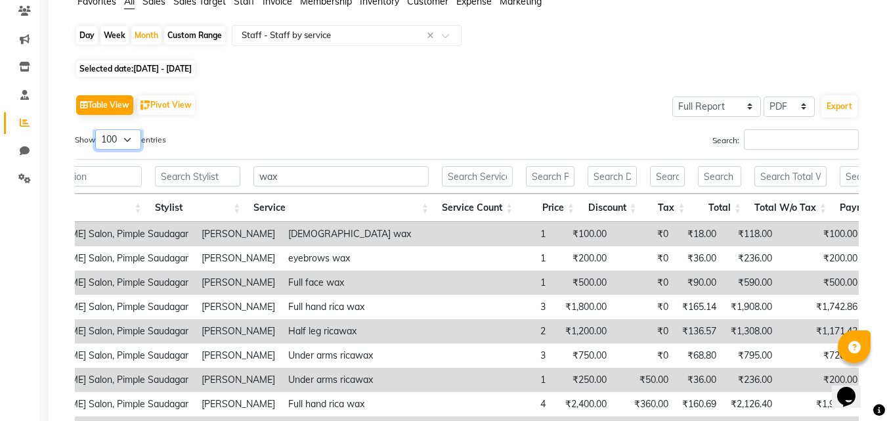
click at [133, 137] on select "10 25 50 100" at bounding box center [118, 139] width 46 height 20
click at [126, 140] on select "10 25 50 100" at bounding box center [118, 139] width 46 height 20
click at [131, 138] on select "10 25 50 100" at bounding box center [118, 139] width 46 height 20
click at [97, 129] on select "10 25 50 100" at bounding box center [118, 139] width 46 height 20
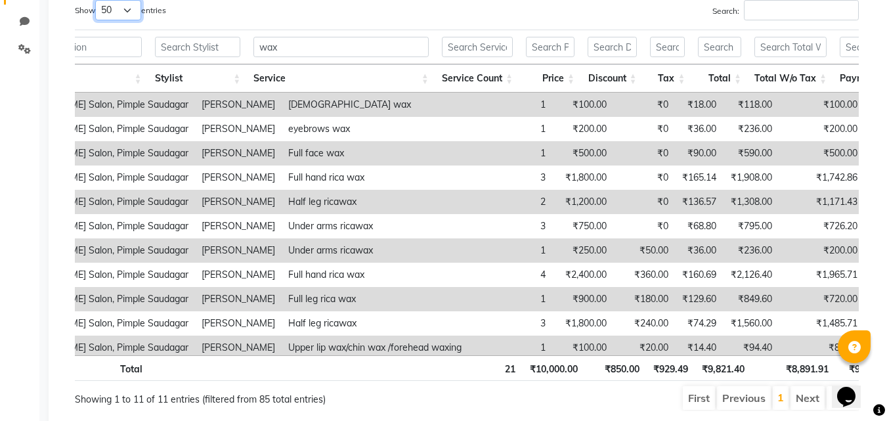
scroll to position [219, 0]
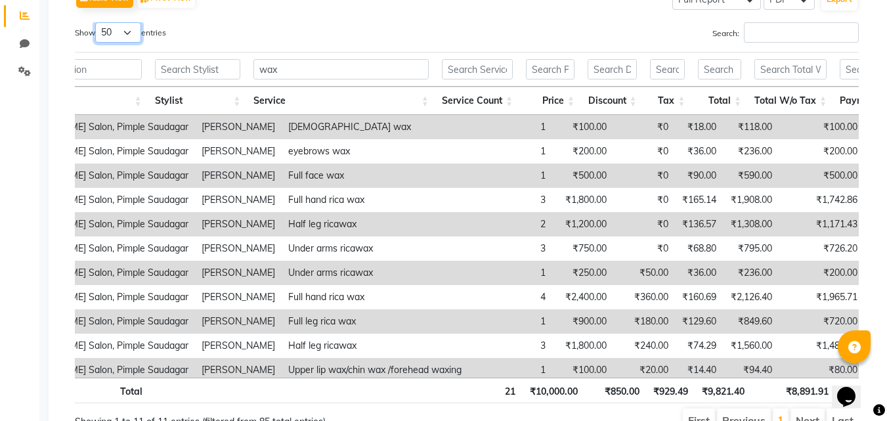
click at [131, 35] on select "10 25 50 100" at bounding box center [118, 32] width 46 height 20
select select "100"
click at [97, 22] on select "10 25 50 100" at bounding box center [118, 32] width 46 height 20
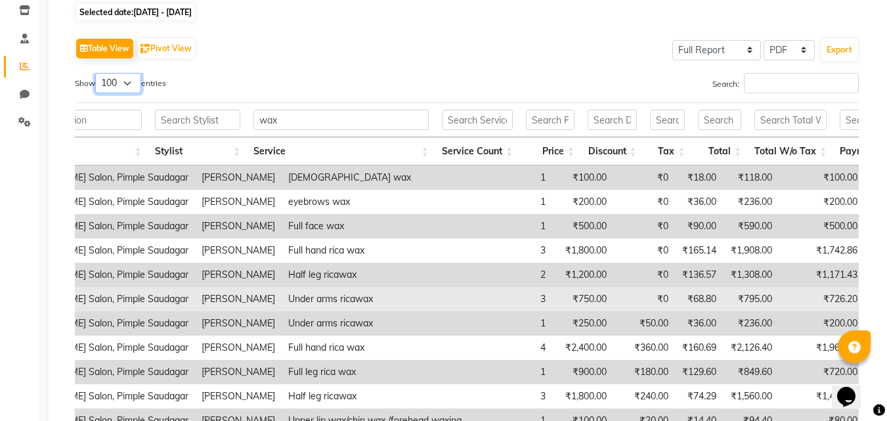
scroll to position [154, 0]
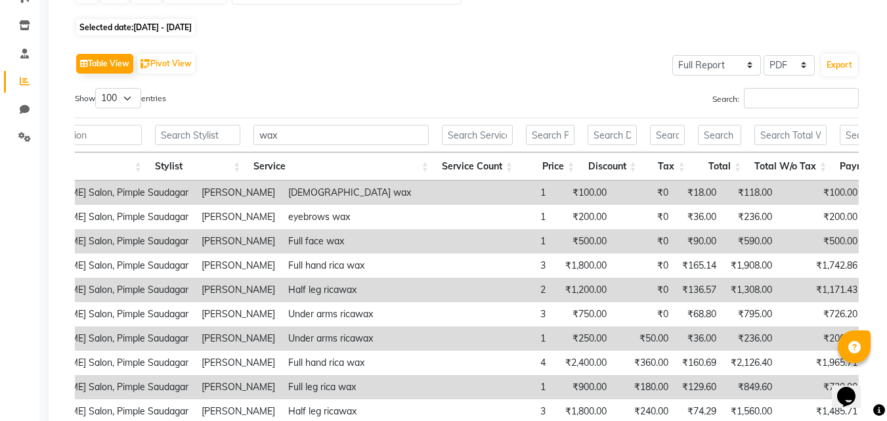
click at [864, 189] on td "₹118.00" at bounding box center [895, 193] width 63 height 24
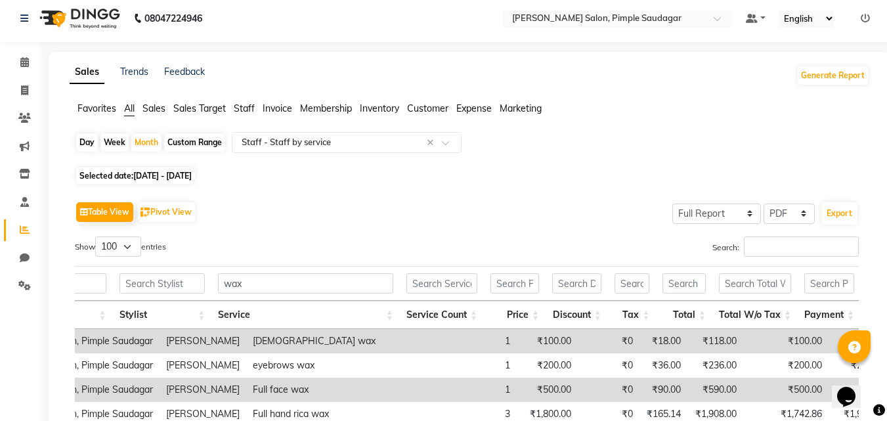
scroll to position [0, 0]
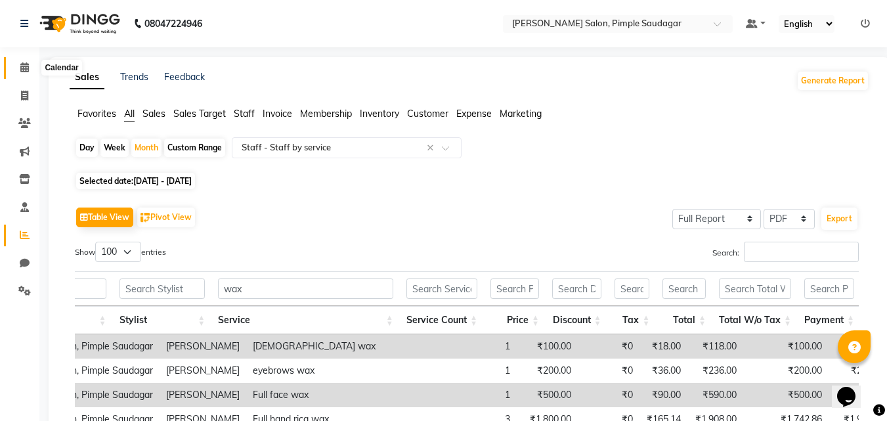
click at [23, 66] on icon at bounding box center [24, 67] width 9 height 10
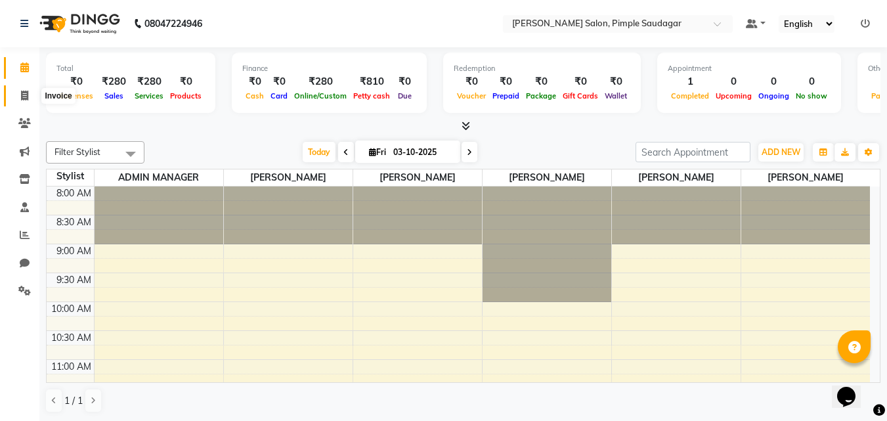
click at [26, 94] on icon at bounding box center [24, 96] width 7 height 10
select select "7816"
select select "service"
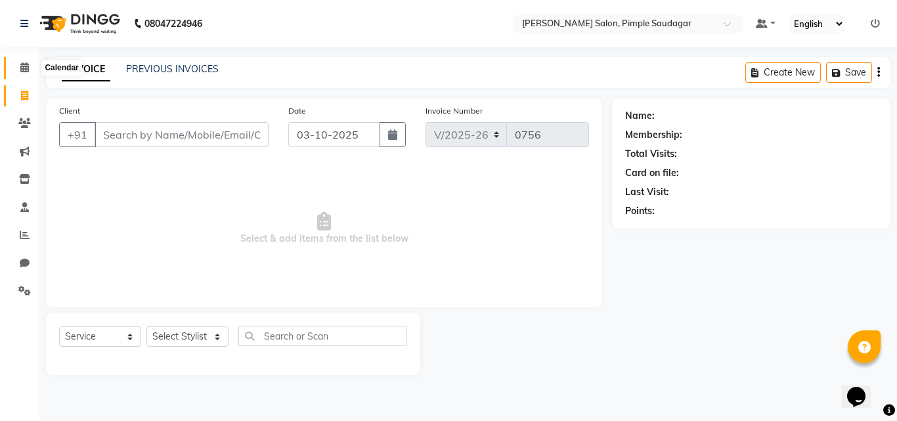
click at [25, 64] on icon at bounding box center [24, 67] width 9 height 10
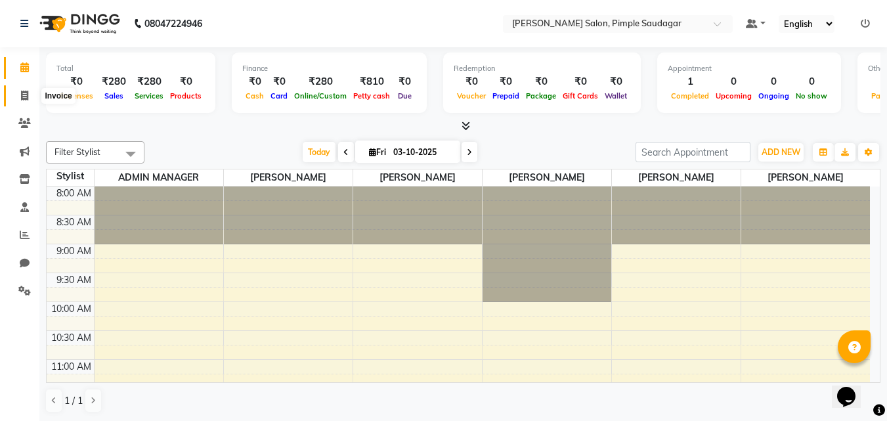
click at [23, 95] on icon at bounding box center [24, 96] width 7 height 10
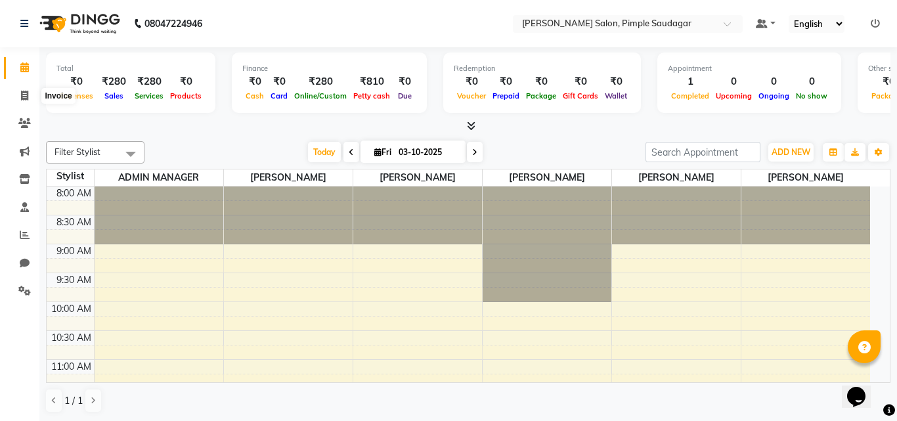
select select "7816"
select select "service"
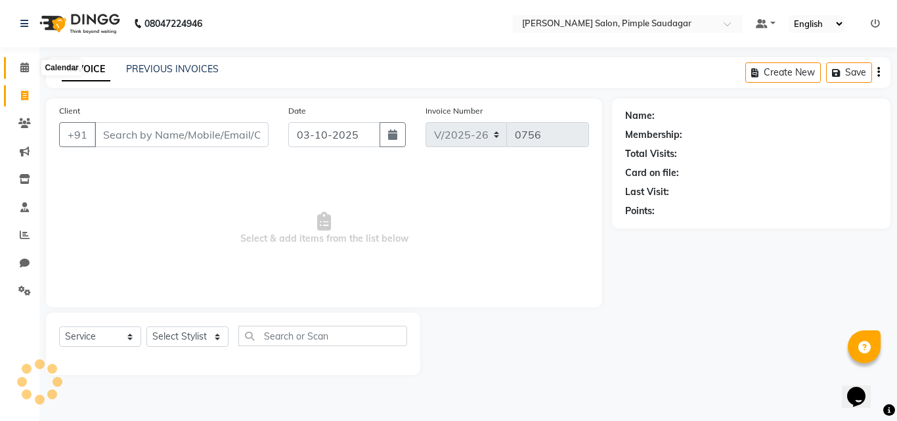
click at [27, 69] on icon at bounding box center [24, 67] width 9 height 10
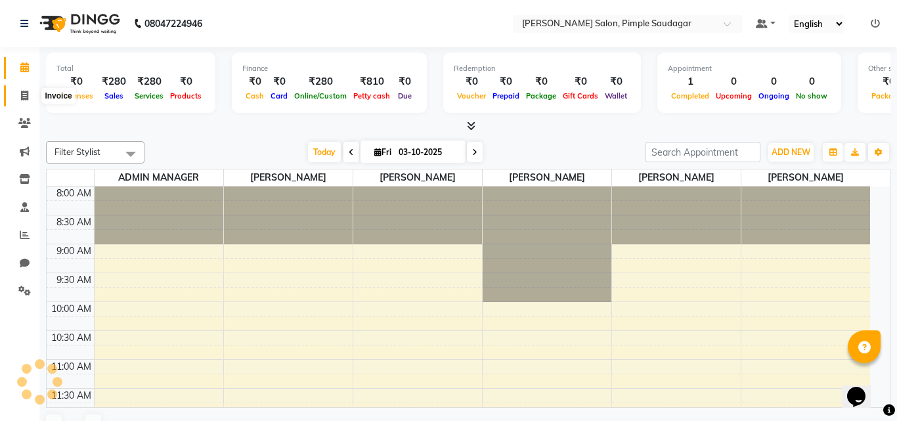
click at [27, 93] on icon at bounding box center [24, 96] width 7 height 10
select select "service"
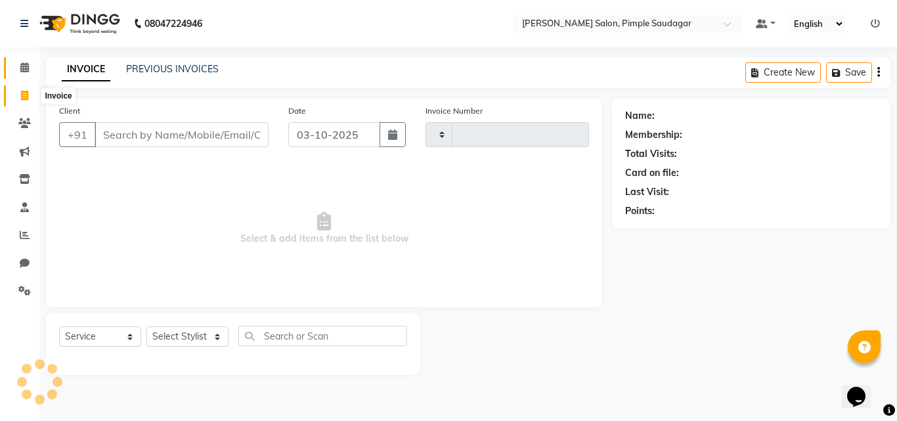
type input "0756"
select select "7816"
click at [29, 89] on span at bounding box center [24, 96] width 23 height 15
select select "7816"
select select "service"
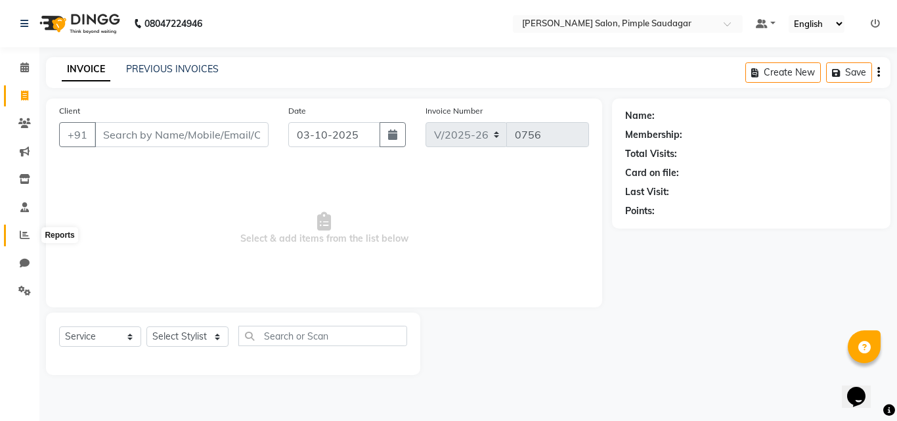
drag, startPoint x: 21, startPoint y: 231, endPoint x: 31, endPoint y: 228, distance: 10.4
click at [21, 232] on icon at bounding box center [25, 235] width 10 height 10
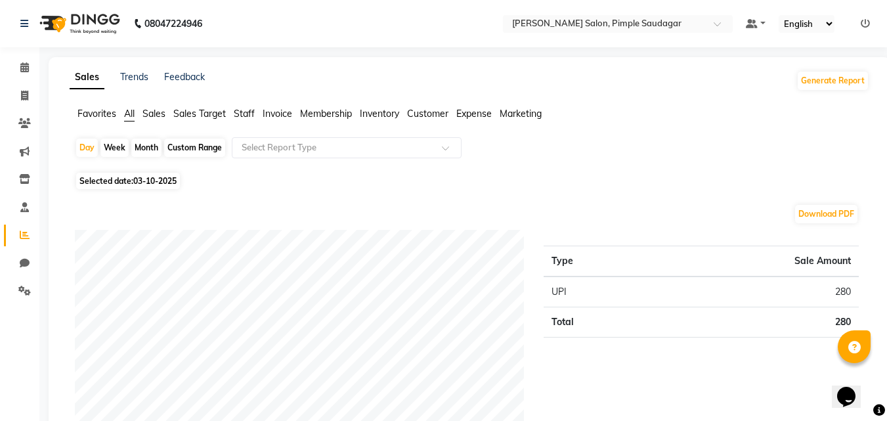
click at [140, 185] on span "03-10-2025" at bounding box center [154, 181] width 43 height 10
select select "10"
select select "2025"
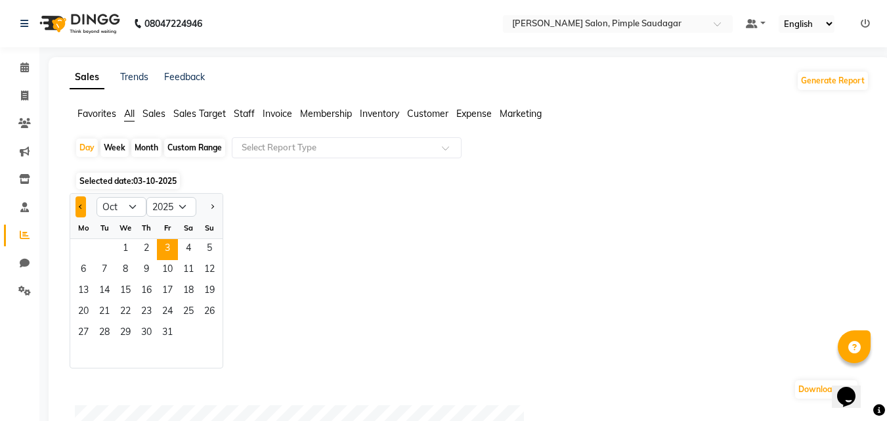
click at [85, 209] on button "Previous month" at bounding box center [81, 206] width 11 height 21
select select "9"
click at [81, 247] on span "1" at bounding box center [83, 249] width 21 height 21
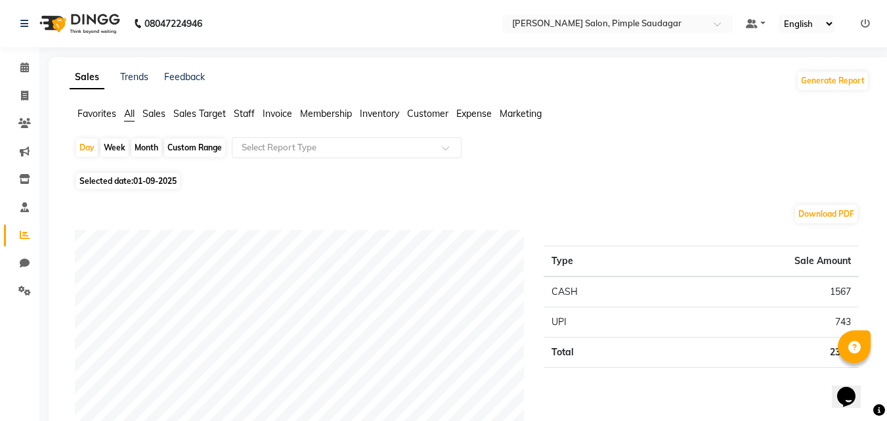
click at [146, 148] on div "Month" at bounding box center [146, 148] width 30 height 18
select select "9"
select select "2025"
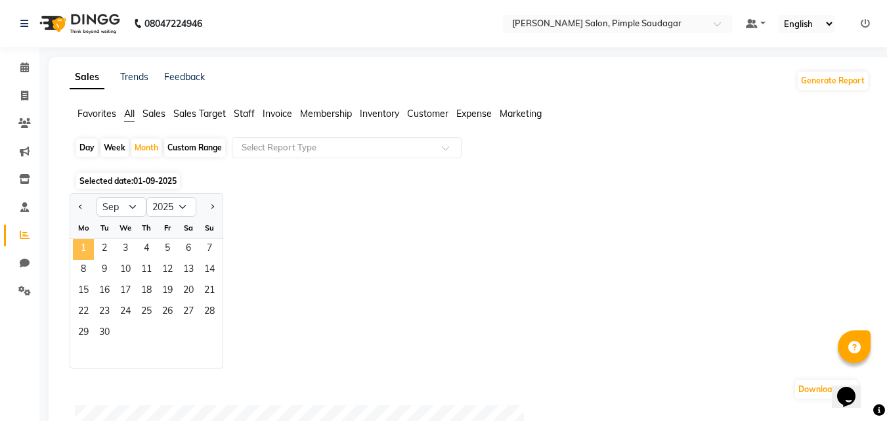
click at [81, 247] on span "1" at bounding box center [83, 249] width 21 height 21
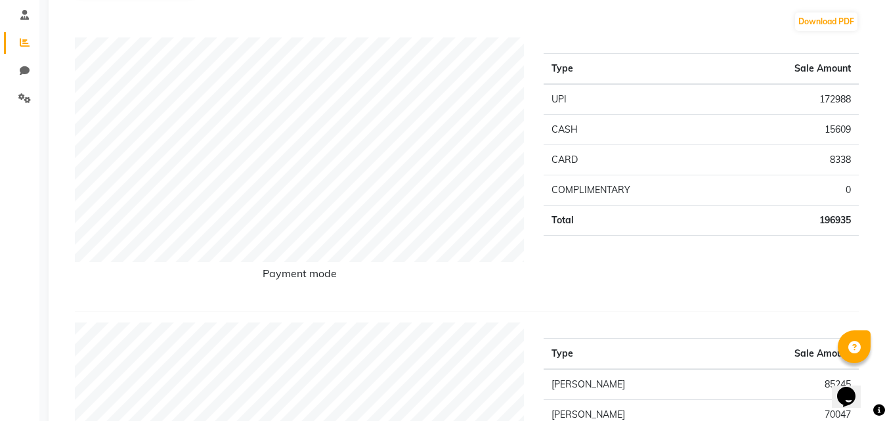
scroll to position [263, 0]
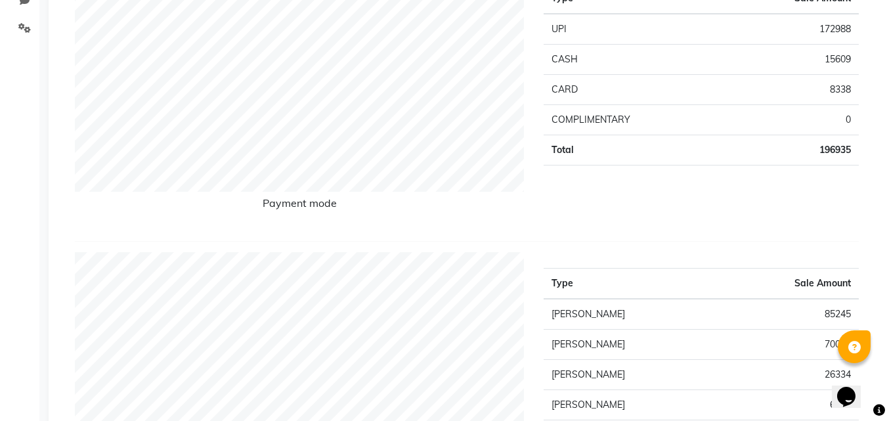
drag, startPoint x: 818, startPoint y: 152, endPoint x: 862, endPoint y: 152, distance: 44.7
click at [868, 152] on div "Type Sale Amount UPI 172988 CASH 15609 CARD 8338 COMPLIMENTARY 0 Total 196935" at bounding box center [701, 98] width 335 height 263
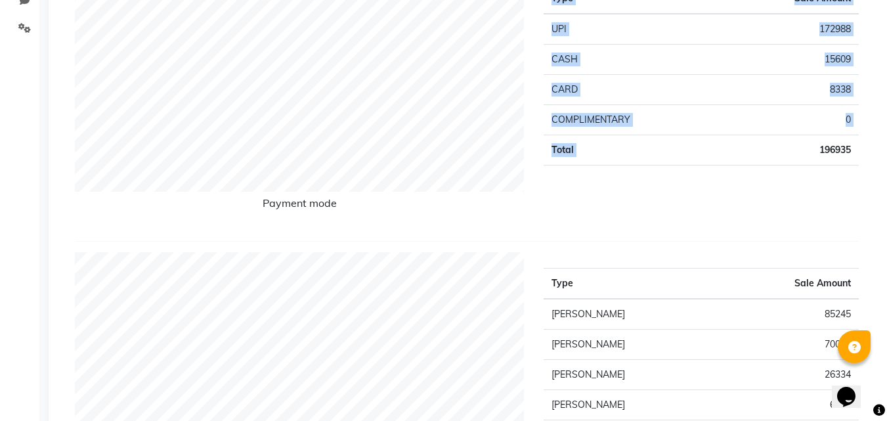
copy table "Type Sale Amount UPI 172988 CASH 15609 CARD 8338 COMPLIMENTARY 0 Total"
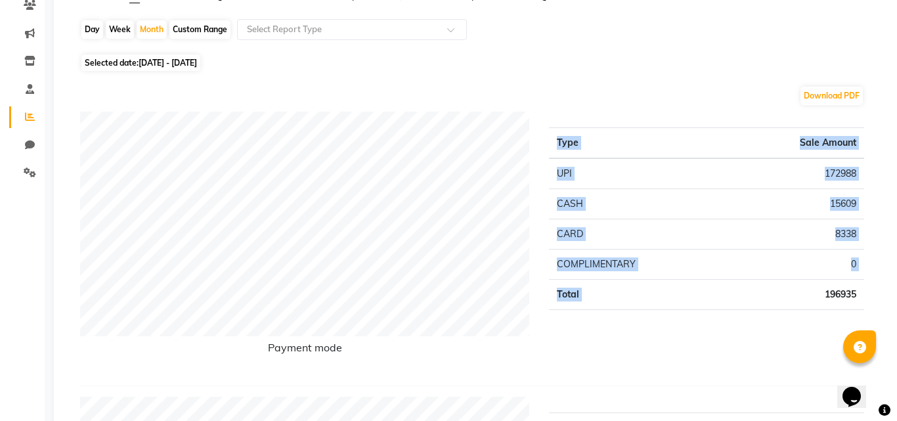
scroll to position [0, 0]
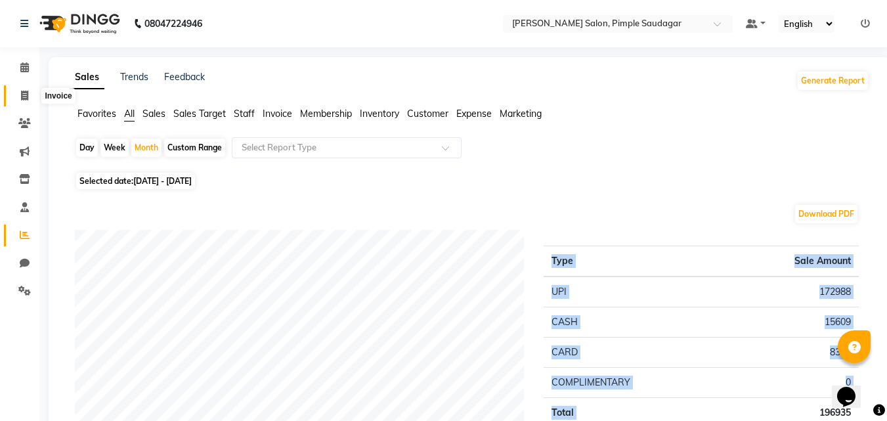
click at [24, 91] on icon at bounding box center [24, 96] width 7 height 10
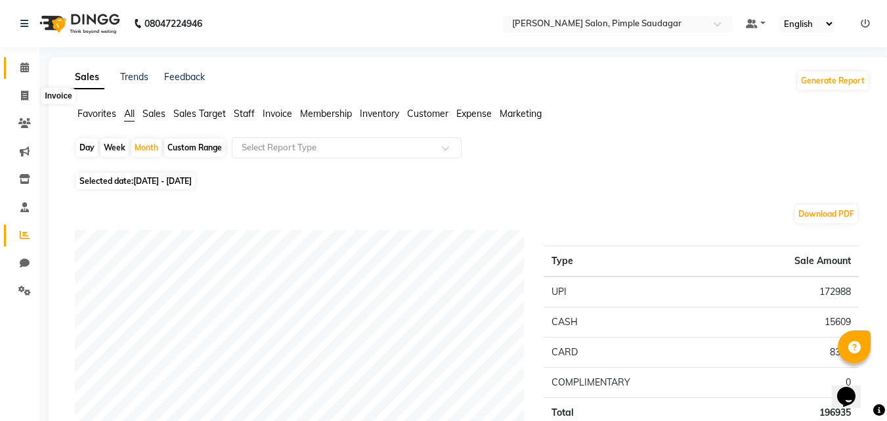
select select "7816"
select select "service"
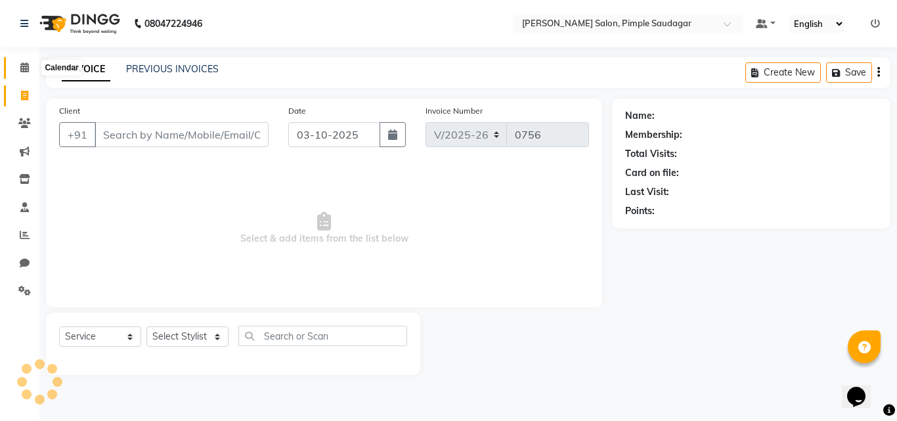
click at [28, 63] on icon at bounding box center [24, 67] width 9 height 10
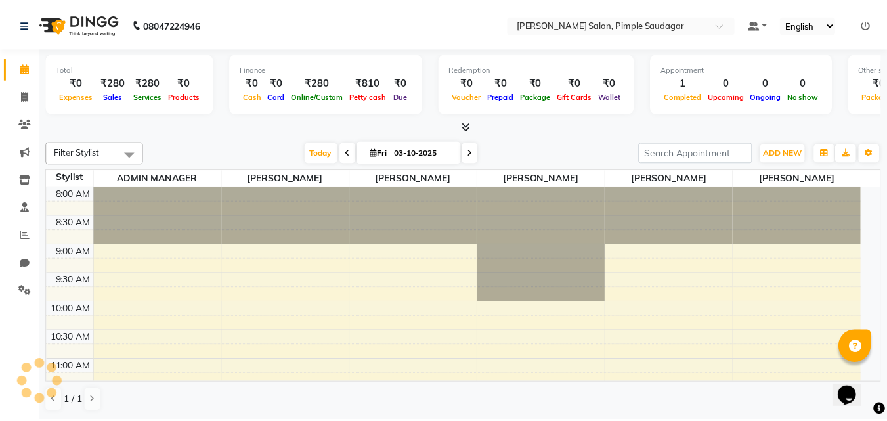
scroll to position [1, 0]
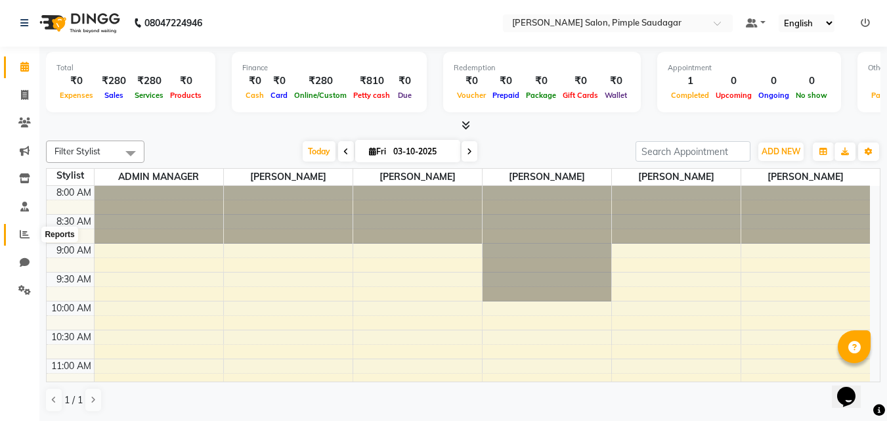
click at [23, 237] on icon at bounding box center [25, 234] width 10 height 10
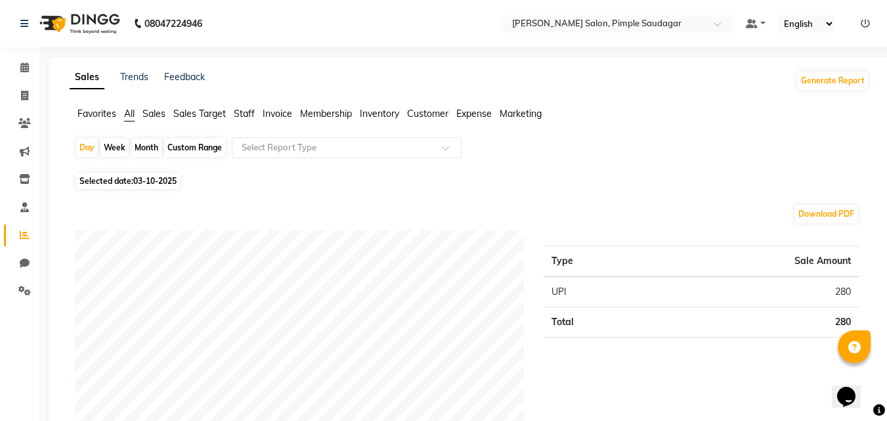
click at [150, 144] on div "Month" at bounding box center [146, 148] width 30 height 18
select select "10"
select select "2025"
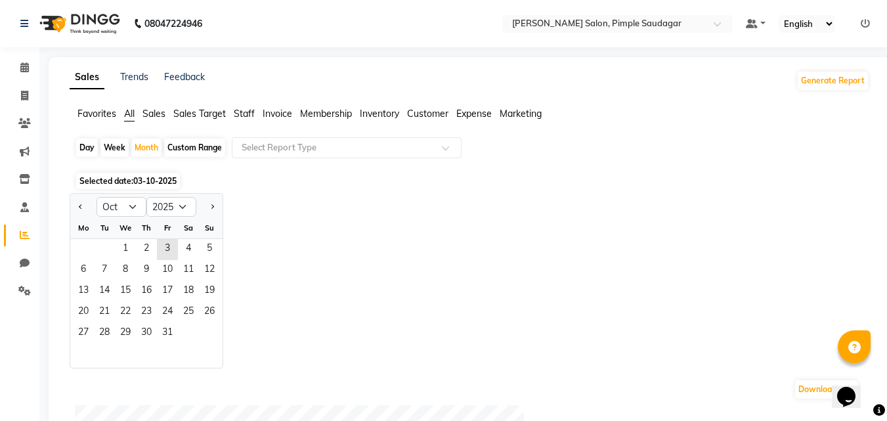
click at [155, 175] on span "Selected date: 03-10-2025" at bounding box center [128, 181] width 104 height 16
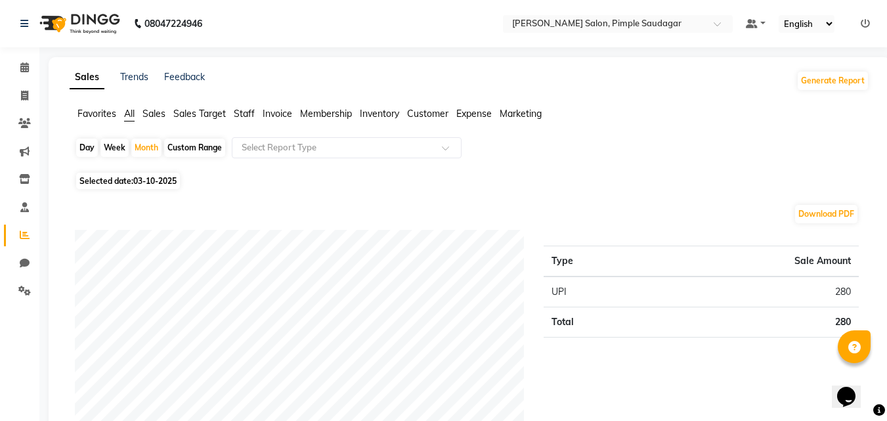
click at [147, 175] on span "Selected date: 03-10-2025" at bounding box center [128, 181] width 104 height 16
select select "10"
select select "2025"
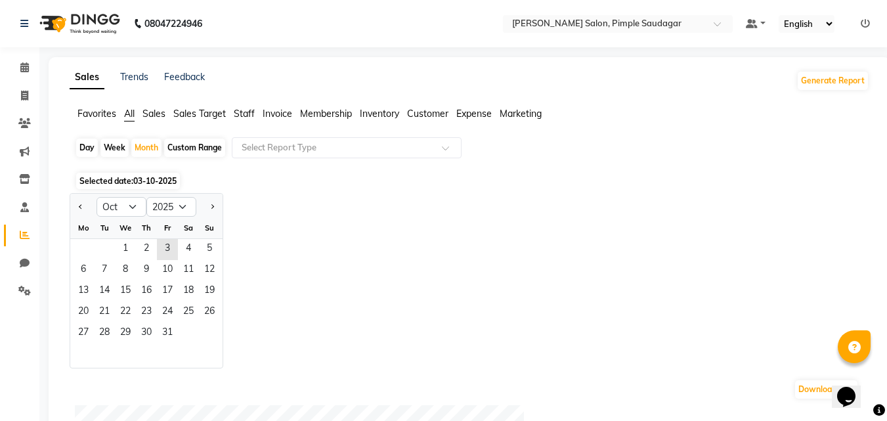
click at [73, 209] on div at bounding box center [83, 206] width 26 height 21
click at [84, 209] on button "Previous month" at bounding box center [81, 206] width 11 height 21
select select "9"
click at [91, 241] on span "1" at bounding box center [83, 249] width 21 height 21
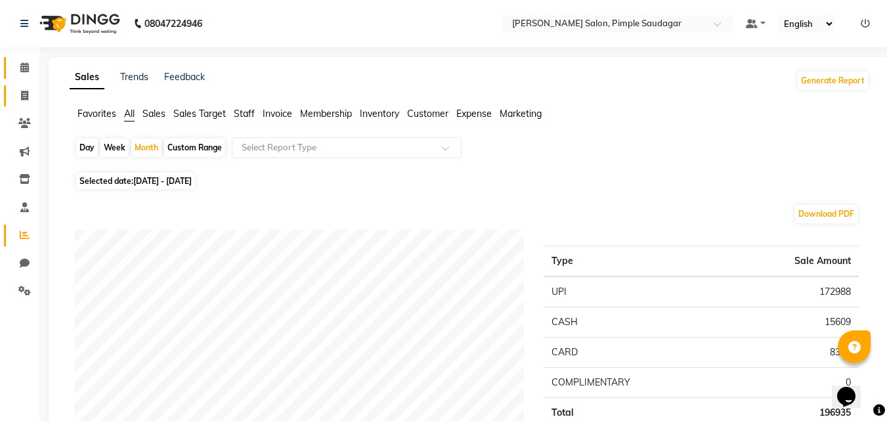
click at [28, 71] on icon at bounding box center [24, 67] width 9 height 10
click at [24, 97] on icon at bounding box center [24, 96] width 7 height 10
select select "service"
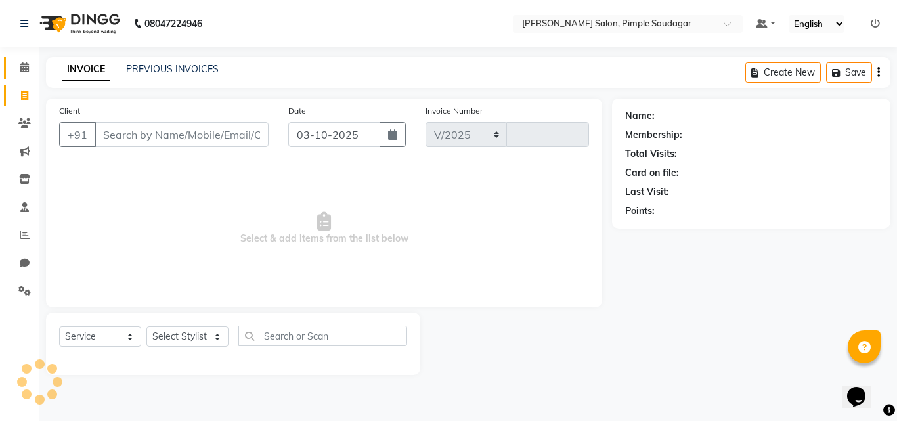
select select "7816"
type input "0756"
click at [24, 67] on icon at bounding box center [24, 67] width 9 height 10
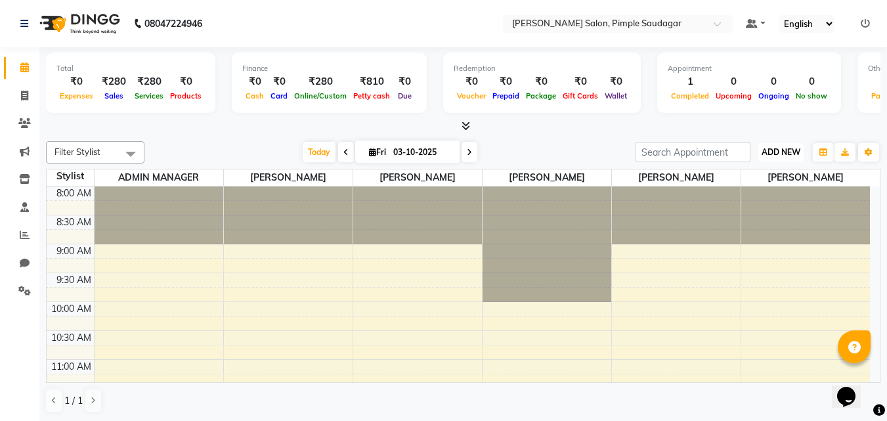
click at [762, 153] on span "ADD NEW" at bounding box center [781, 152] width 39 height 10
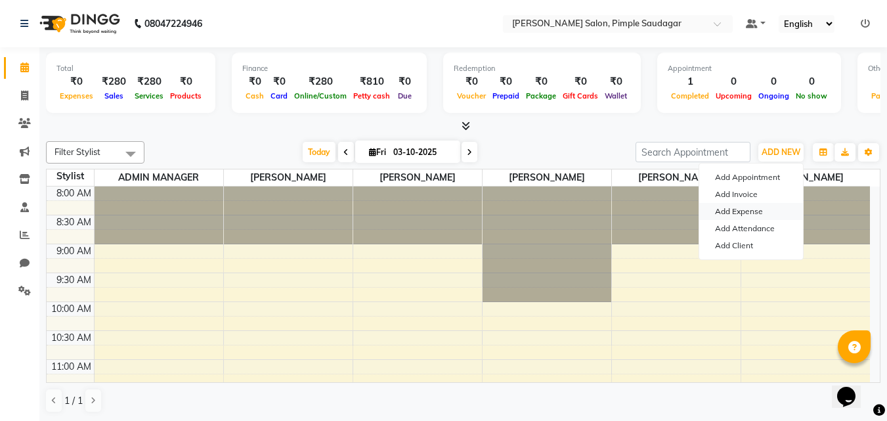
click at [739, 206] on link "Add Expense" at bounding box center [751, 211] width 104 height 17
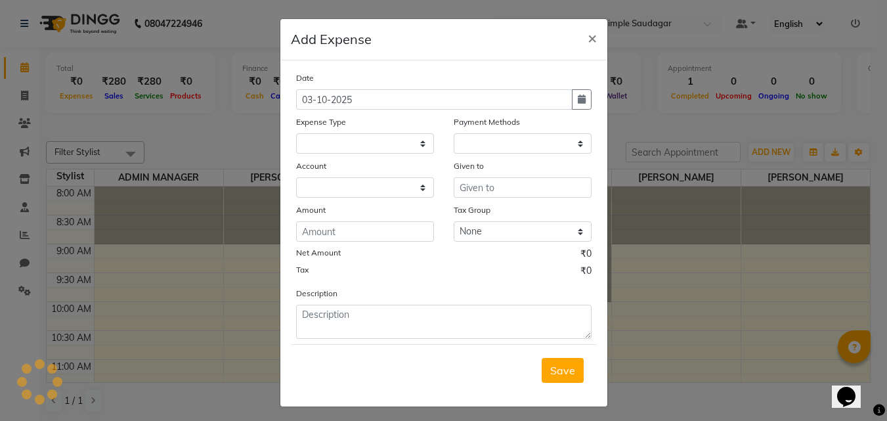
select select "1"
select select "6959"
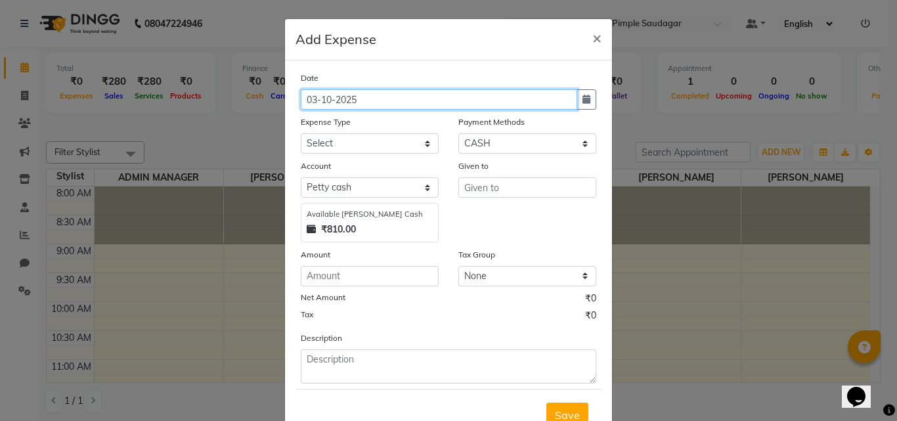
click at [332, 97] on input "03-10-2025" at bounding box center [439, 99] width 277 height 20
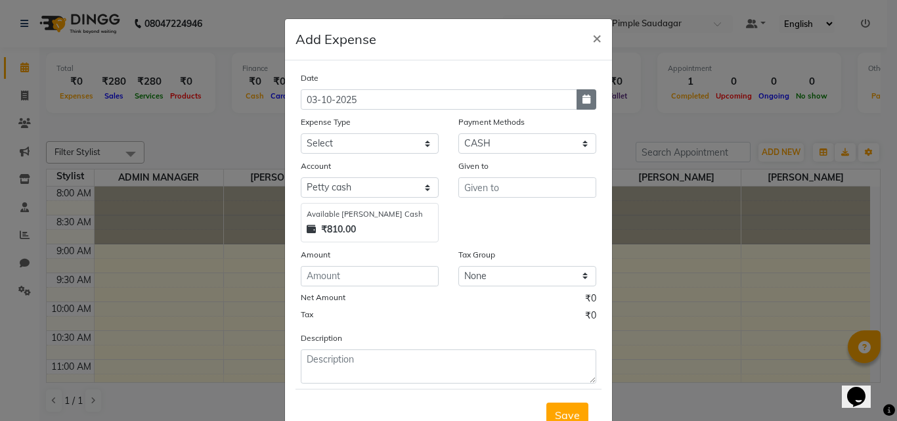
click at [581, 104] on button "button" at bounding box center [587, 99] width 20 height 20
select select "10"
select select "2025"
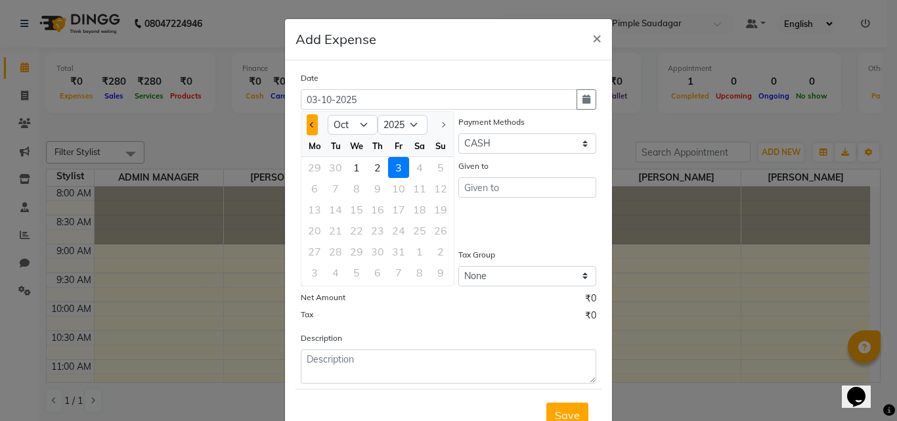
click at [309, 133] on button "Previous month" at bounding box center [312, 124] width 11 height 21
select select "9"
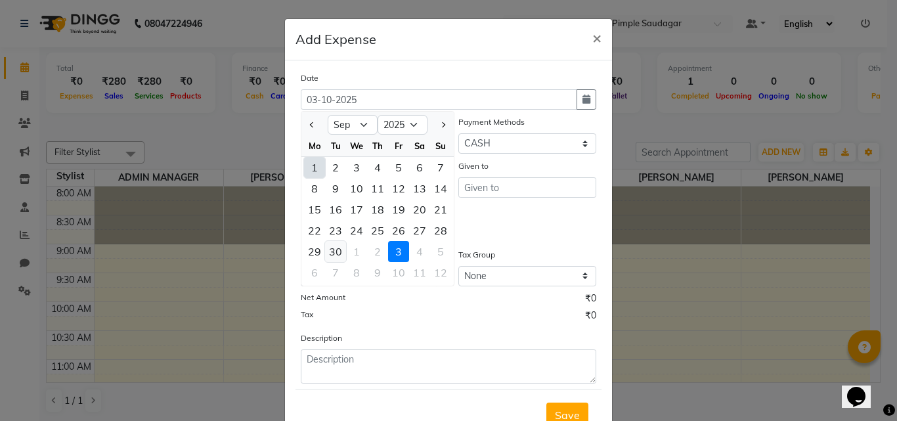
click at [337, 250] on div "30" at bounding box center [335, 251] width 21 height 21
type input "30-09-2025"
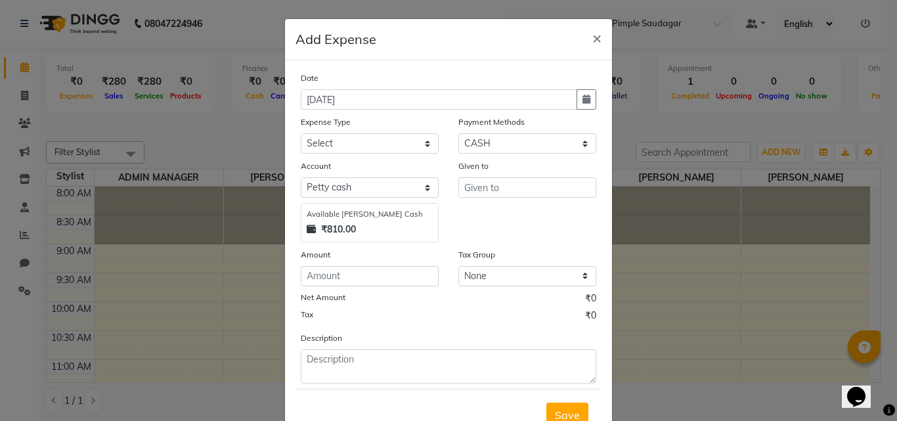
click at [506, 200] on div "Given to" at bounding box center [528, 200] width 158 height 83
click at [491, 187] on input "text" at bounding box center [527, 187] width 138 height 20
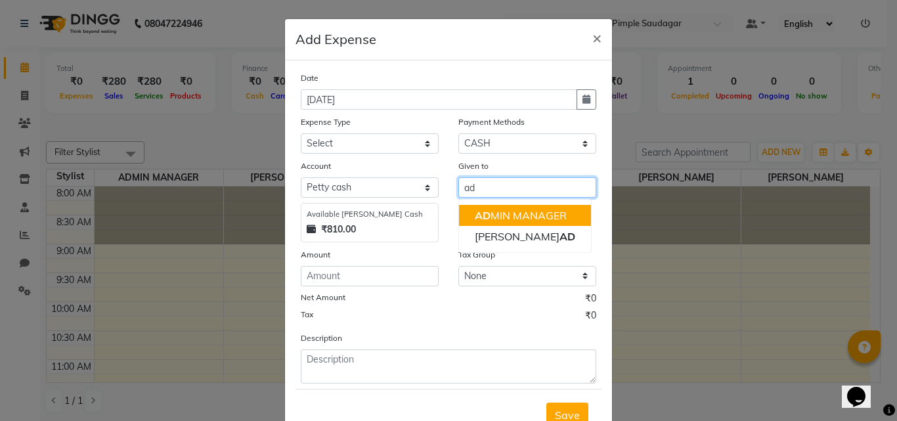
type input "a"
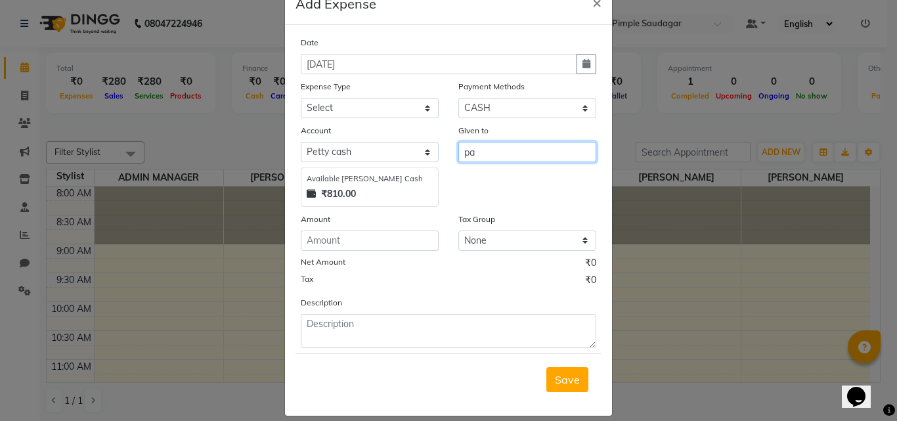
scroll to position [49, 0]
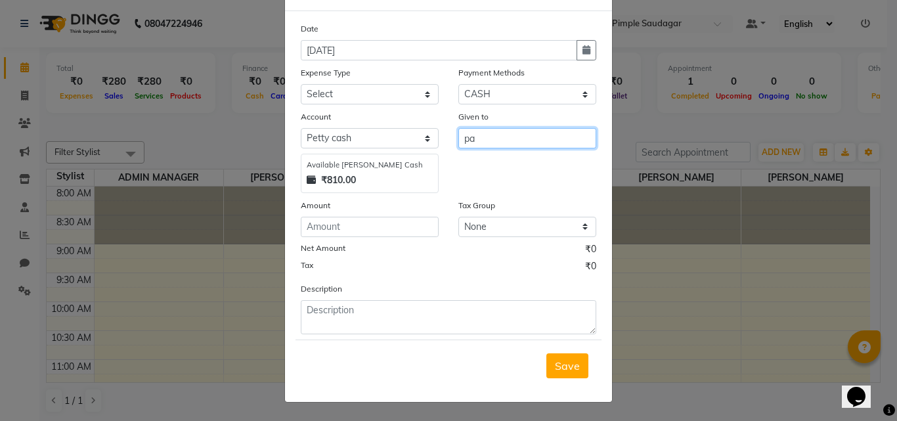
type input "p"
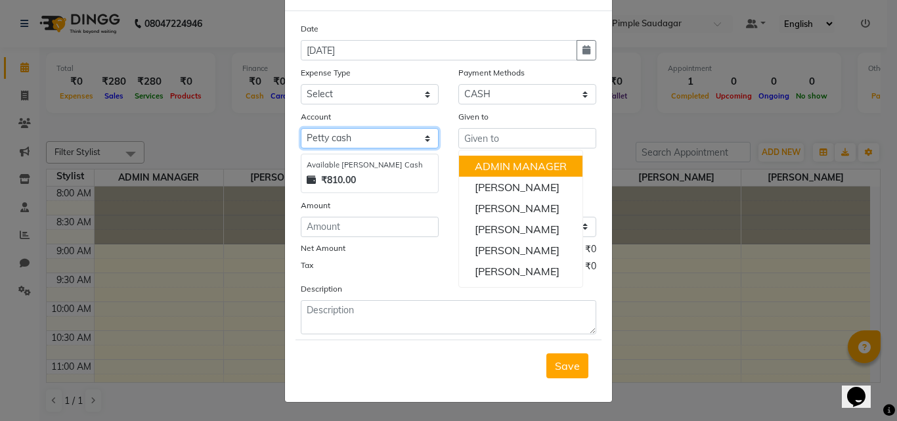
click at [336, 134] on select "Select Petty cash Default account" at bounding box center [370, 138] width 138 height 20
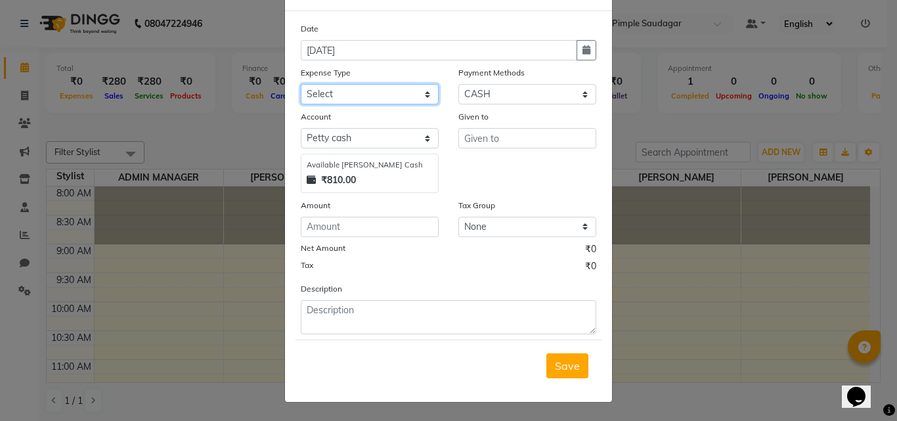
click at [345, 91] on select "Select Advance Salary Amezon parcel Bank charges birthday cake BLINKIT Car main…" at bounding box center [370, 94] width 138 height 20
select select "18287"
click at [301, 84] on select "Select Advance Salary Amezon parcel Bank charges birthday cake BLINKIT Car main…" at bounding box center [370, 94] width 138 height 20
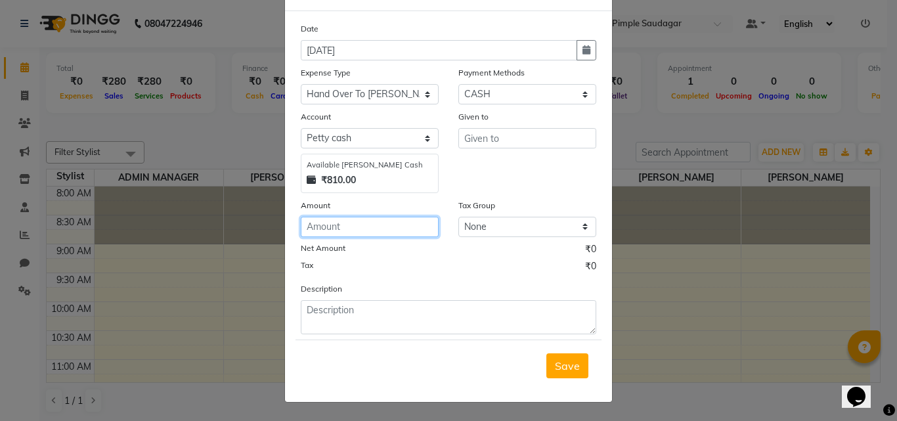
click at [356, 225] on input "number" at bounding box center [370, 227] width 138 height 20
type input "500"
click at [441, 270] on div "Tax ₹0" at bounding box center [449, 267] width 296 height 17
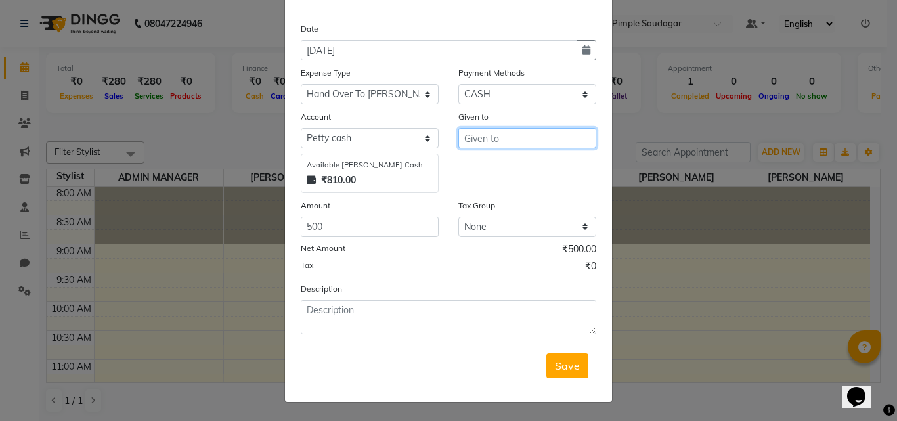
click at [487, 145] on input "text" at bounding box center [527, 138] width 138 height 20
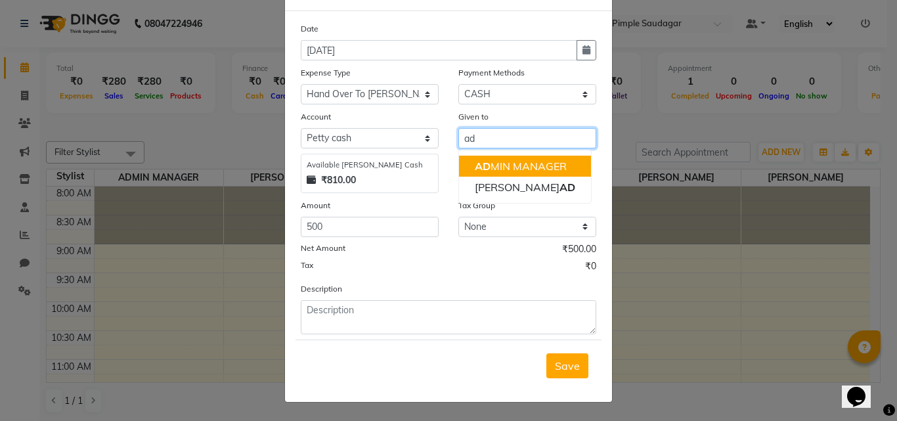
click at [491, 162] on ngb-highlight "AD MIN MANAGER" at bounding box center [521, 166] width 92 height 13
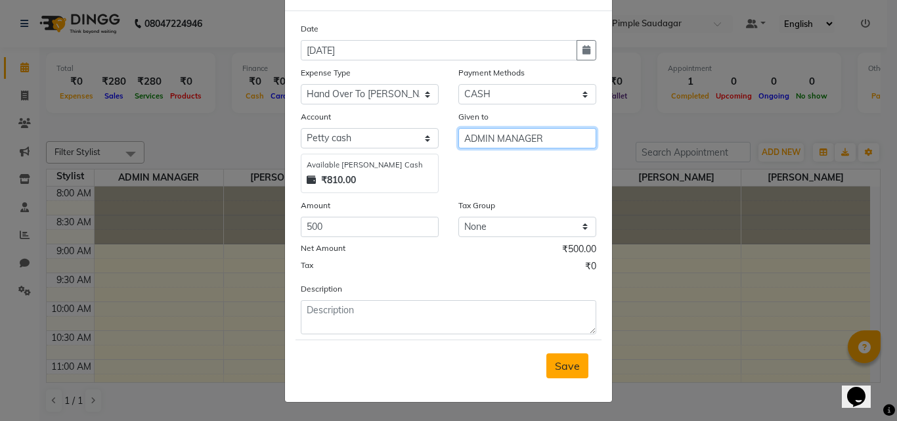
type input "ADMIN MANAGER"
click at [556, 375] on button "Save" at bounding box center [567, 365] width 42 height 25
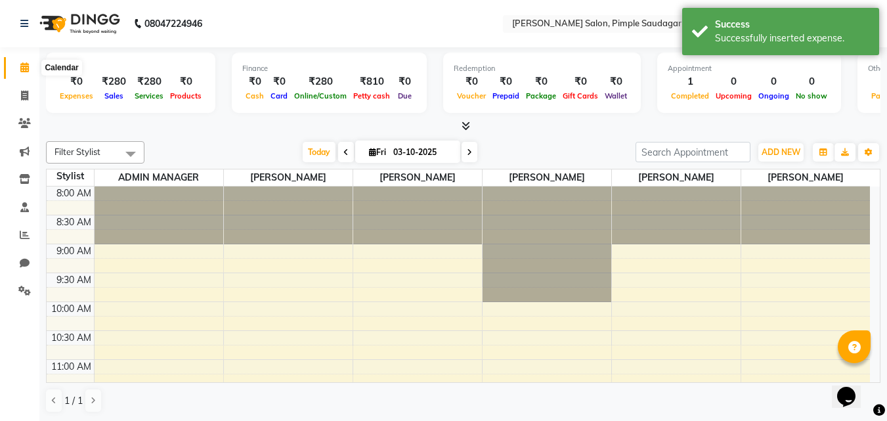
click at [23, 70] on icon at bounding box center [24, 67] width 9 height 10
click at [23, 91] on icon at bounding box center [24, 96] width 7 height 10
select select "7816"
select select "service"
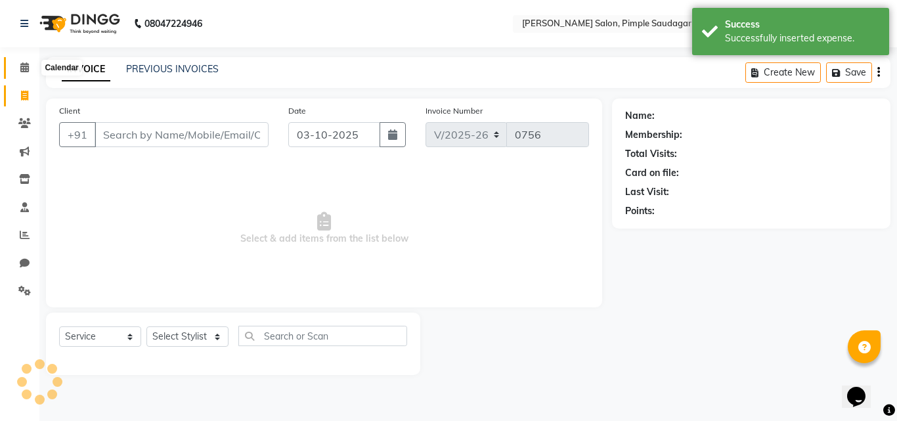
click at [23, 73] on span at bounding box center [24, 67] width 23 height 15
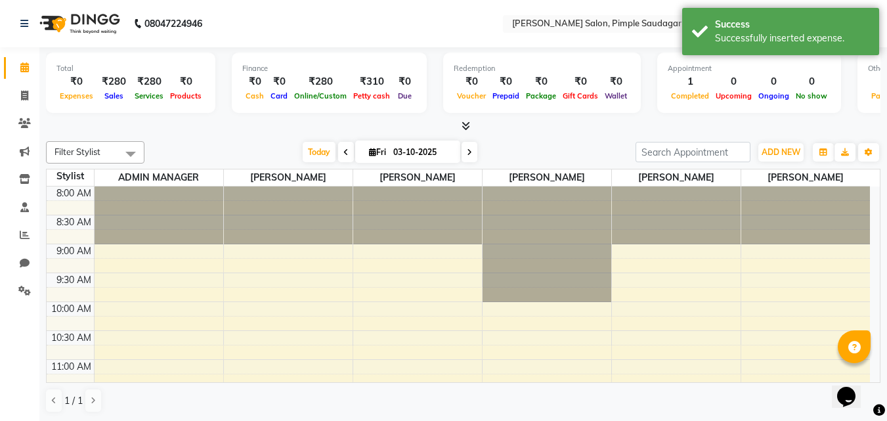
click at [469, 123] on icon at bounding box center [466, 126] width 9 height 10
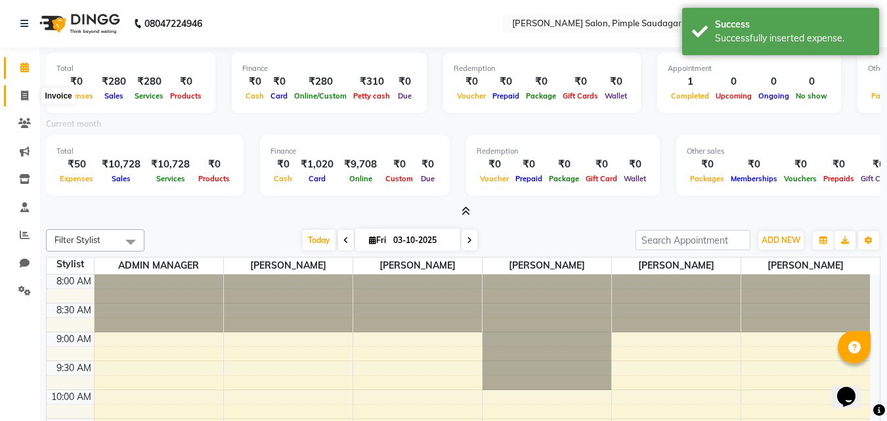
click at [26, 95] on icon at bounding box center [24, 96] width 7 height 10
select select "7816"
select select "service"
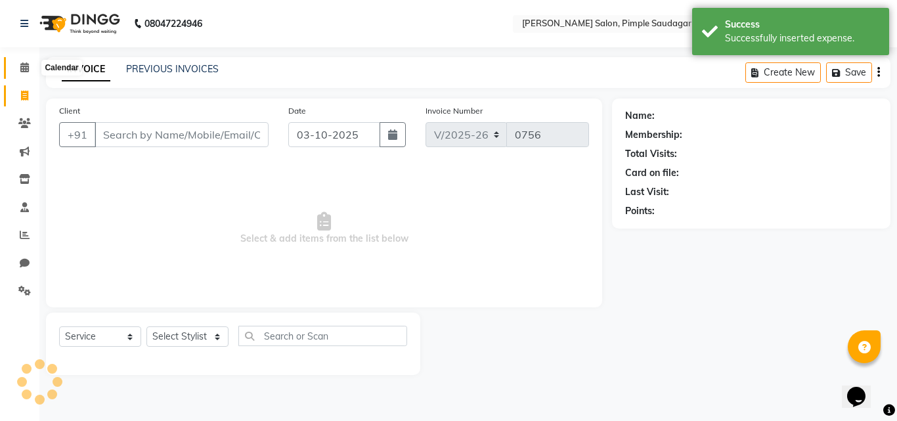
click at [26, 69] on icon at bounding box center [24, 67] width 9 height 10
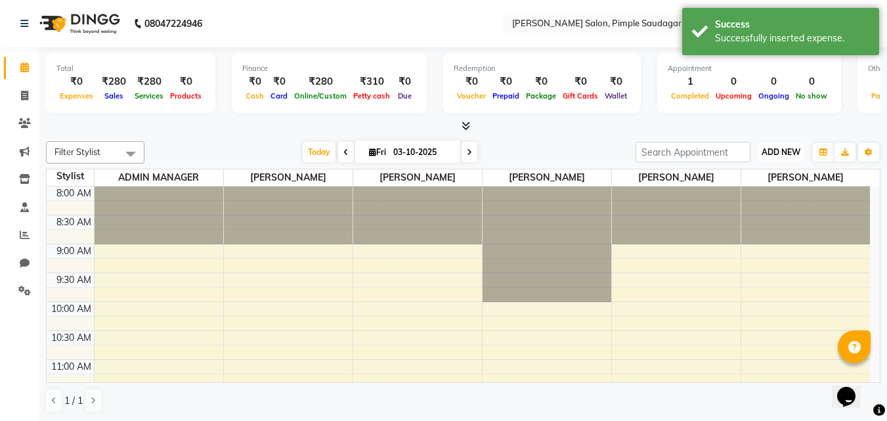
click at [774, 148] on span "ADD NEW" at bounding box center [781, 152] width 39 height 10
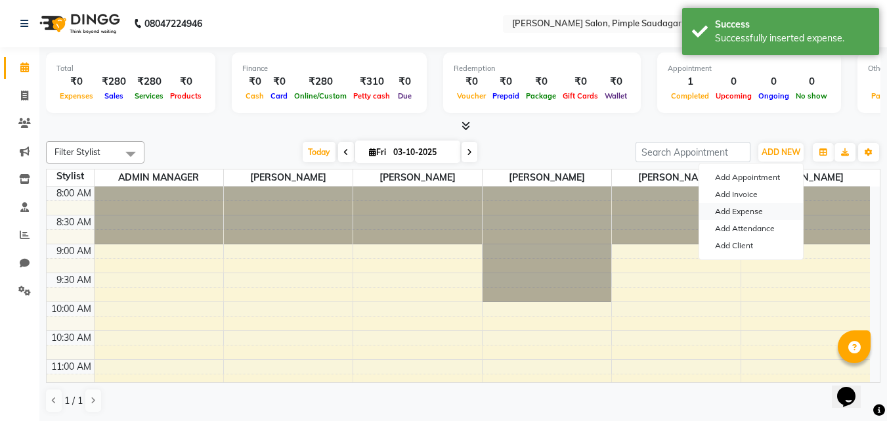
click at [745, 210] on link "Add Expense" at bounding box center [751, 211] width 104 height 17
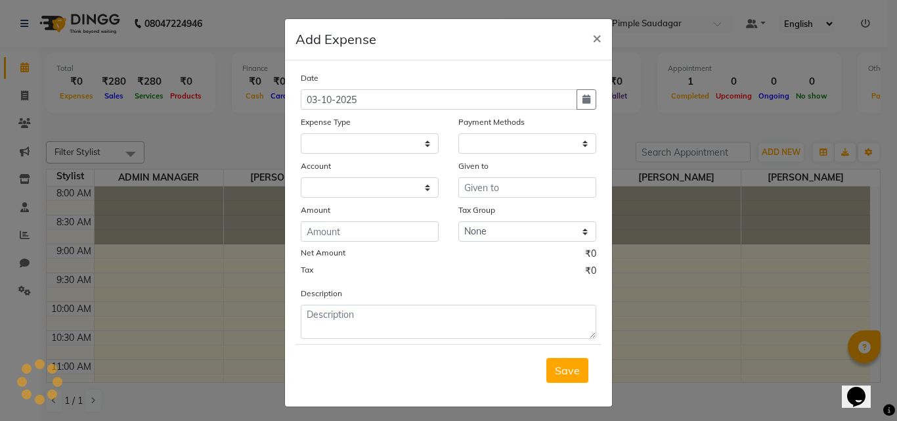
select select "1"
select select "6959"
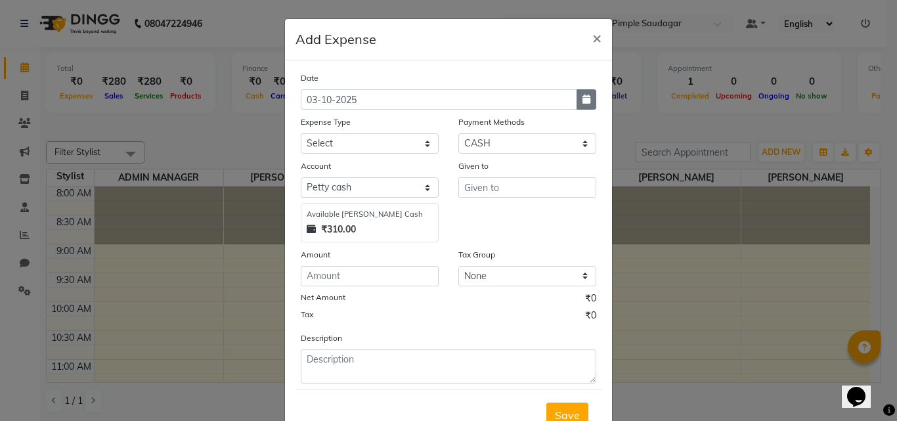
click at [577, 100] on button "button" at bounding box center [587, 99] width 20 height 20
select select "10"
select select "2025"
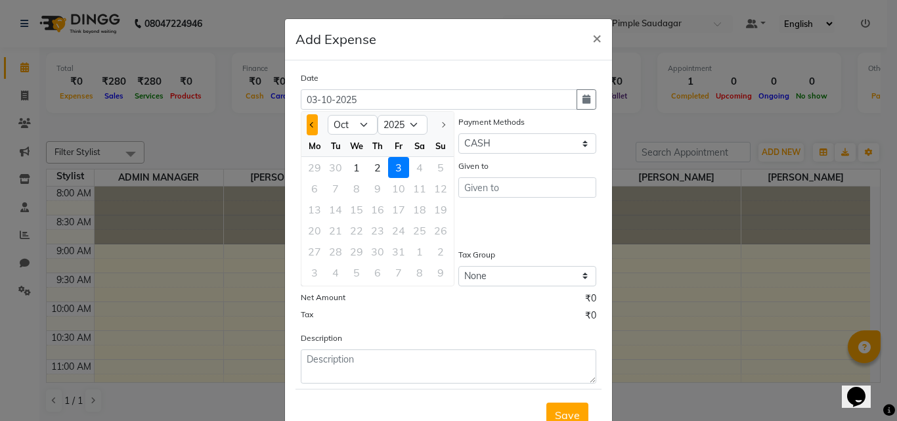
click at [307, 126] on button "Previous month" at bounding box center [312, 124] width 11 height 21
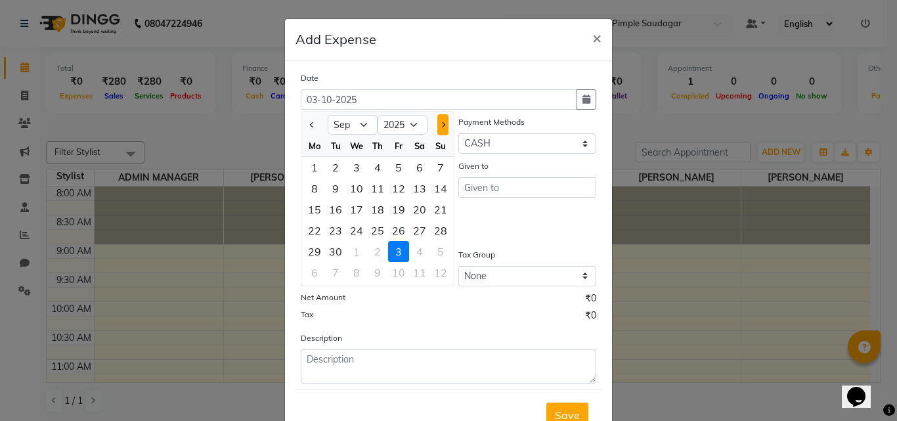
click at [441, 127] on button "Next month" at bounding box center [442, 124] width 11 height 21
select select "10"
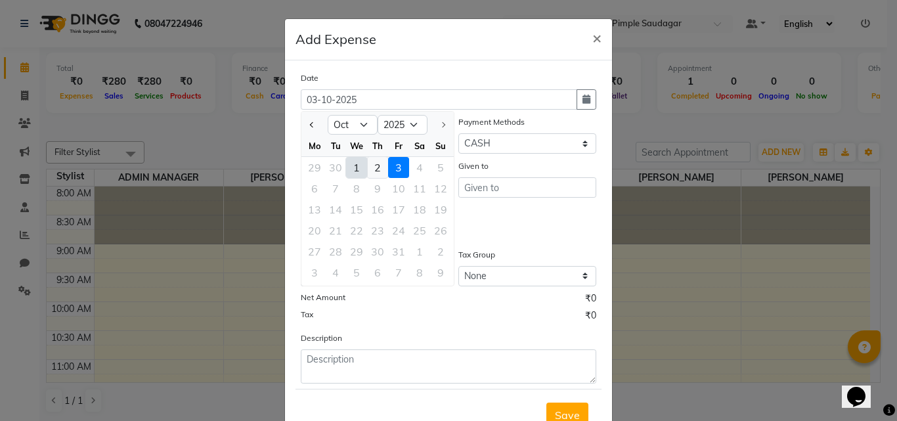
click at [373, 165] on div "2" at bounding box center [377, 167] width 21 height 21
type input "02-10-2025"
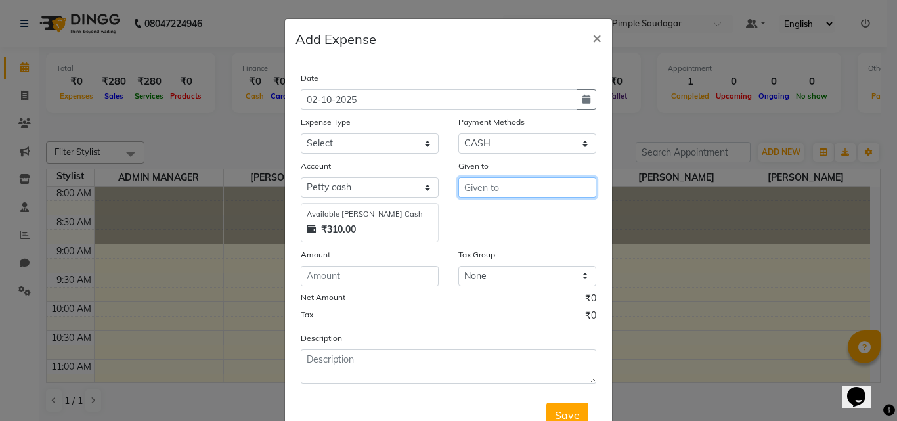
click at [476, 187] on input "text" at bounding box center [527, 187] width 138 height 20
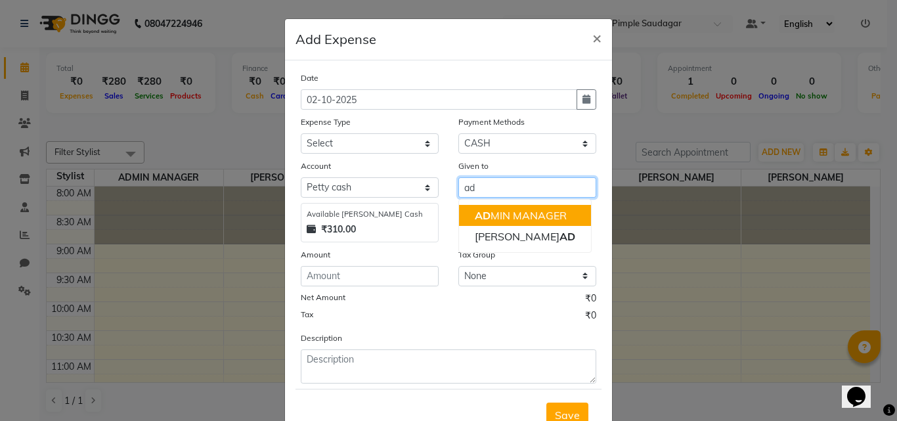
click at [480, 216] on span "AD" at bounding box center [483, 215] width 16 height 13
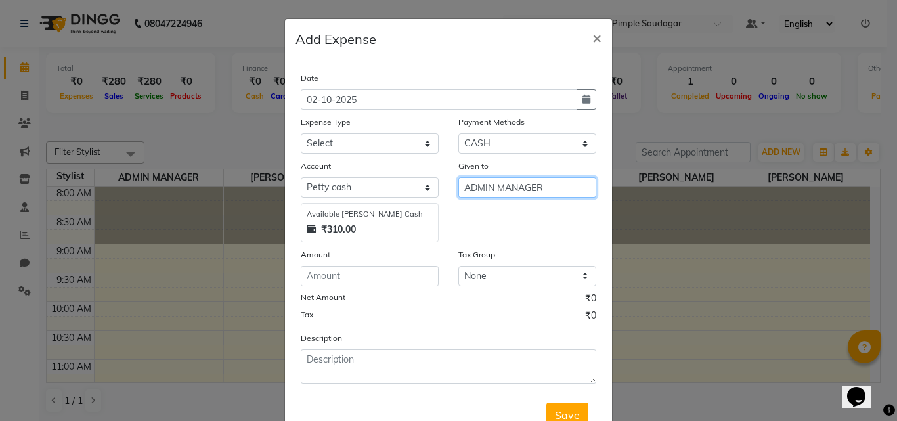
type input "ADMIN MANAGER"
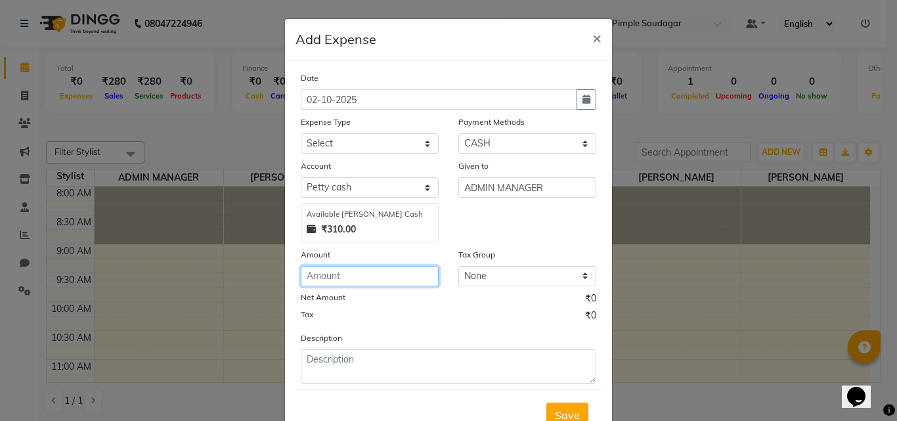
click at [345, 272] on input "number" at bounding box center [370, 276] width 138 height 20
type input "200"
drag, startPoint x: 430, startPoint y: 322, endPoint x: 379, endPoint y: 185, distance: 146.3
click at [424, 303] on div "Net Amount ₹200.00 Tax ₹0" at bounding box center [448, 309] width 315 height 34
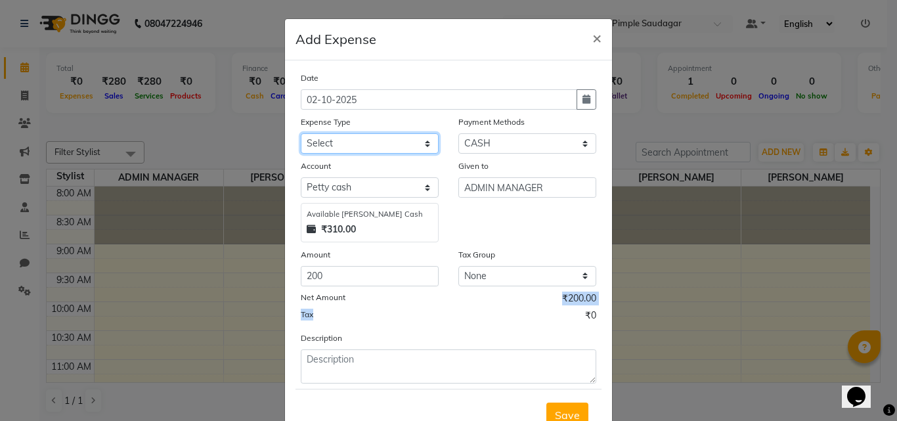
click at [362, 135] on select "Select Advance Salary Amezon parcel Bank charges birthday cake BLINKIT Car main…" at bounding box center [370, 143] width 138 height 20
click at [341, 149] on select "Select Advance Salary Amezon parcel Bank charges birthday cake BLINKIT Car main…" at bounding box center [370, 143] width 138 height 20
select select "23795"
click at [301, 133] on select "Select Advance Salary Amezon parcel Bank charges birthday cake BLINKIT Car main…" at bounding box center [370, 143] width 138 height 20
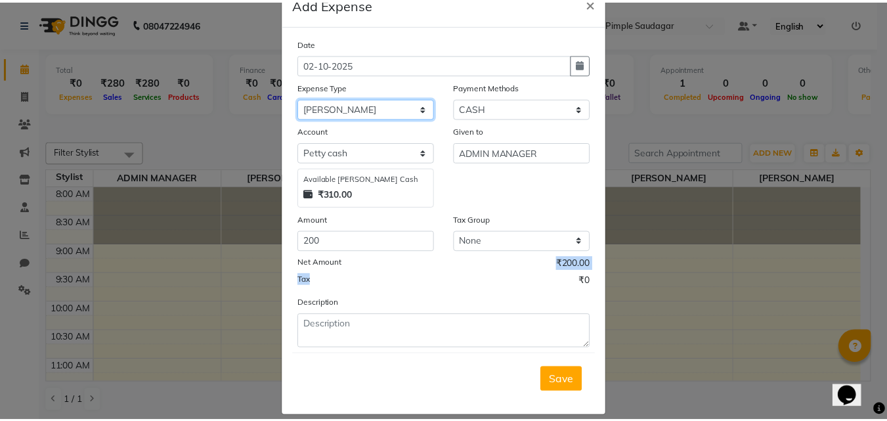
scroll to position [49, 0]
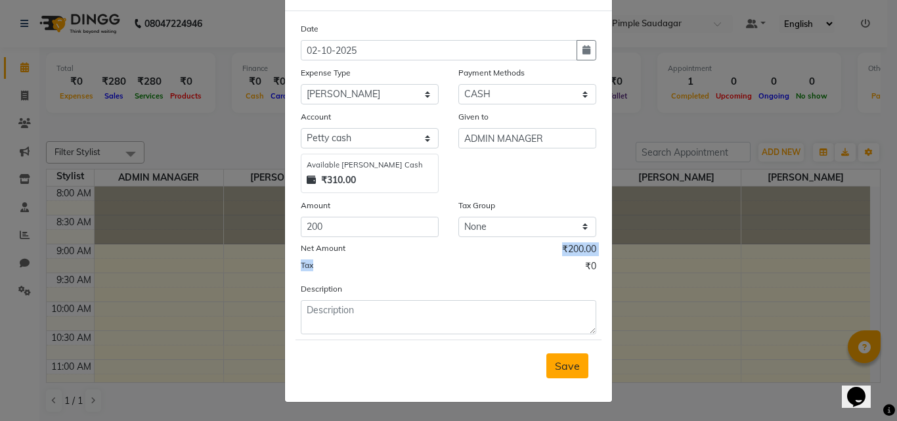
click at [568, 368] on span "Save" at bounding box center [567, 365] width 25 height 13
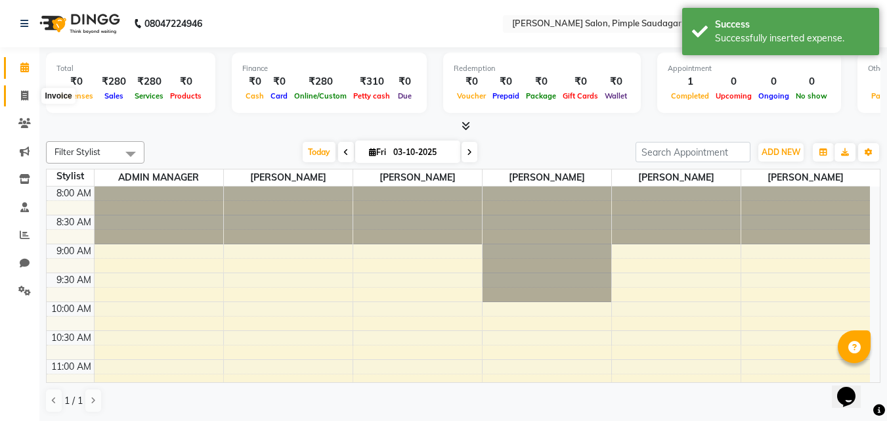
click at [28, 97] on icon at bounding box center [24, 96] width 7 height 10
select select "7816"
select select "service"
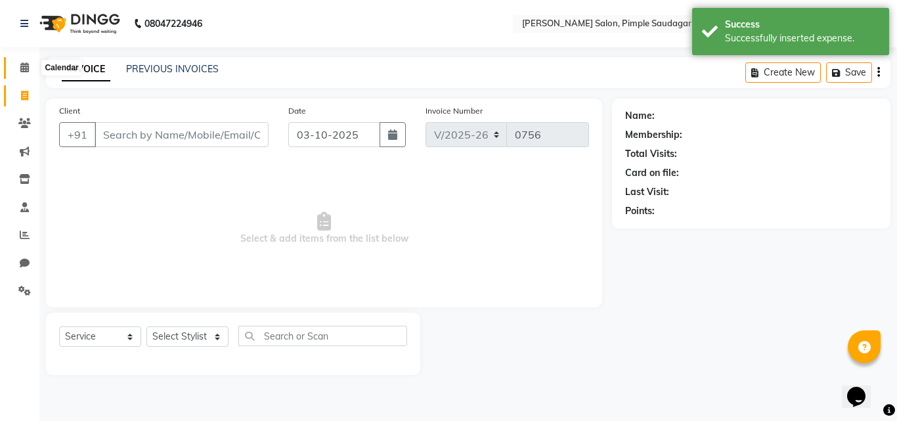
click at [30, 68] on span at bounding box center [24, 67] width 23 height 15
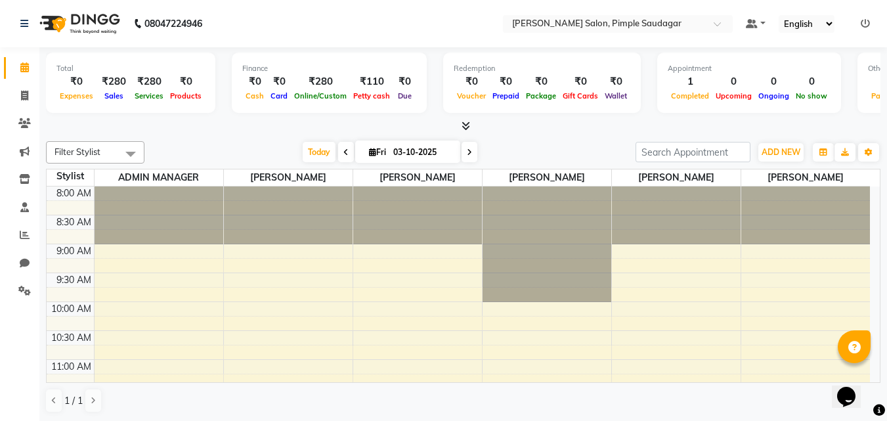
click at [460, 123] on span at bounding box center [463, 127] width 14 height 14
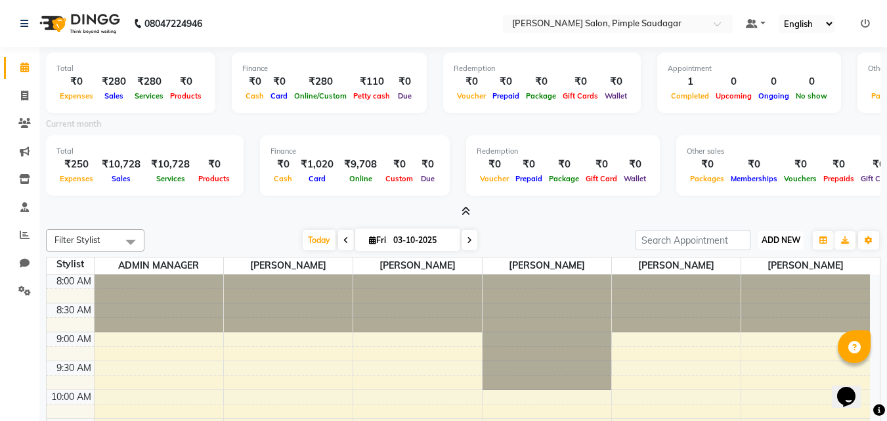
click at [788, 242] on span "ADD NEW" at bounding box center [781, 240] width 39 height 10
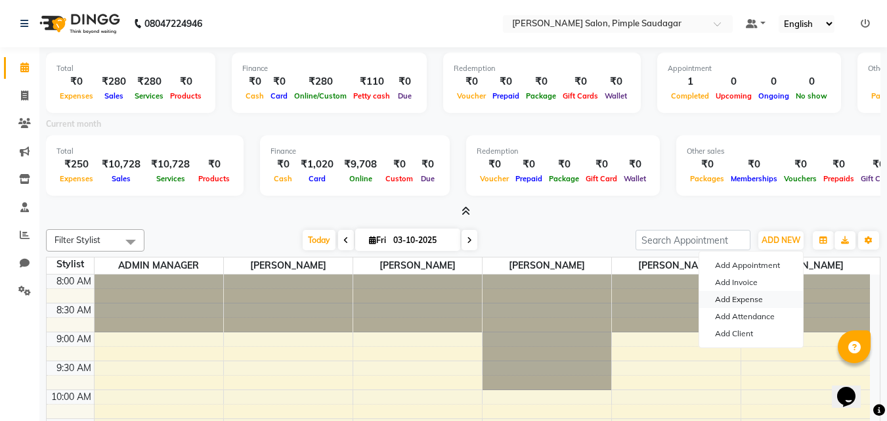
click at [751, 296] on link "Add Expense" at bounding box center [751, 299] width 104 height 17
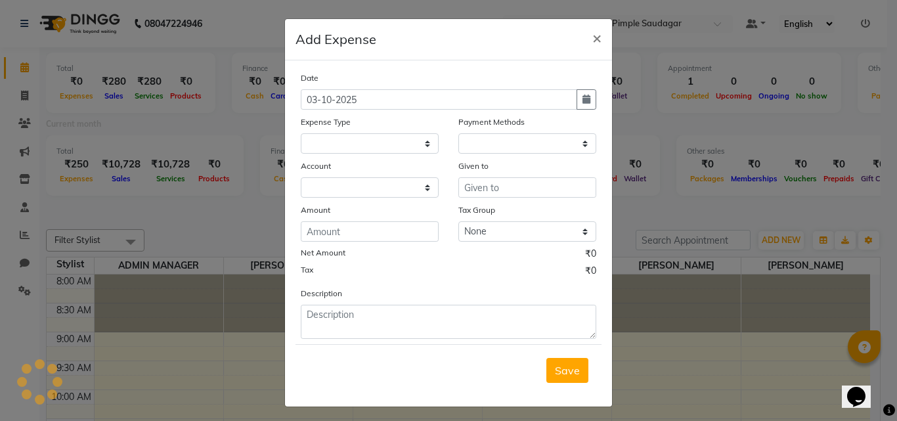
select select "1"
select select "6959"
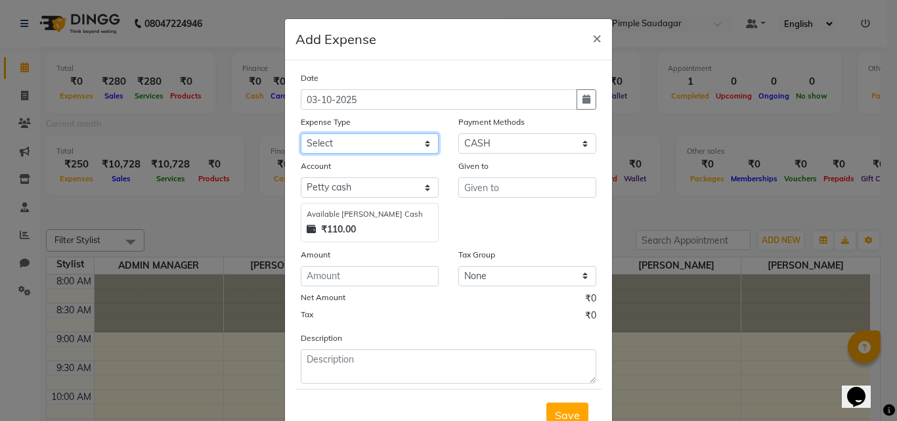
click at [367, 146] on select "Select Advance Salary Amezon parcel Bank charges birthday cake BLINKIT Car main…" at bounding box center [370, 143] width 138 height 20
select select "18216"
click at [301, 133] on select "Select Advance Salary Amezon parcel Bank charges birthday cake BLINKIT Car main…" at bounding box center [370, 143] width 138 height 20
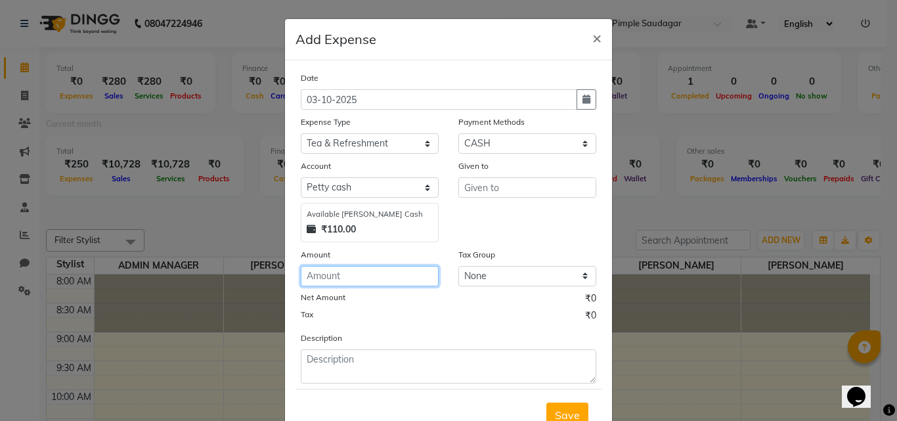
click at [342, 280] on input "number" at bounding box center [370, 276] width 138 height 20
type input "100"
click at [412, 315] on div "Tax ₹0" at bounding box center [449, 317] width 296 height 17
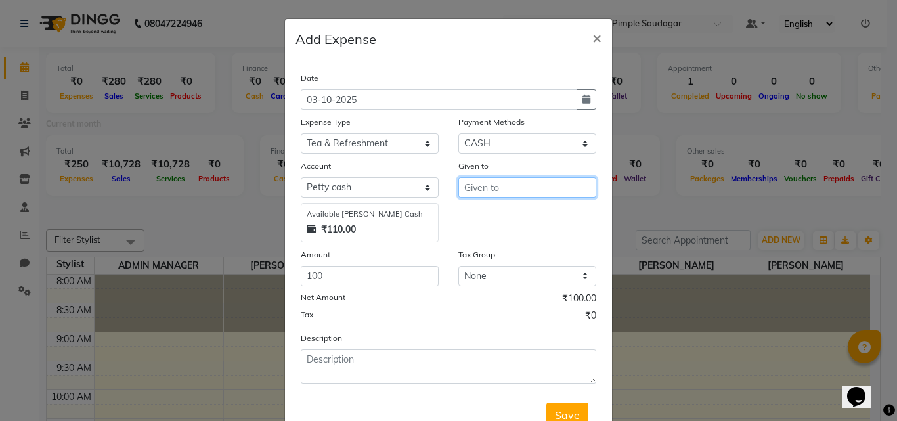
click at [483, 181] on input "text" at bounding box center [527, 187] width 138 height 20
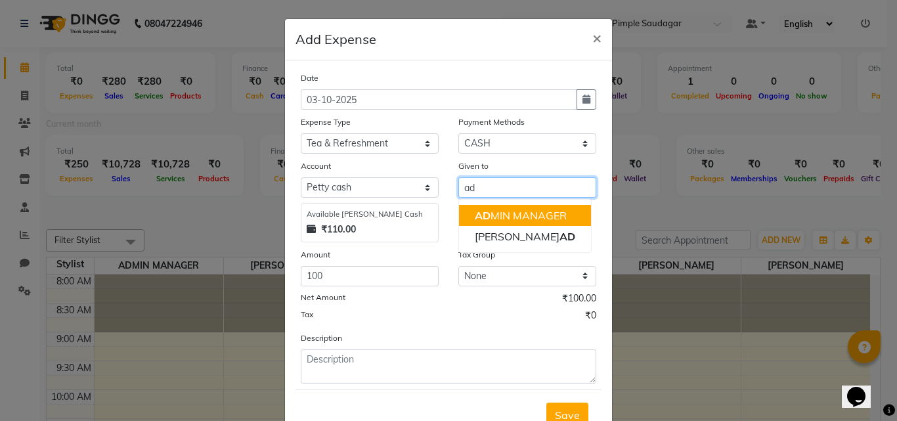
click at [508, 212] on ngb-highlight "AD MIN MANAGER" at bounding box center [521, 215] width 92 height 13
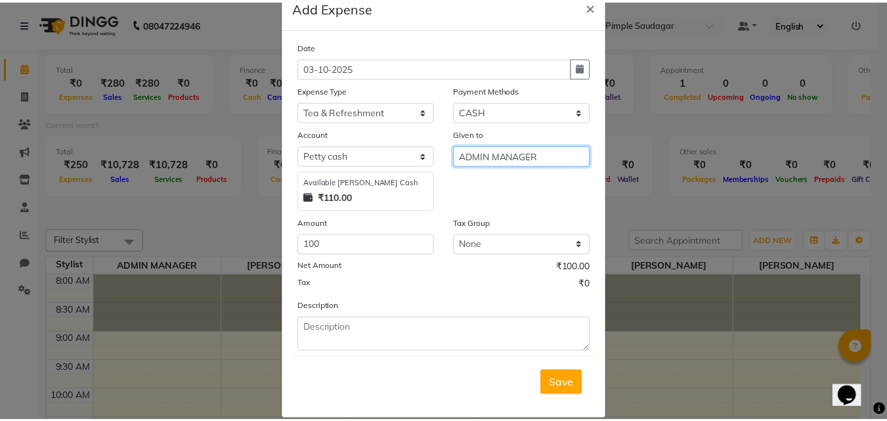
scroll to position [49, 0]
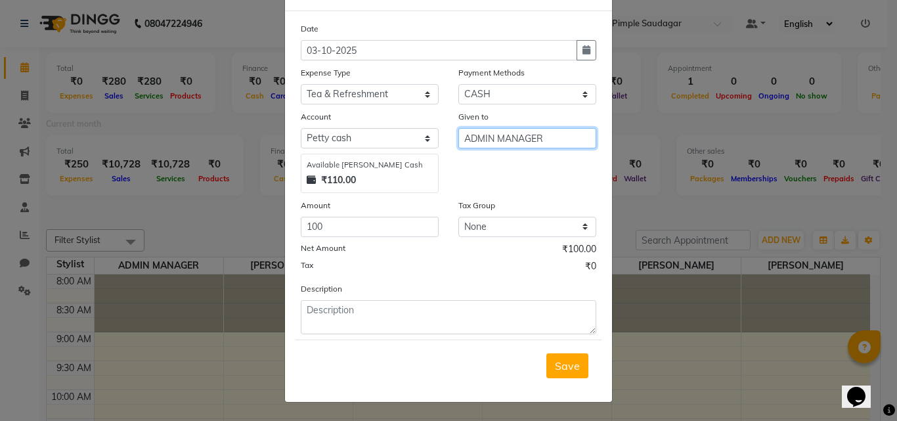
type input "ADMIN MANAGER"
click at [375, 280] on div "Date 03-10-2025 Expense Type Select Advance Salary Amezon parcel Bank charges b…" at bounding box center [449, 178] width 296 height 313
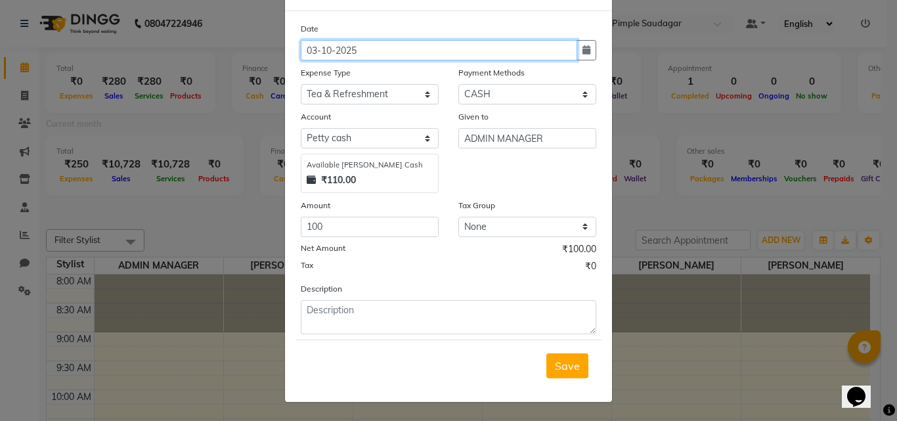
click at [372, 55] on input "03-10-2025" at bounding box center [439, 50] width 277 height 20
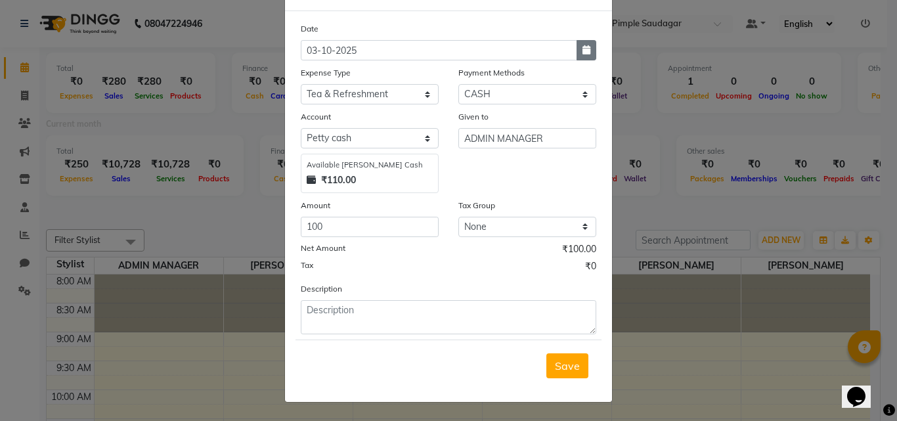
click at [577, 53] on button "button" at bounding box center [587, 50] width 20 height 20
select select "10"
select select "2025"
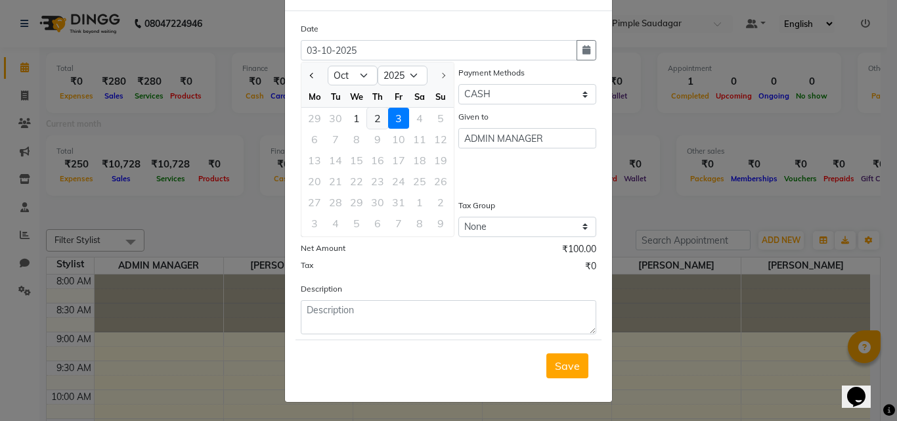
click at [376, 115] on div "2" at bounding box center [377, 118] width 21 height 21
type input "02-10-2025"
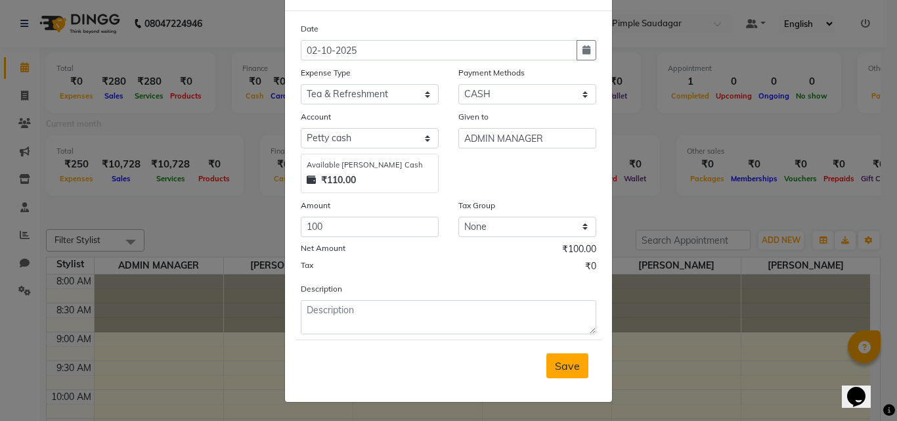
click at [583, 366] on button "Save" at bounding box center [567, 365] width 42 height 25
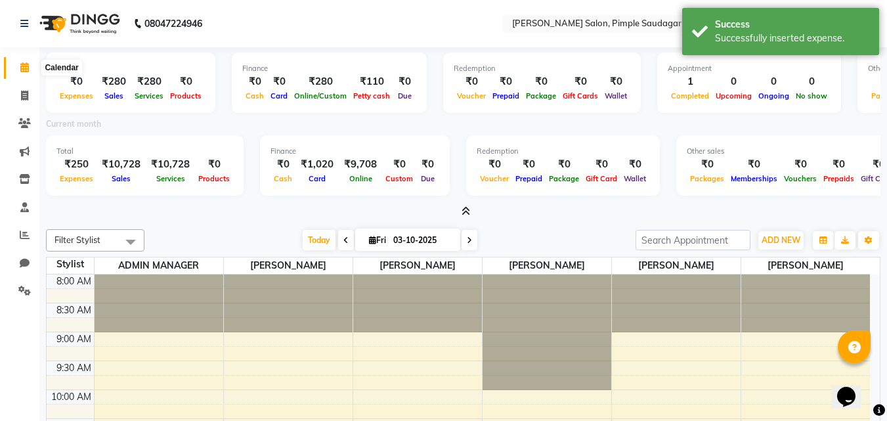
click at [26, 66] on icon at bounding box center [24, 67] width 9 height 10
click at [24, 95] on icon at bounding box center [24, 96] width 7 height 10
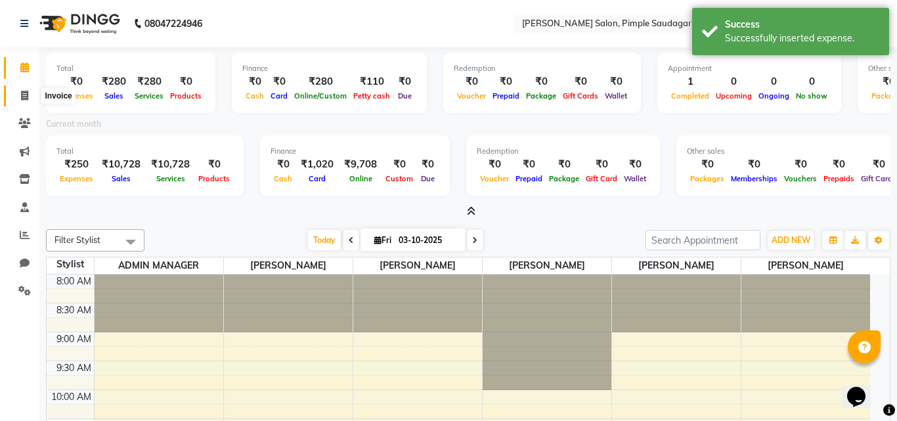
select select "7816"
select select "service"
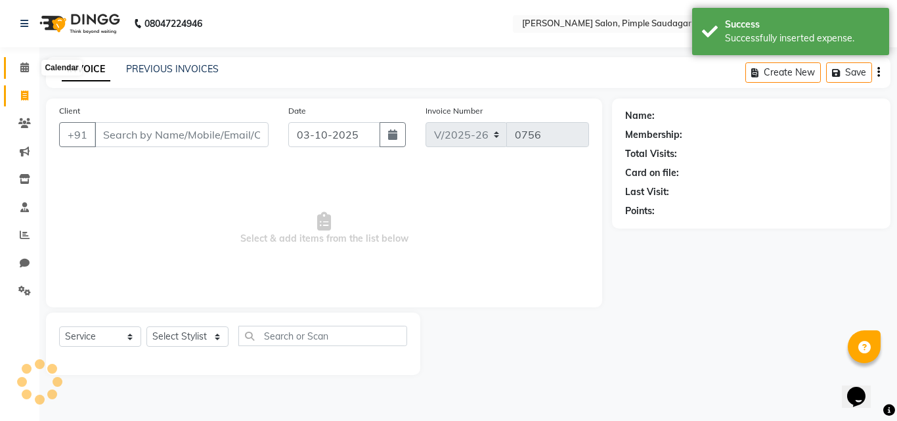
click at [24, 66] on icon at bounding box center [24, 67] width 9 height 10
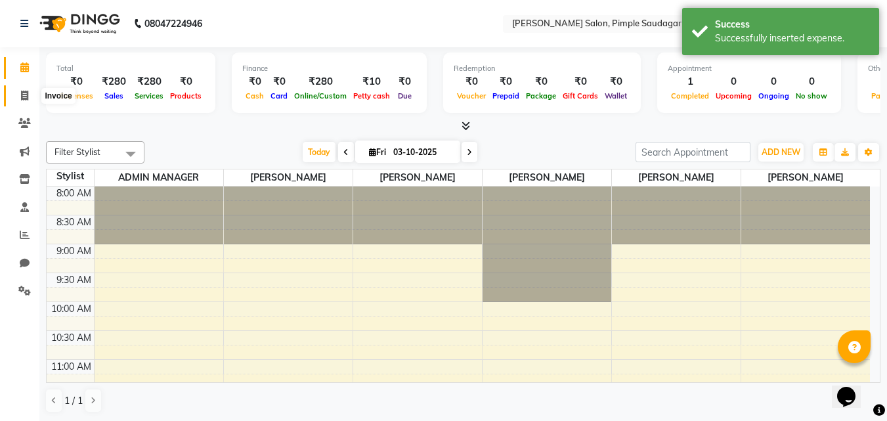
click at [26, 93] on icon at bounding box center [24, 96] width 7 height 10
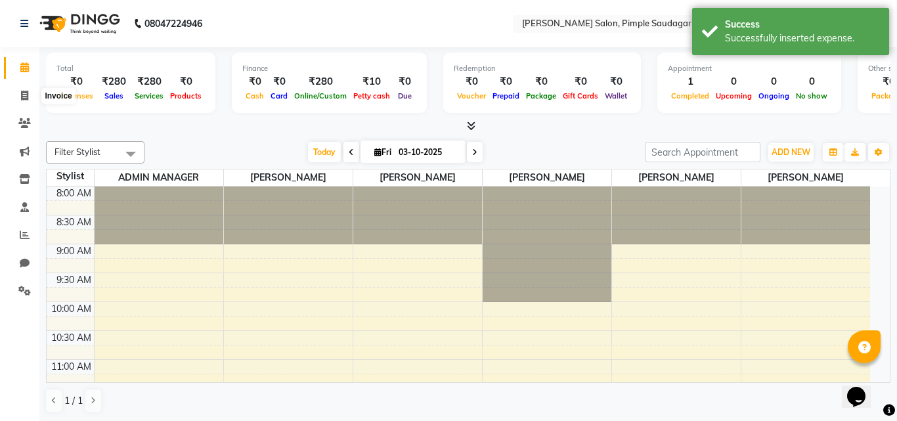
select select "7816"
select select "service"
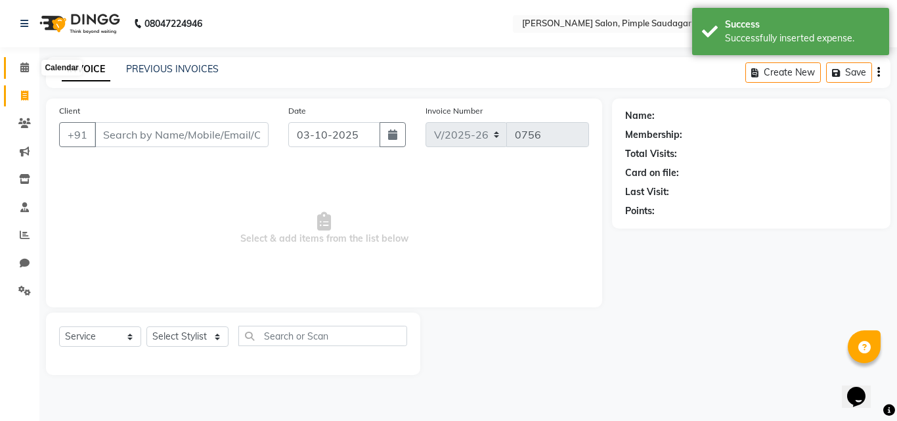
click at [26, 68] on icon at bounding box center [24, 67] width 9 height 10
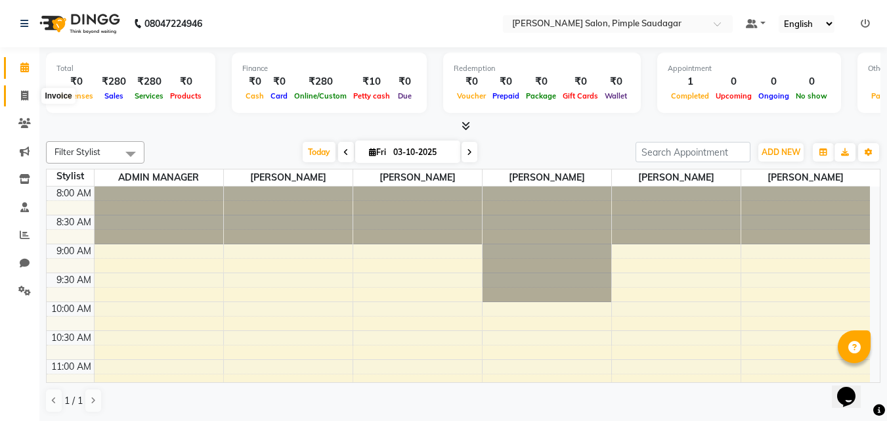
click at [26, 99] on icon at bounding box center [24, 96] width 7 height 10
select select "service"
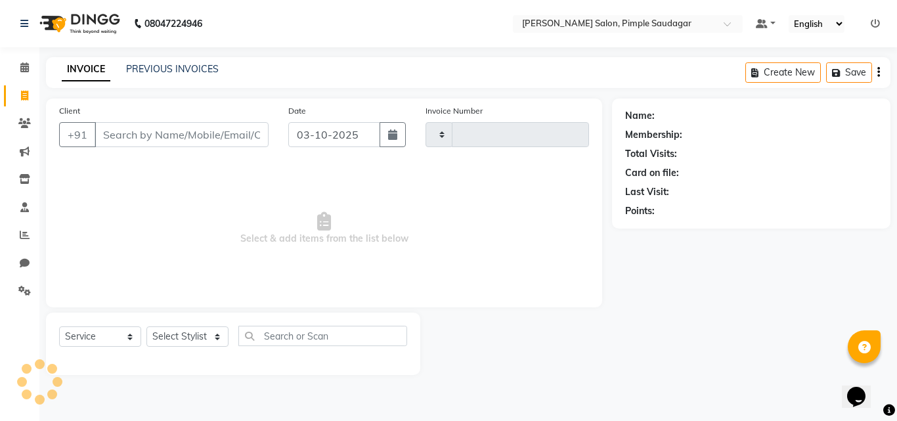
type input "0756"
select select "7816"
click at [24, 66] on icon at bounding box center [24, 67] width 9 height 10
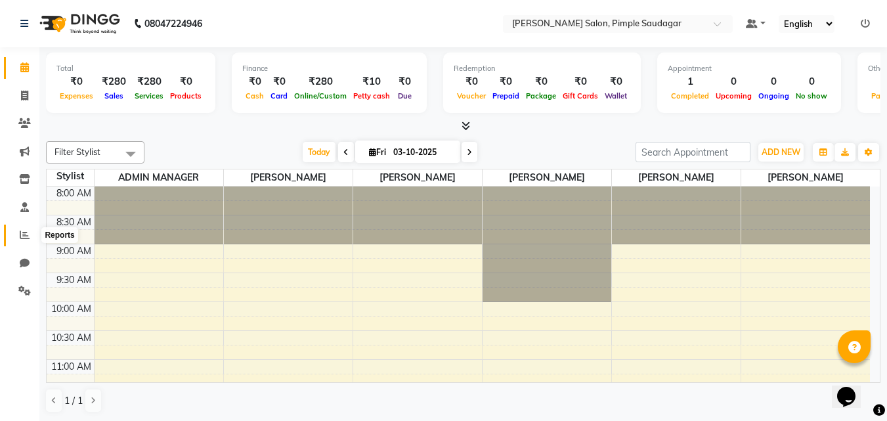
click at [23, 236] on icon at bounding box center [25, 235] width 10 height 10
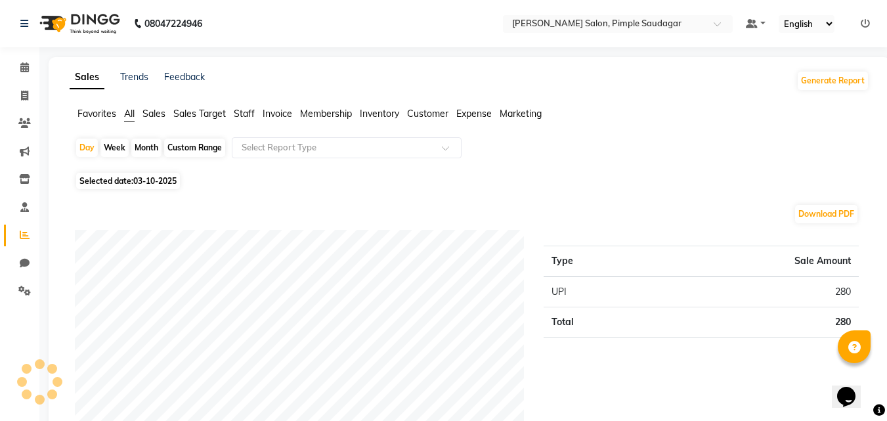
click at [162, 188] on span "Selected date: 03-10-2025" at bounding box center [128, 181] width 104 height 16
select select "10"
select select "2025"
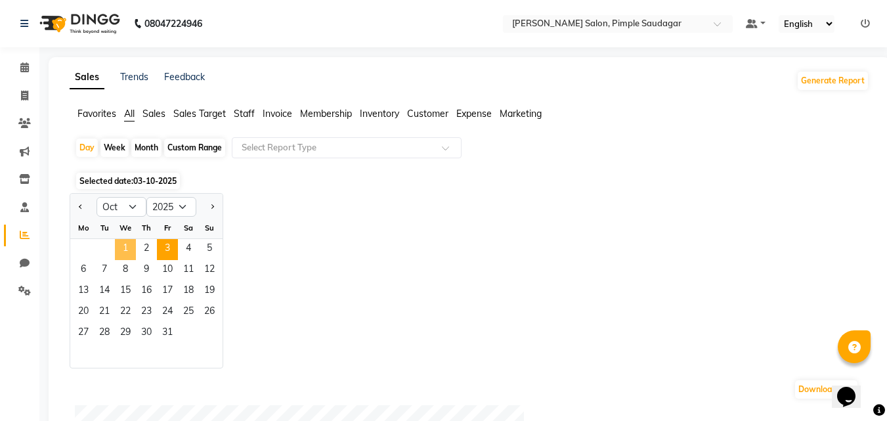
click at [133, 248] on span "1" at bounding box center [125, 249] width 21 height 21
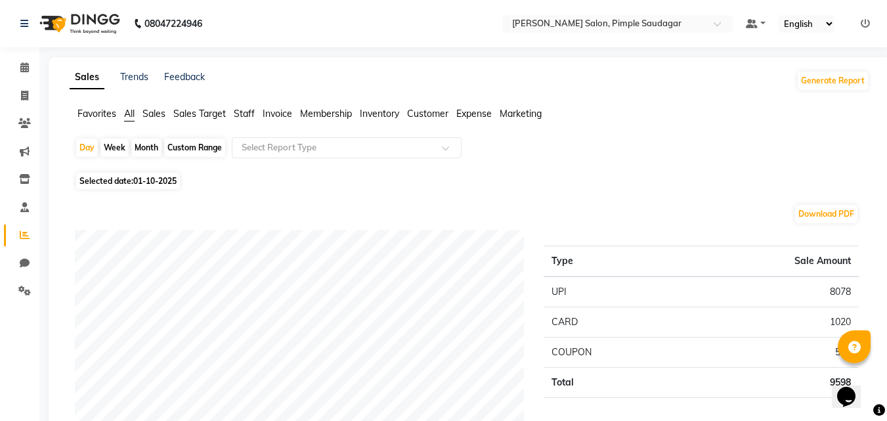
click at [238, 115] on span "Staff" at bounding box center [244, 114] width 21 height 12
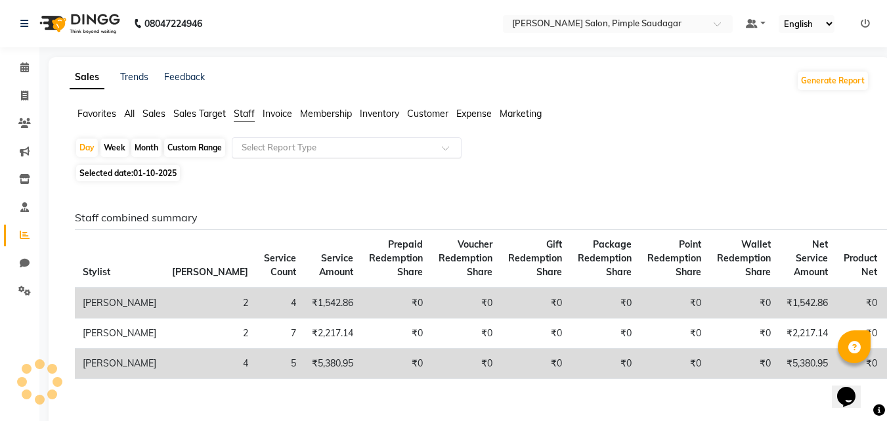
click at [294, 147] on input "text" at bounding box center [333, 147] width 189 height 13
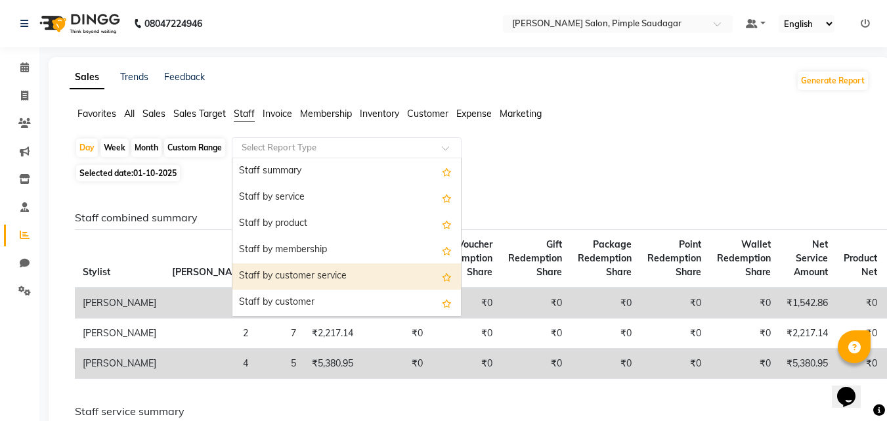
click at [282, 274] on div "Staff by customer service" at bounding box center [347, 276] width 229 height 26
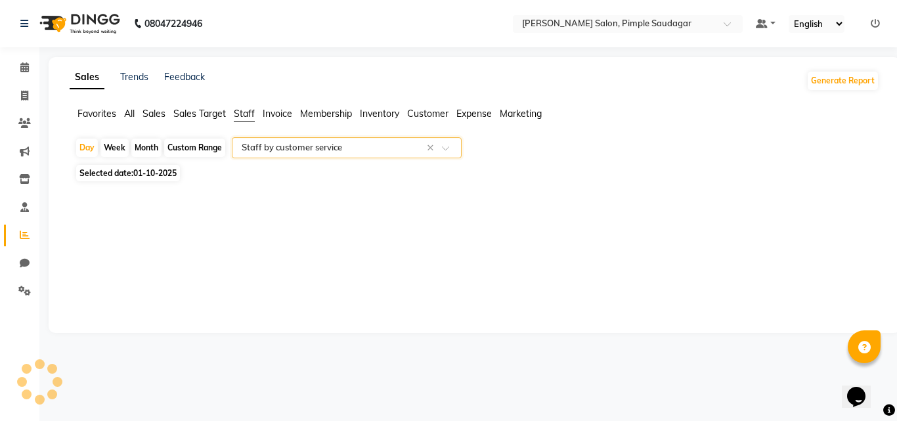
select select "full_report"
select select "pdf"
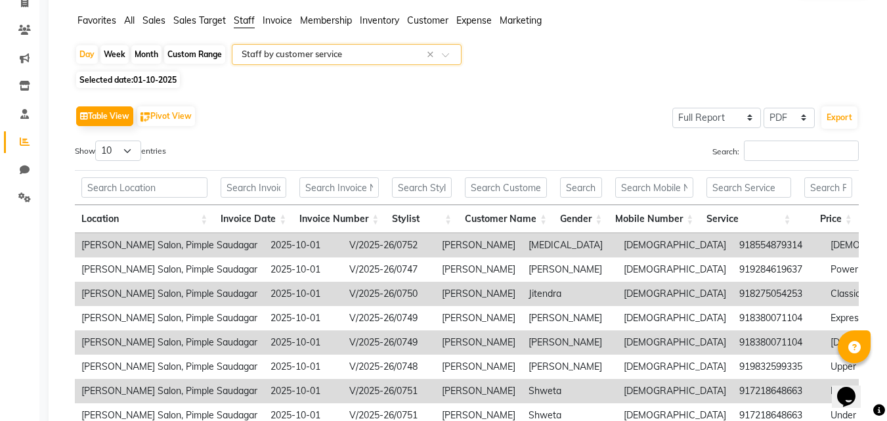
scroll to position [197, 0]
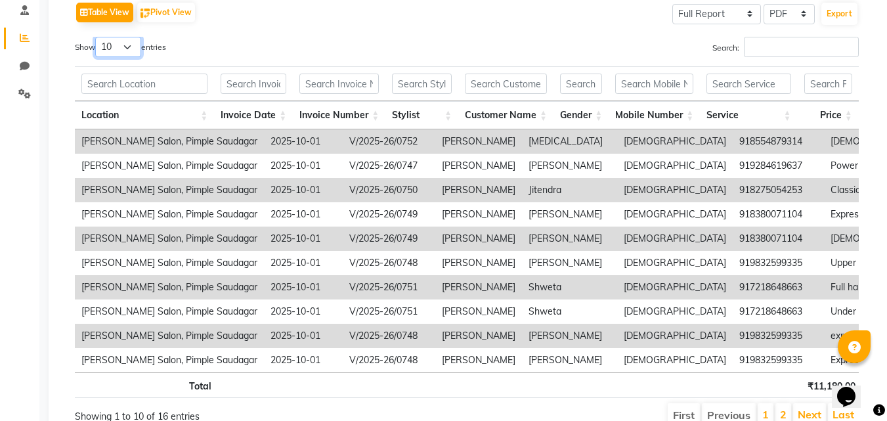
click at [133, 51] on select "10 25 50 100" at bounding box center [118, 47] width 46 height 20
click at [97, 37] on select "10 25 50 100" at bounding box center [118, 47] width 46 height 20
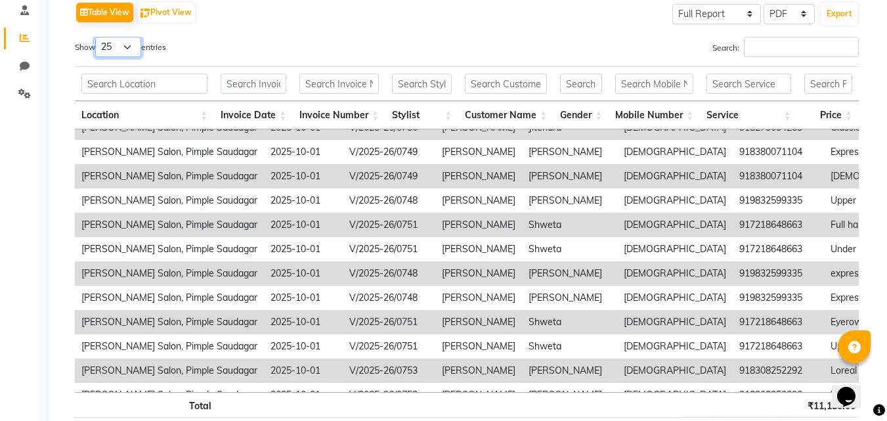
scroll to position [136, 0]
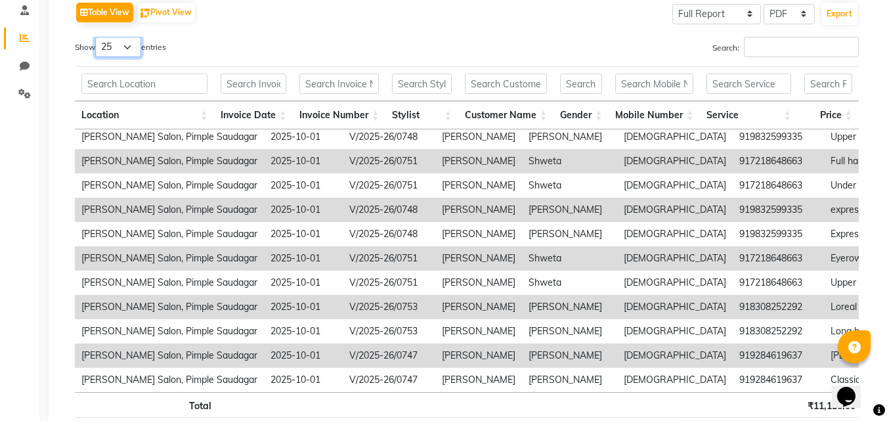
click at [133, 42] on select "10 25 50 100" at bounding box center [118, 47] width 46 height 20
select select "50"
click at [97, 37] on select "10 25 50 100" at bounding box center [118, 47] width 46 height 20
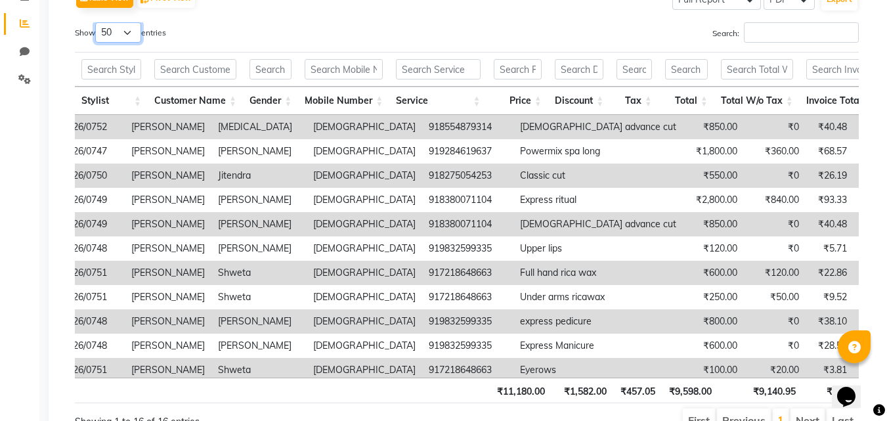
scroll to position [14, 0]
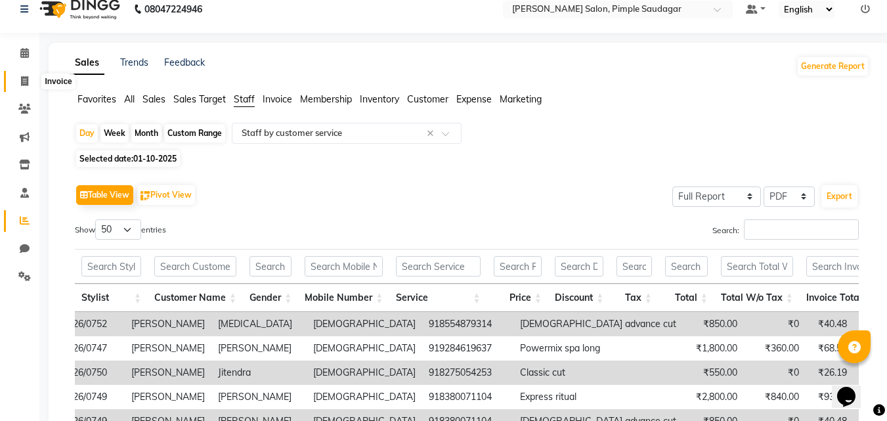
click at [20, 78] on span at bounding box center [24, 81] width 23 height 15
select select "7816"
select select "service"
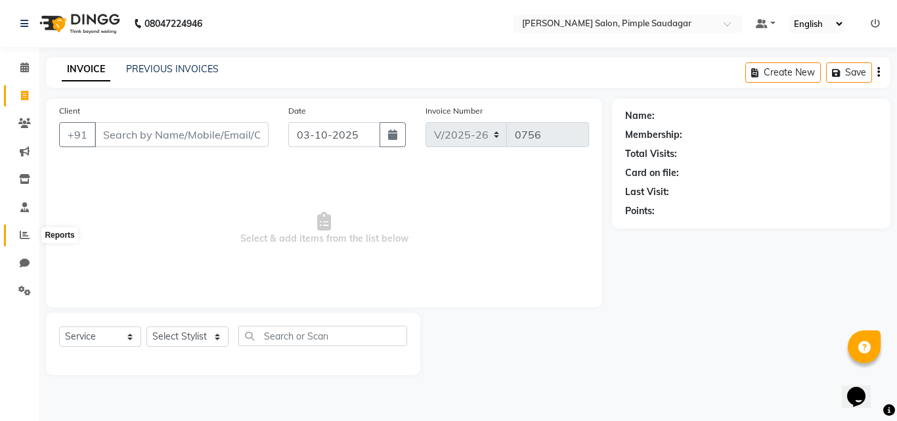
click at [28, 229] on span at bounding box center [24, 235] width 23 height 15
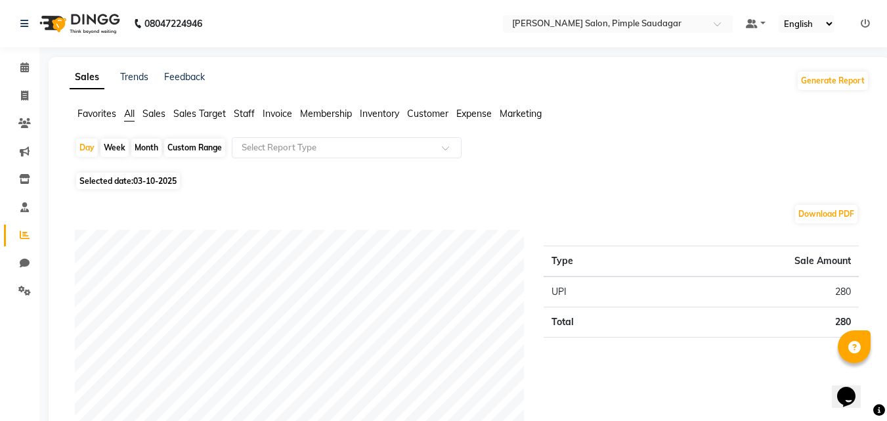
click at [139, 185] on span "03-10-2025" at bounding box center [154, 181] width 43 height 10
select select "10"
select select "2025"
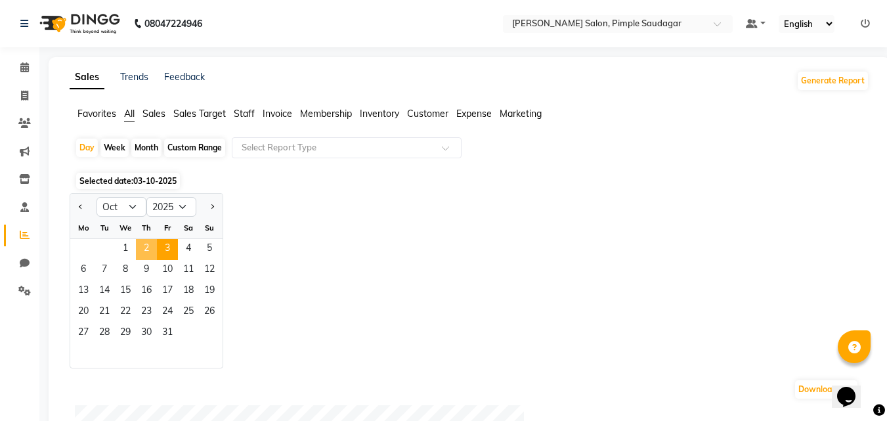
click at [142, 248] on span "2" at bounding box center [146, 249] width 21 height 21
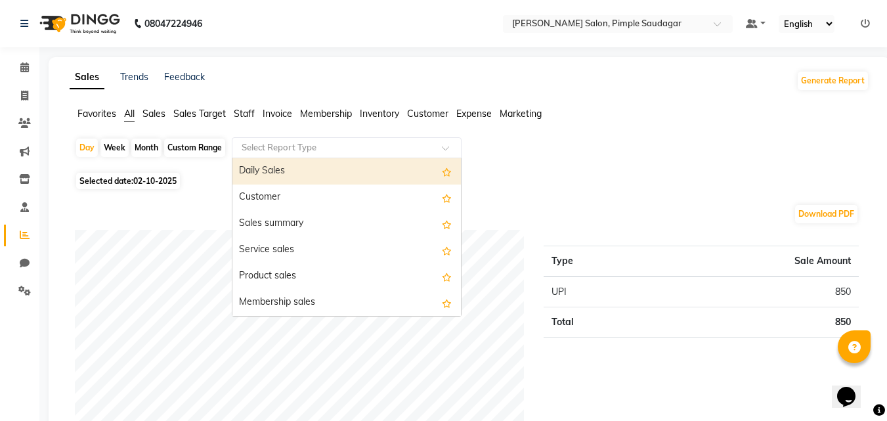
click at [280, 145] on input "text" at bounding box center [333, 147] width 189 height 13
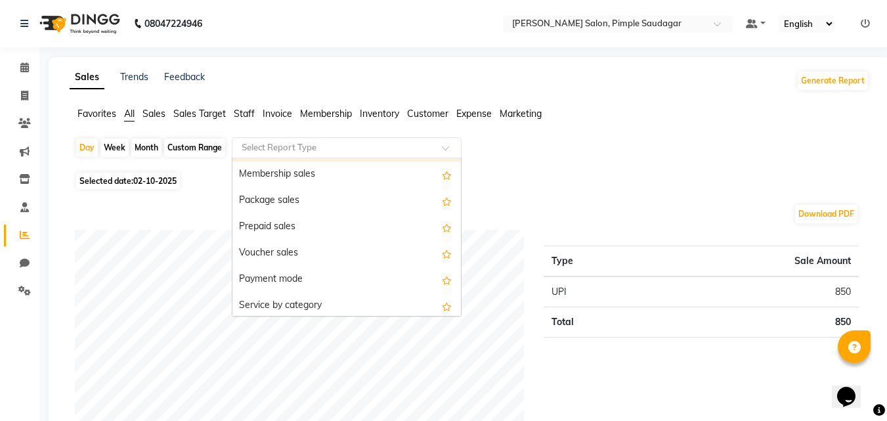
scroll to position [131, 0]
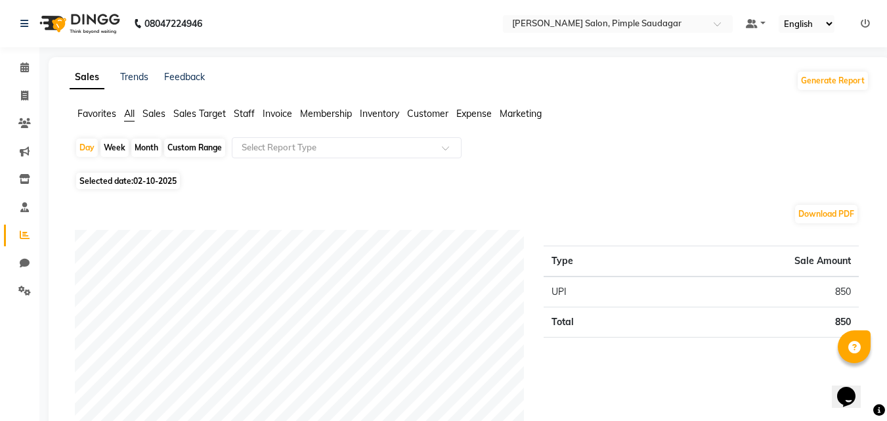
click at [629, 183] on div "Selected date: 02-10-2025" at bounding box center [472, 181] width 795 height 14
click at [238, 110] on span "Staff" at bounding box center [244, 114] width 21 height 12
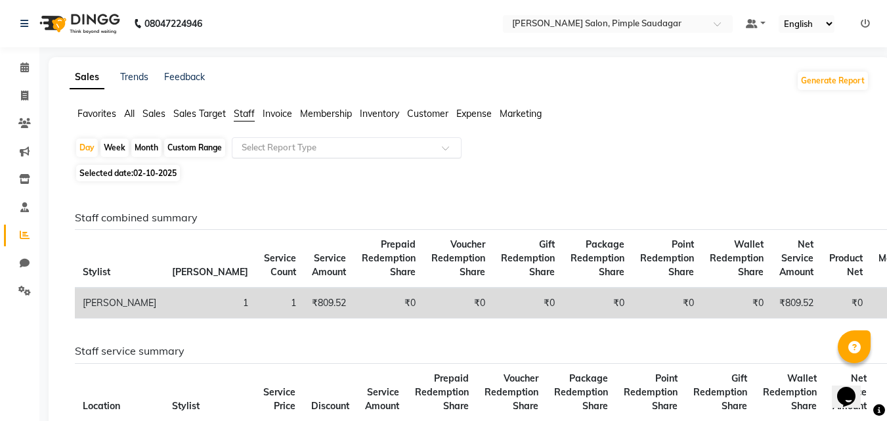
click at [279, 148] on input "text" at bounding box center [333, 147] width 189 height 13
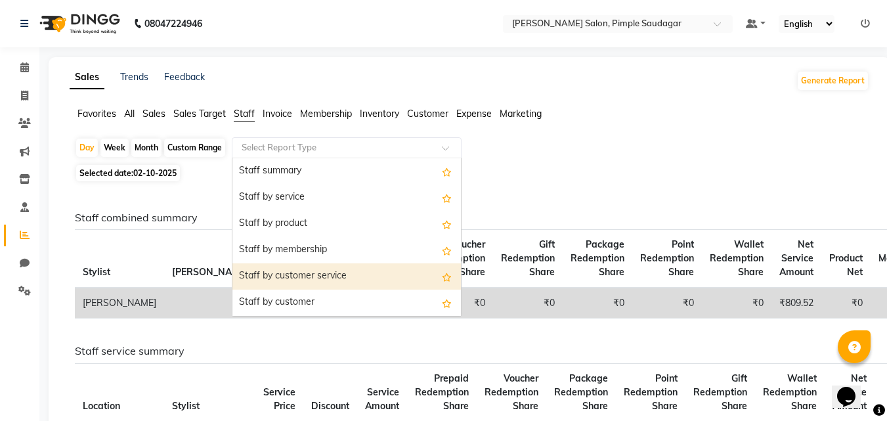
click at [303, 271] on div "Staff by customer service" at bounding box center [347, 276] width 229 height 26
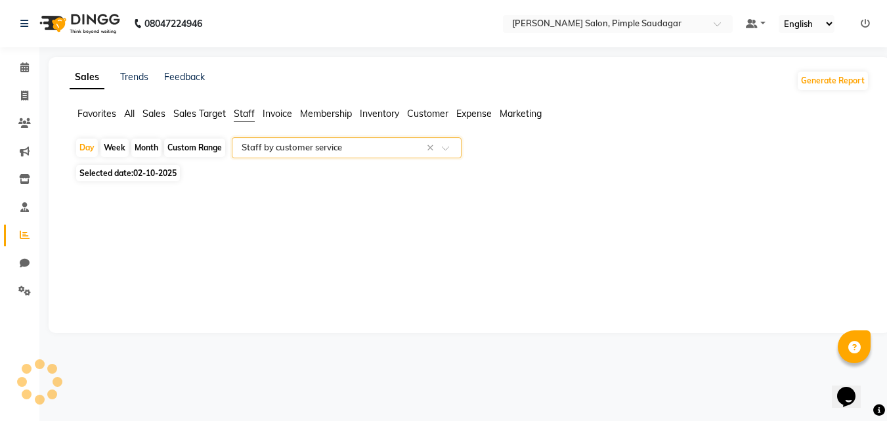
select select "full_report"
select select "pdf"
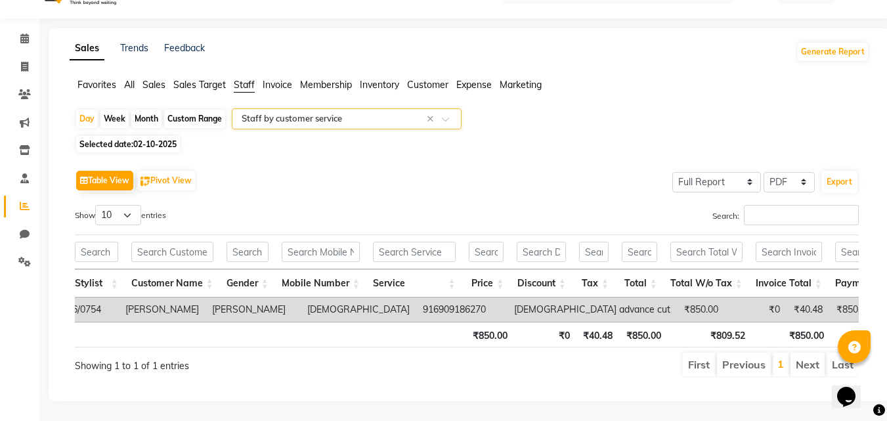
scroll to position [0, 0]
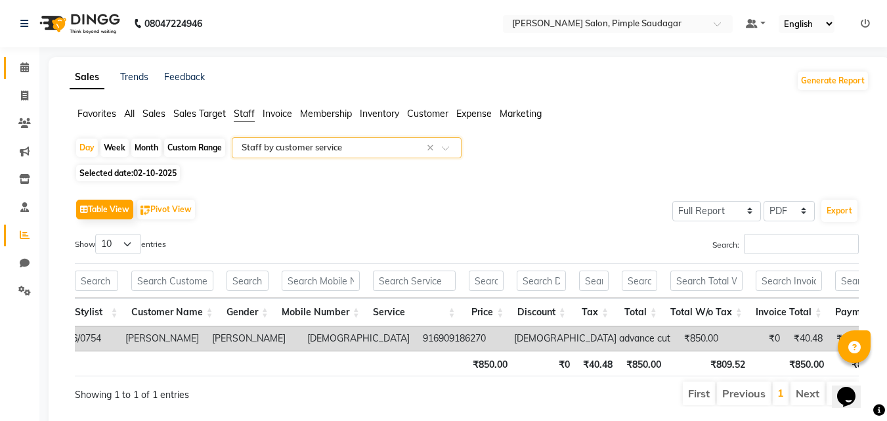
click at [28, 57] on link "Calendar" at bounding box center [20, 68] width 32 height 22
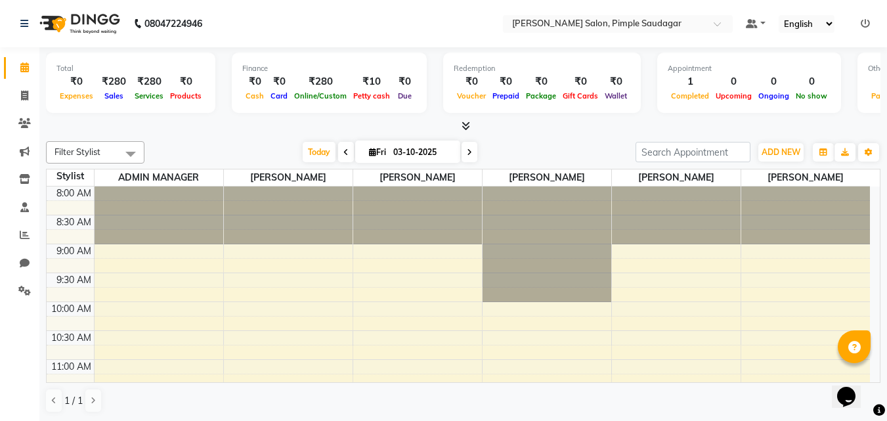
scroll to position [1, 0]
